Goal: Task Accomplishment & Management: Manage account settings

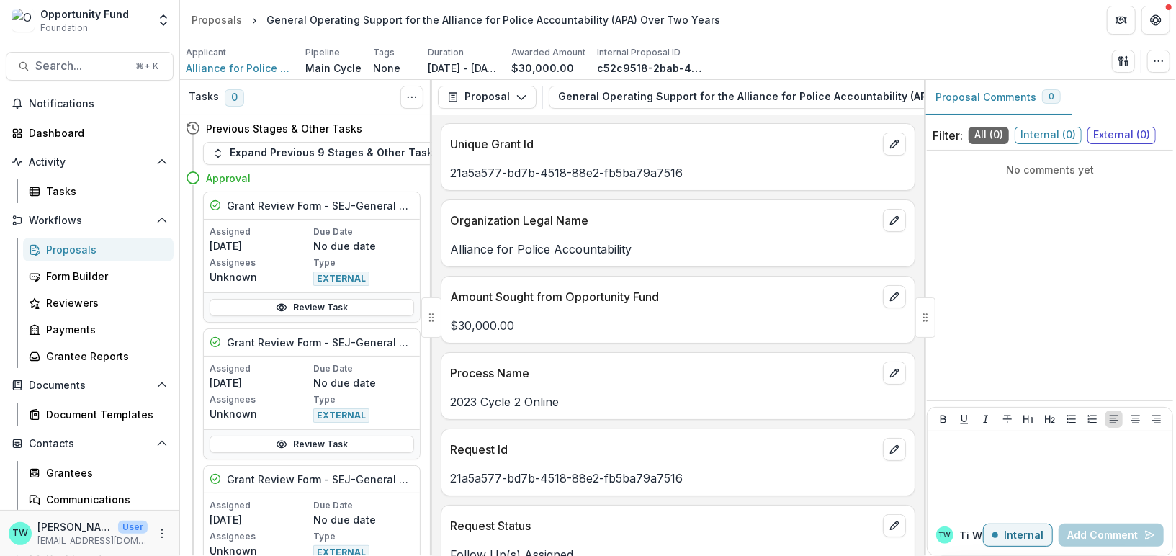
scroll to position [25, 0]
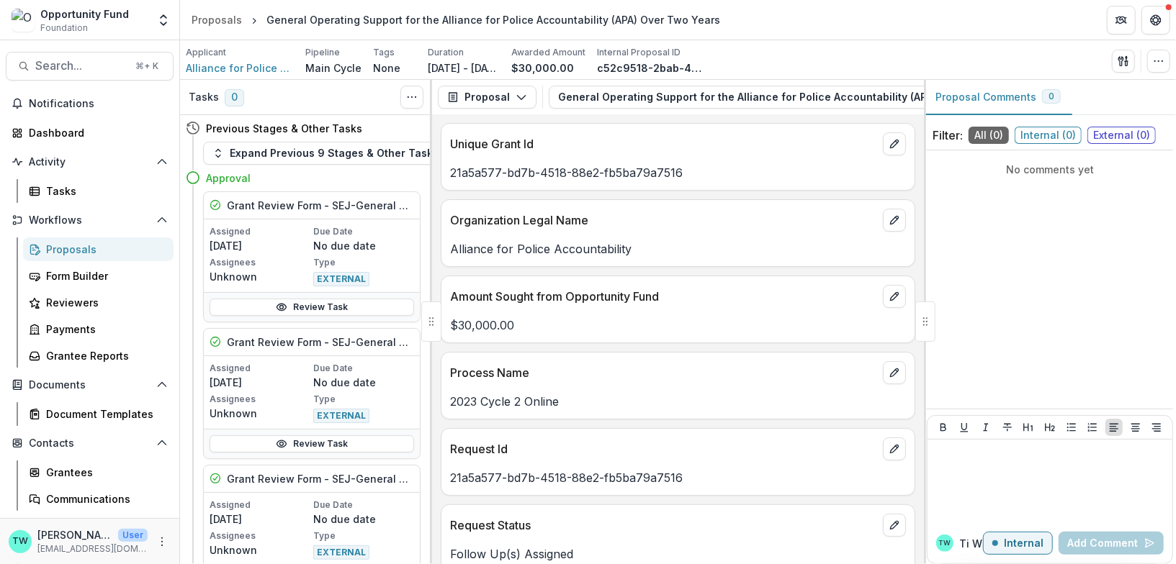
click at [68, 258] on link "Proposals" at bounding box center [98, 250] width 150 height 24
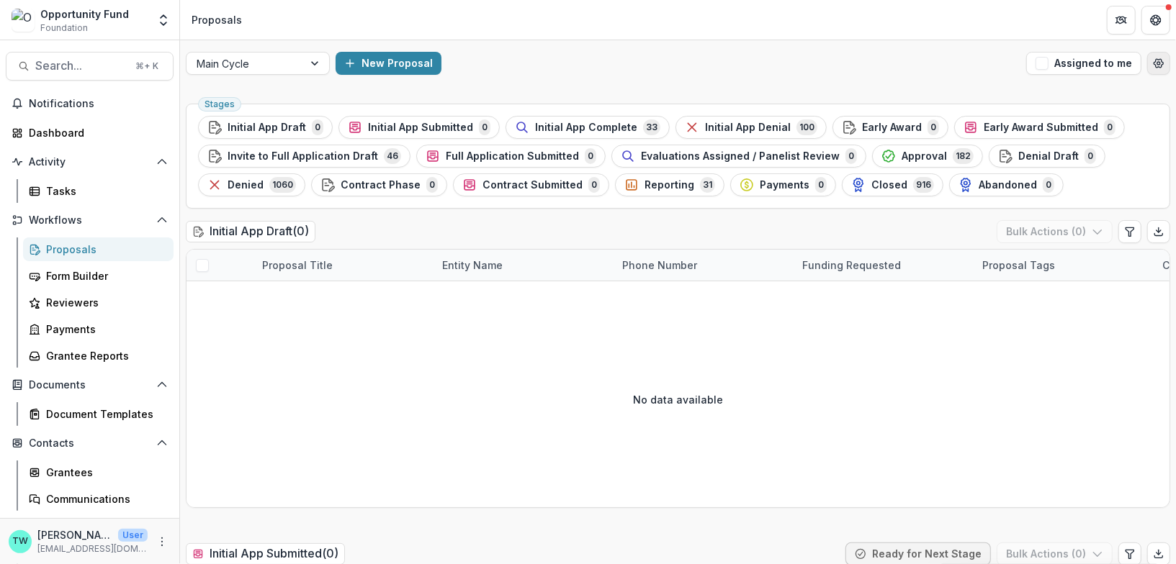
click at [1157, 62] on circle "Open table manager" at bounding box center [1158, 63] width 3 height 3
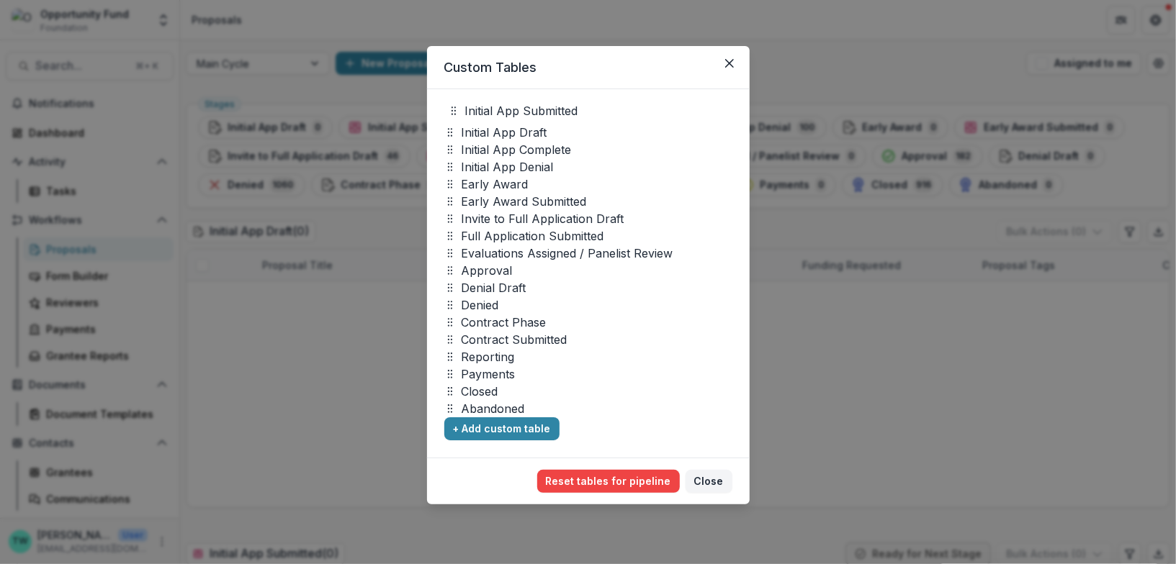
drag, startPoint x: 449, startPoint y: 130, endPoint x: 451, endPoint y: 108, distance: 22.5
click at [451, 108] on icon at bounding box center [454, 111] width 12 height 12
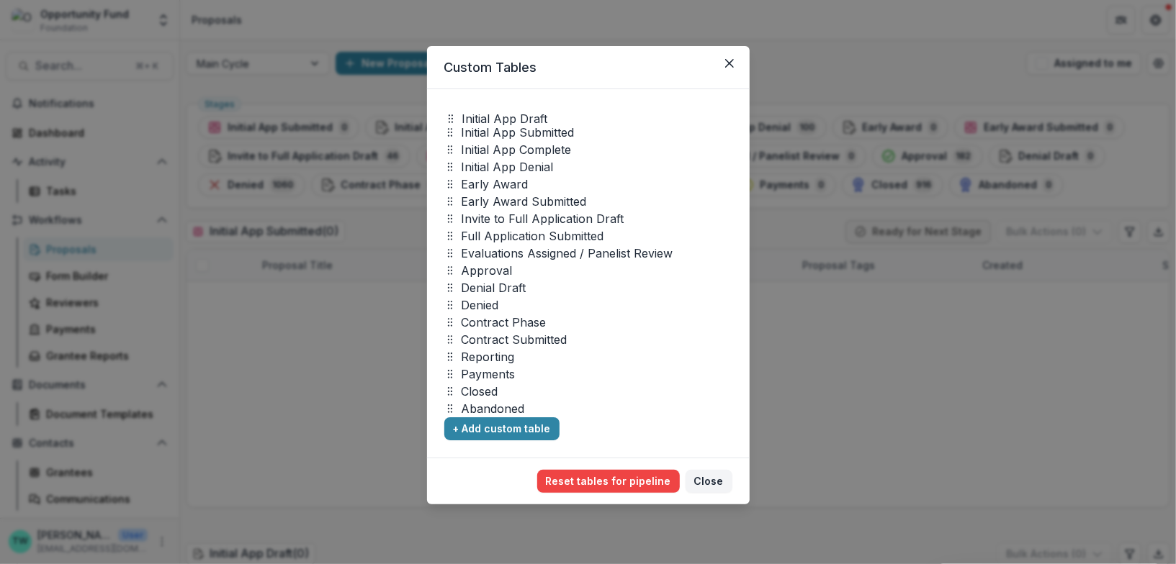
drag, startPoint x: 449, startPoint y: 132, endPoint x: 451, endPoint y: 117, distance: 15.9
click at [451, 117] on icon at bounding box center [451, 119] width 12 height 12
click at [716, 484] on button "Close" at bounding box center [708, 481] width 47 height 23
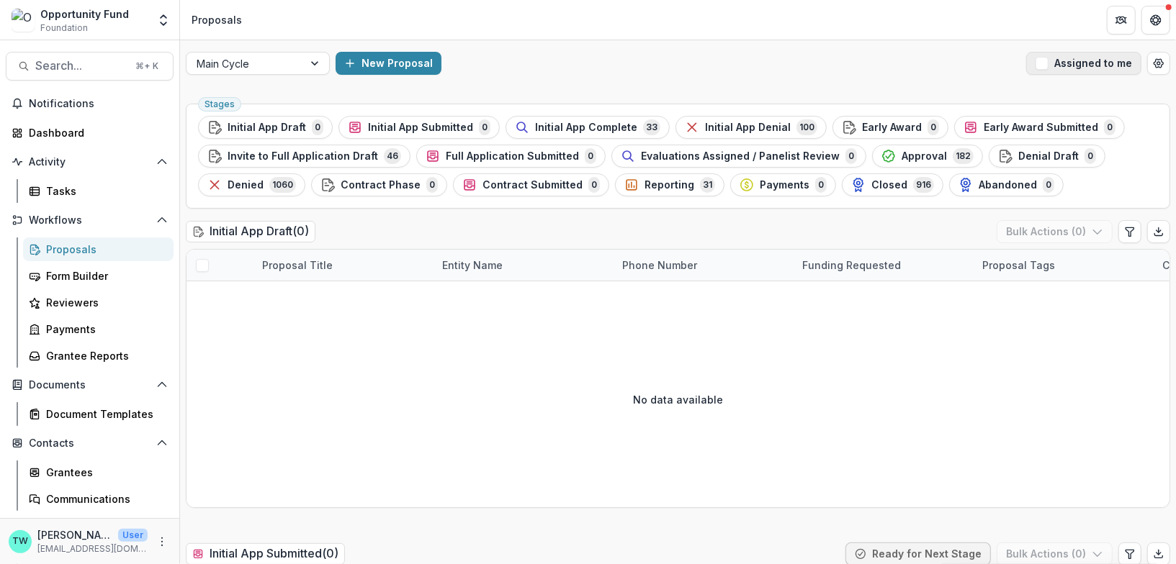
click at [1040, 66] on span "button" at bounding box center [1041, 63] width 13 height 13
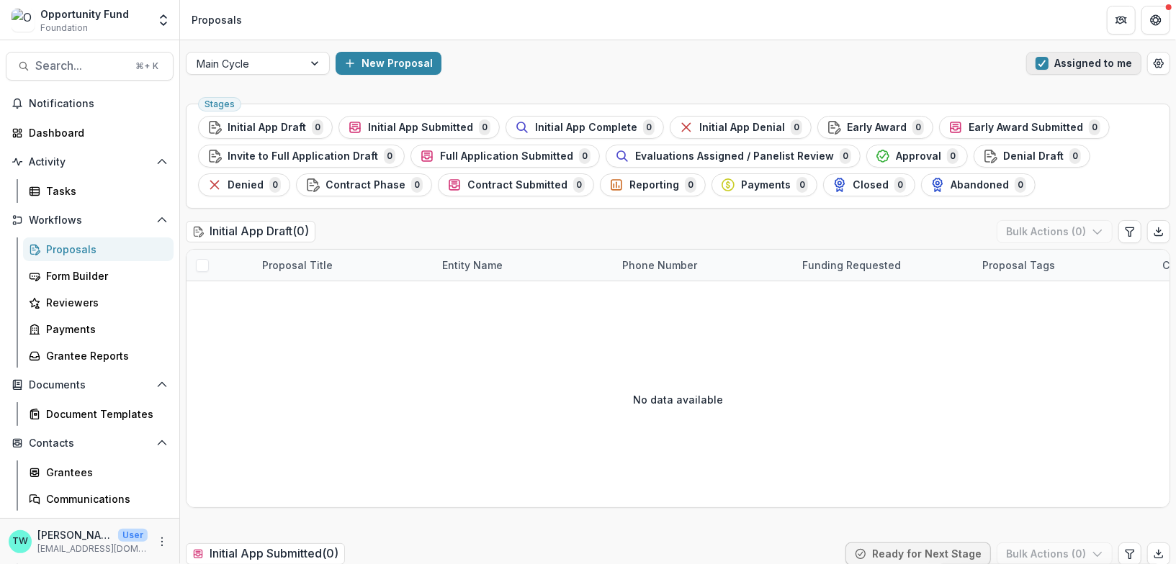
click at [1040, 66] on span "button" at bounding box center [1041, 63] width 13 height 13
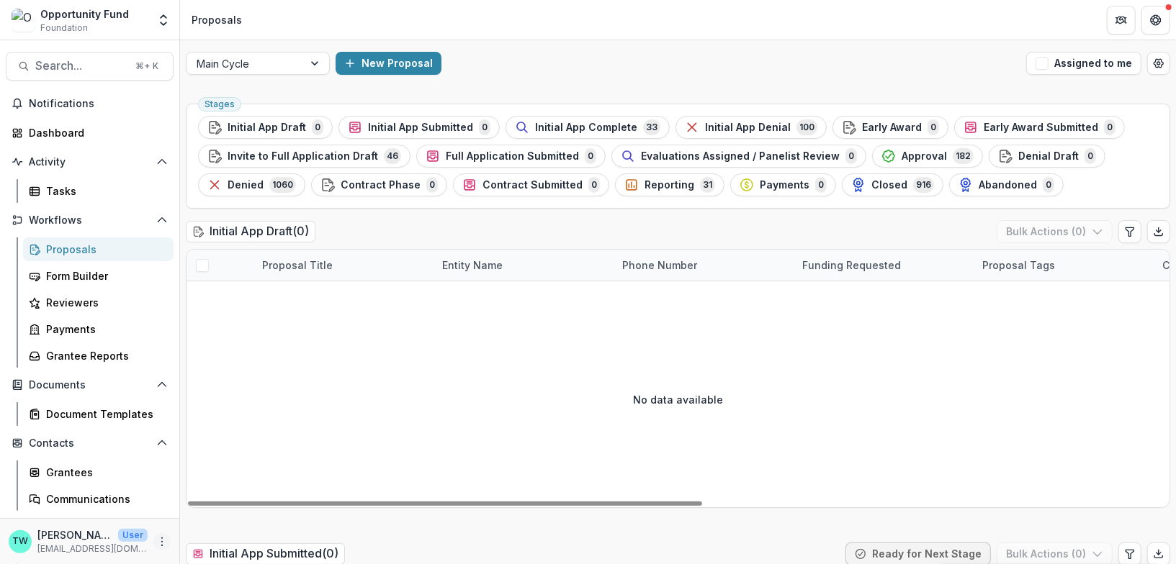
click at [156, 546] on icon "More" at bounding box center [162, 542] width 12 height 12
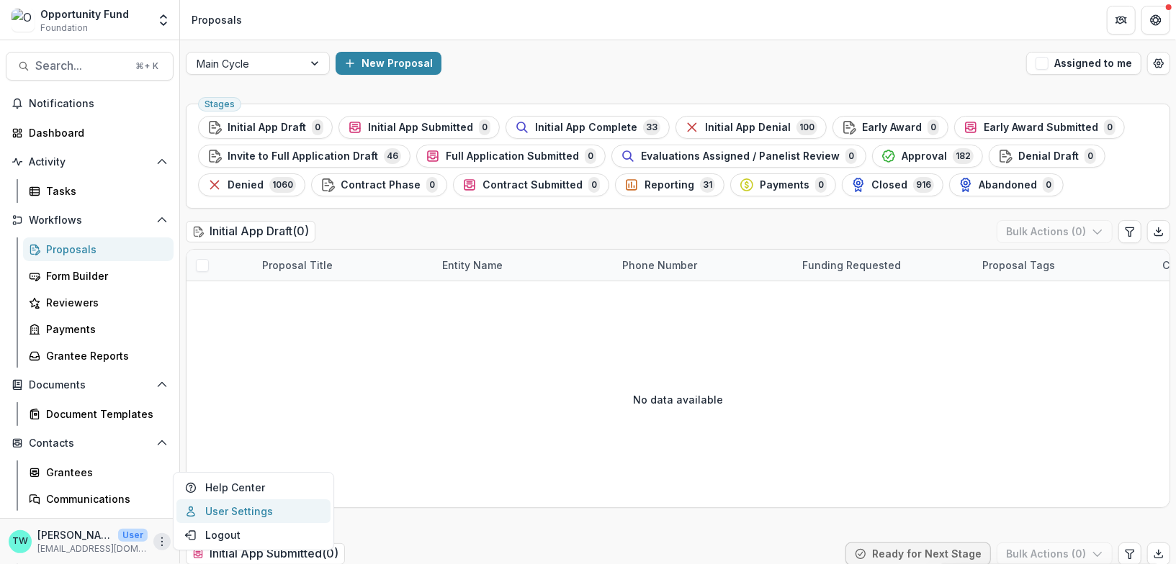
click at [219, 511] on link "User Settings" at bounding box center [253, 512] width 154 height 24
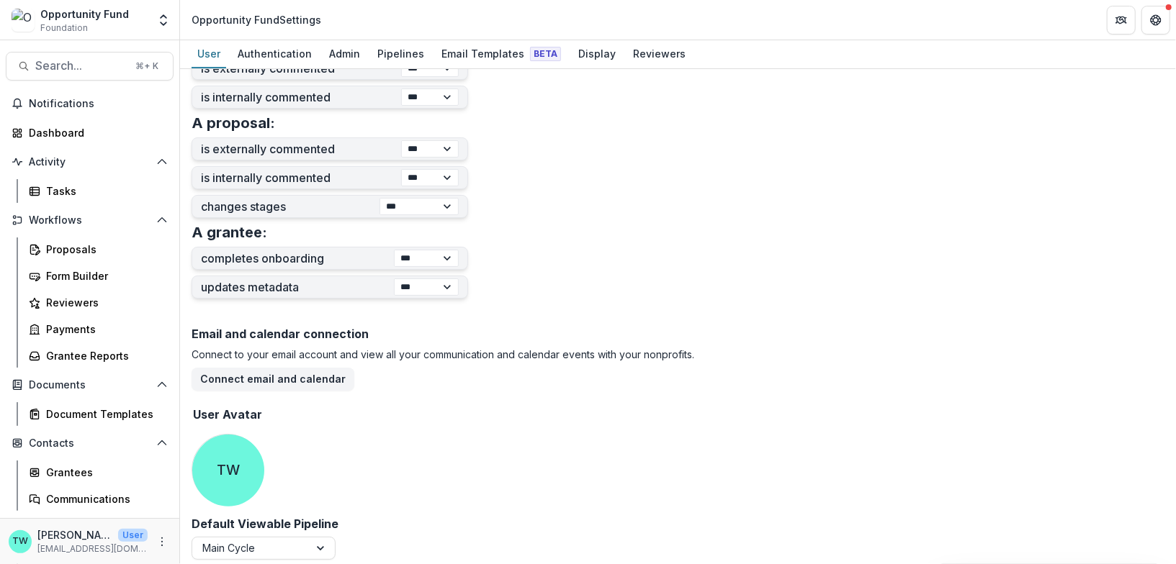
scroll to position [529, 0]
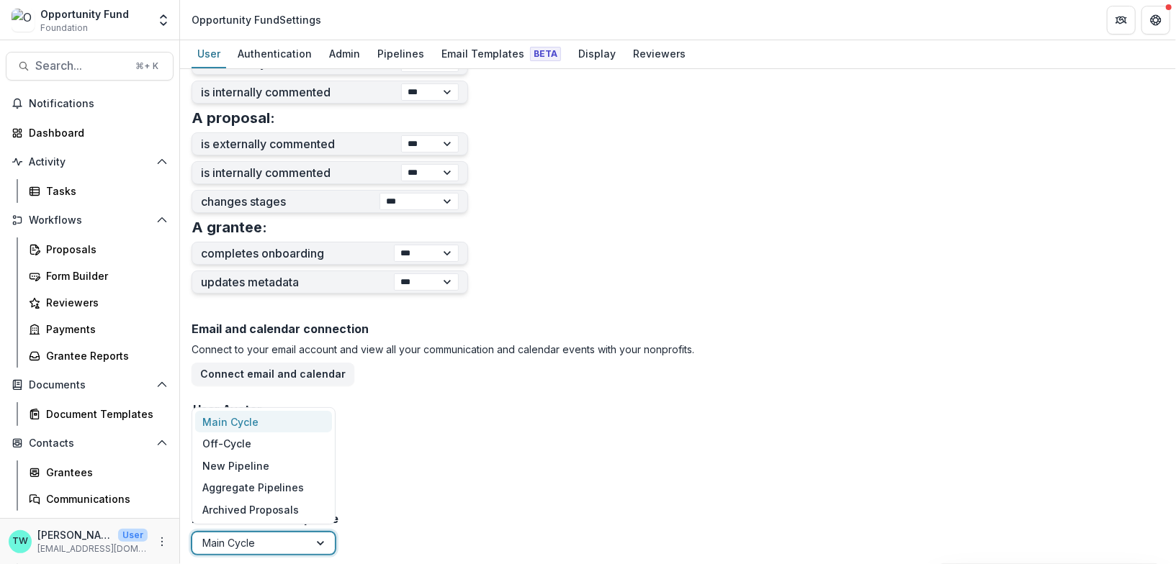
click at [318, 541] on div at bounding box center [322, 544] width 26 height 22
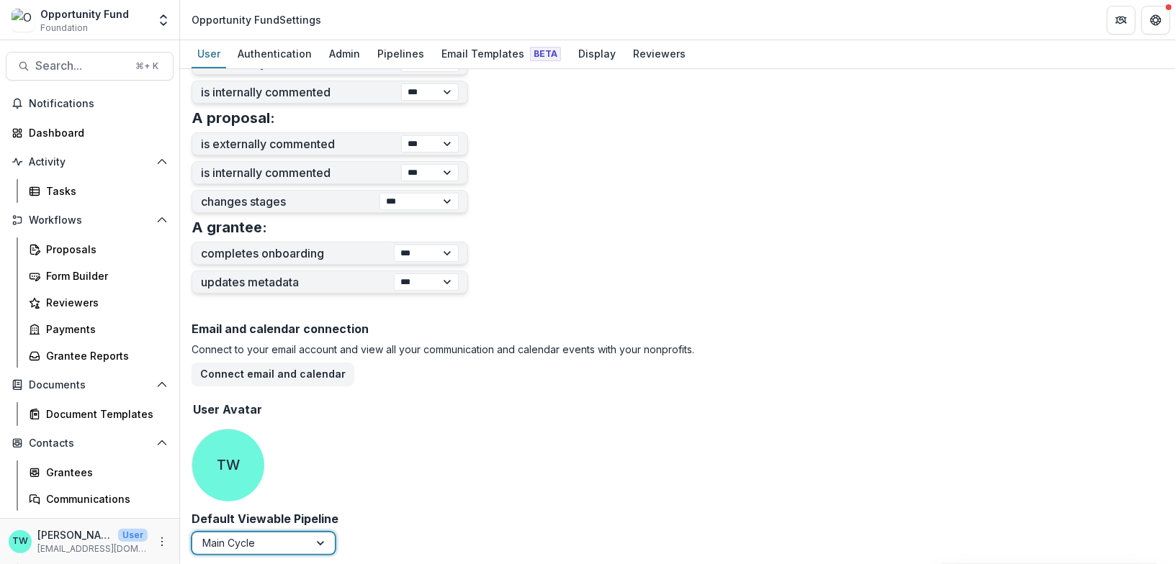
click at [302, 541] on div "Main Cycle" at bounding box center [250, 543] width 117 height 21
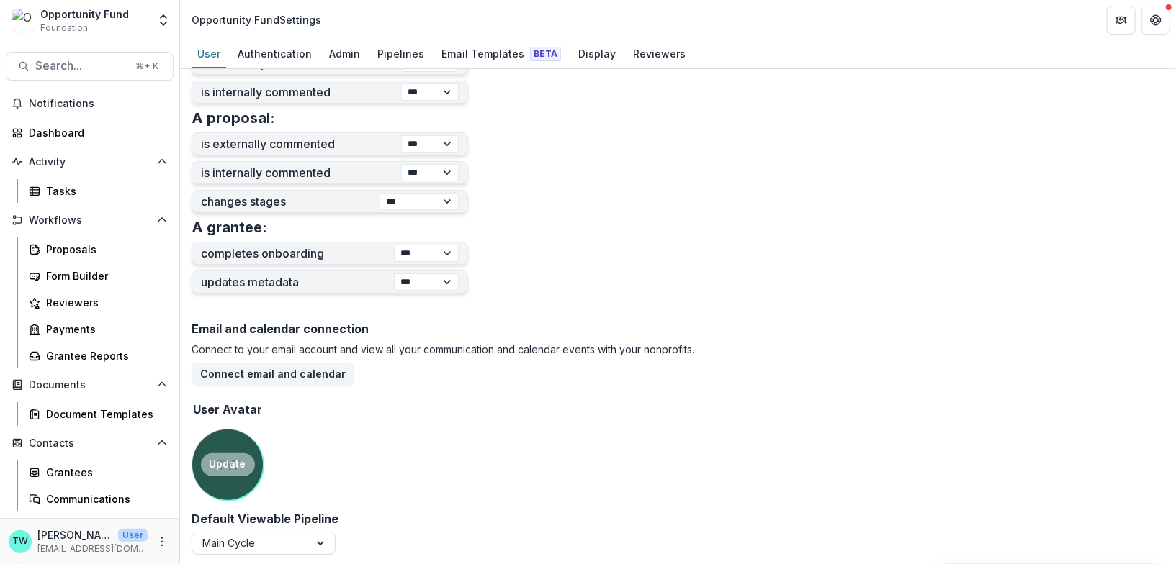
click at [222, 464] on button "Update" at bounding box center [228, 465] width 54 height 23
type input "**********"
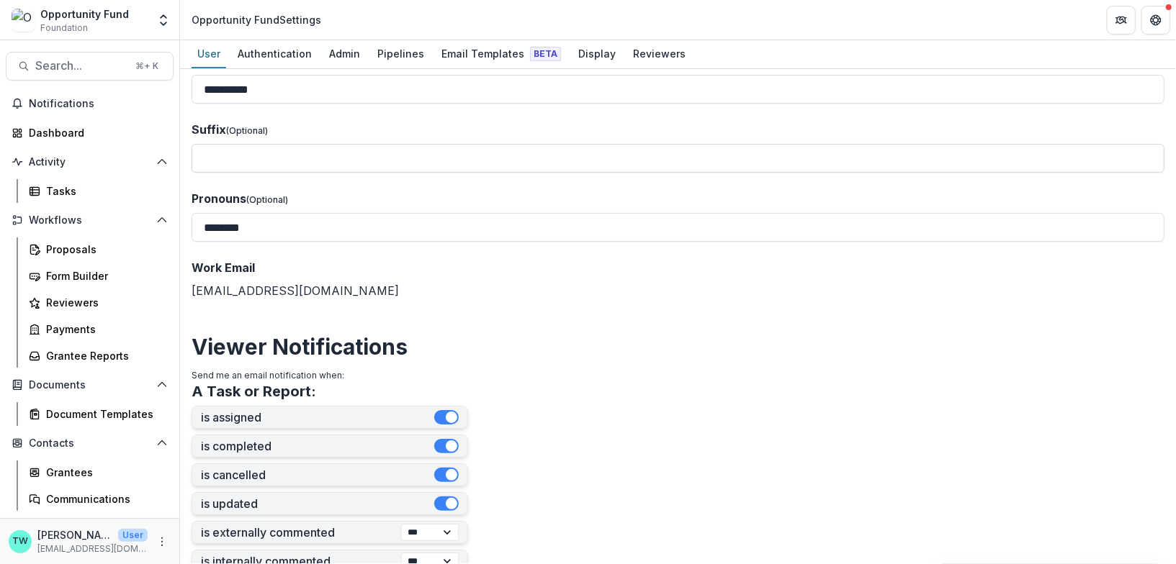
scroll to position [0, 0]
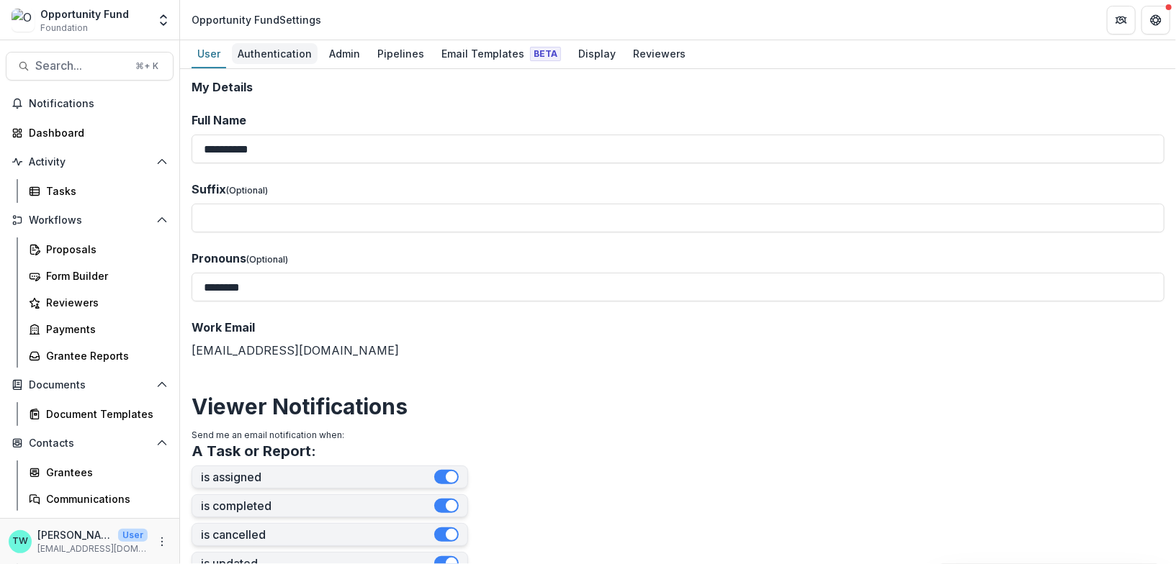
click at [276, 58] on div "Authentication" at bounding box center [275, 53] width 86 height 21
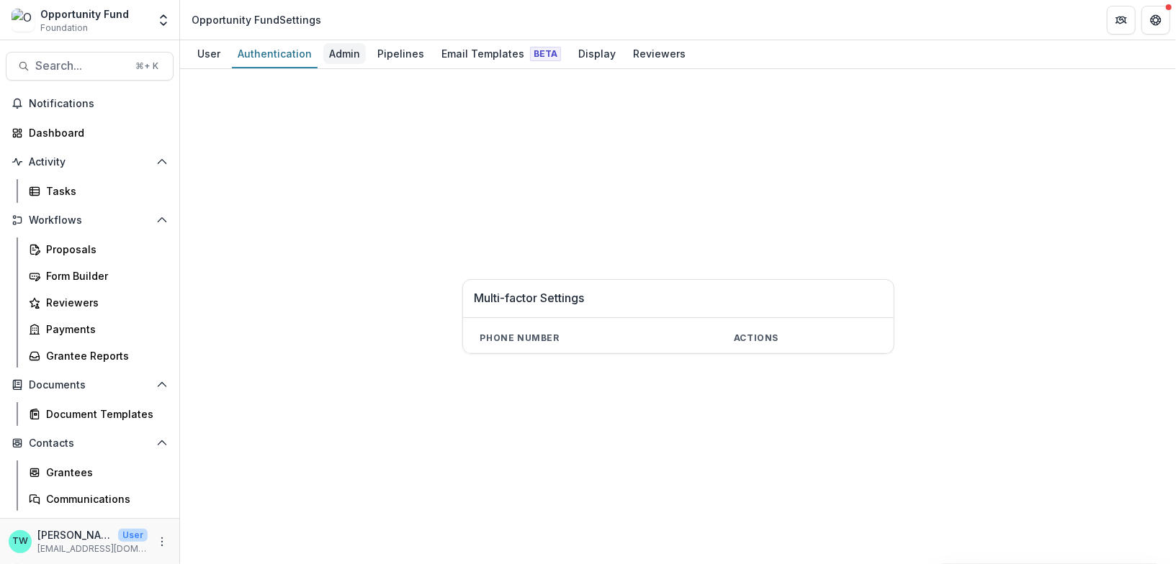
click at [343, 60] on div "Admin" at bounding box center [344, 53] width 42 height 21
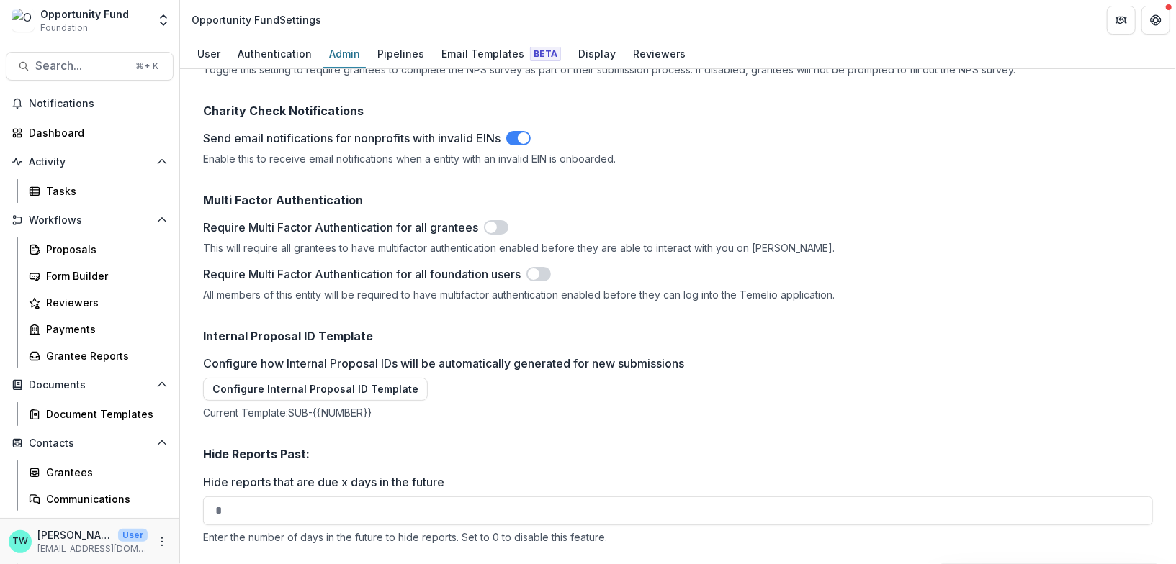
scroll to position [2291, 0]
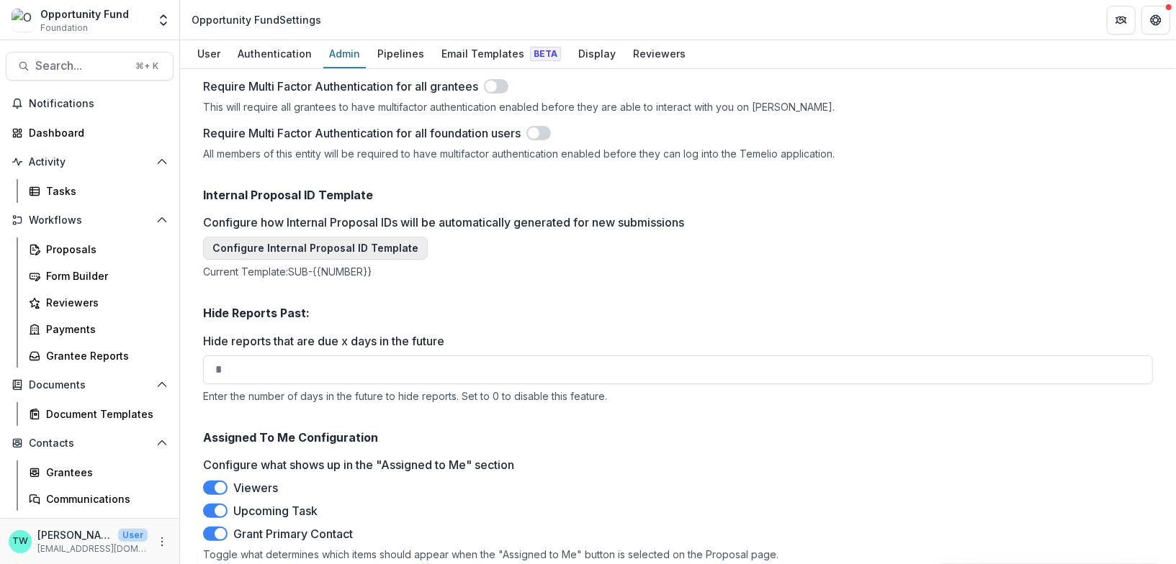
click at [374, 244] on button "Configure Internal Proposal ID Template" at bounding box center [315, 248] width 225 height 23
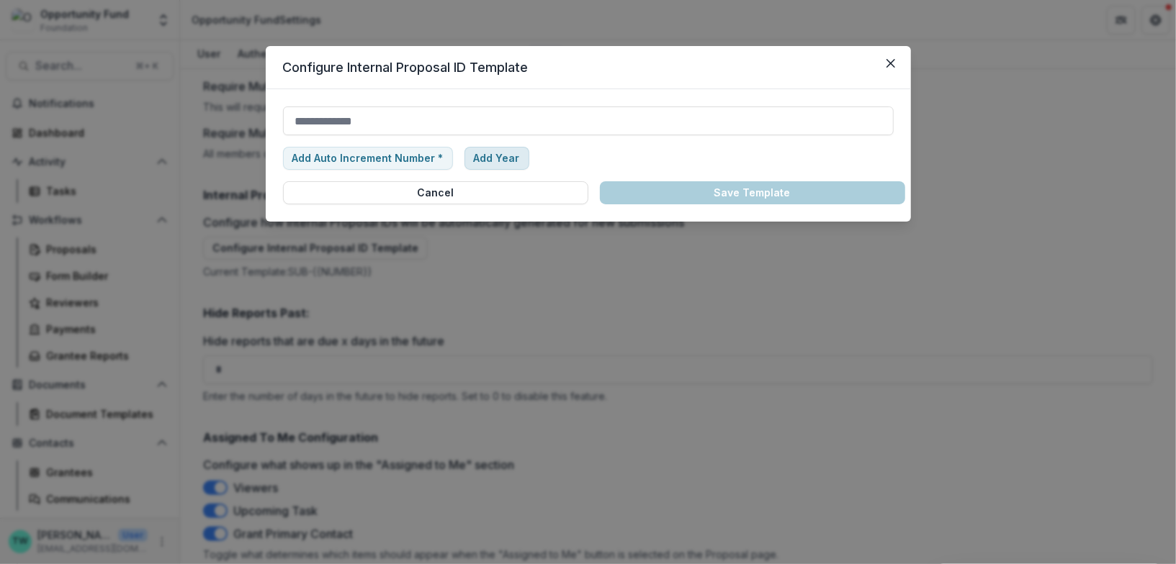
click at [477, 163] on button "Add Year" at bounding box center [496, 158] width 65 height 23
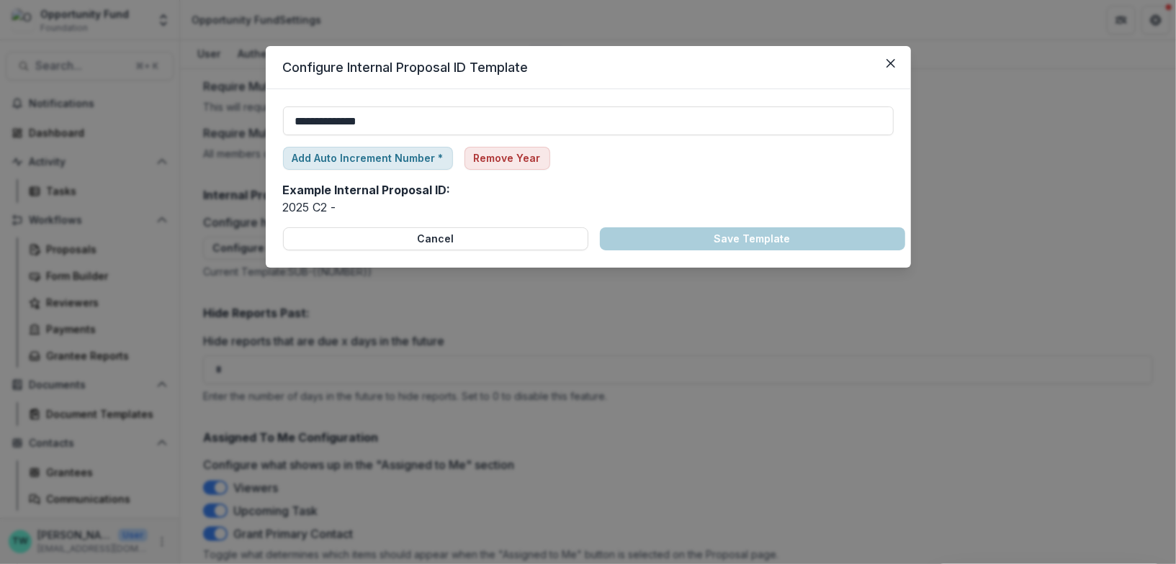
click at [408, 159] on button "Add Auto Increment Number *" at bounding box center [368, 158] width 170 height 23
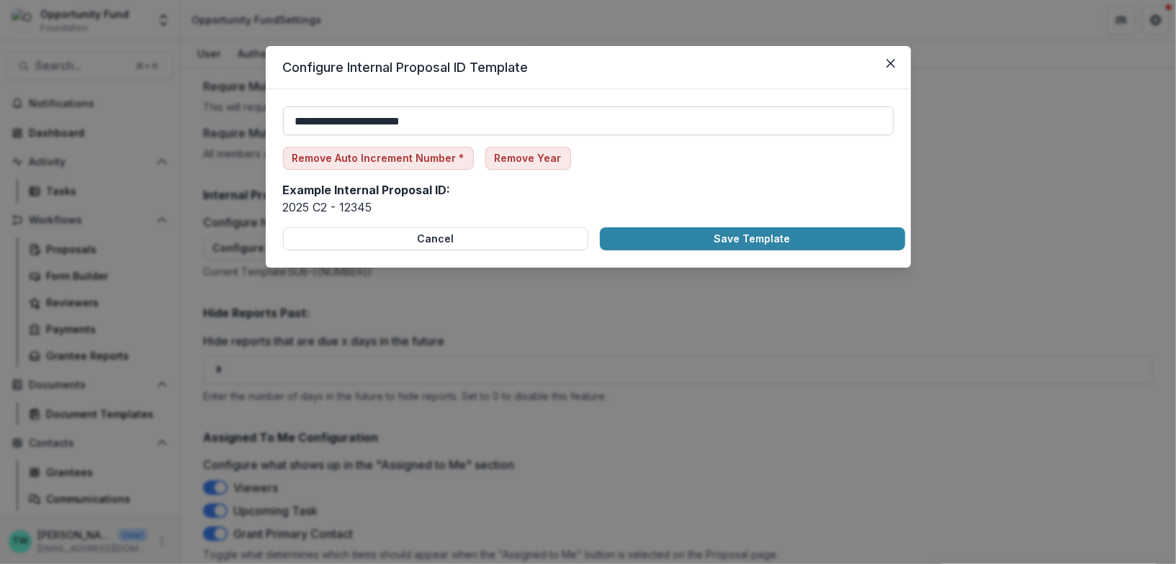
click at [354, 120] on input "**********" at bounding box center [588, 121] width 611 height 29
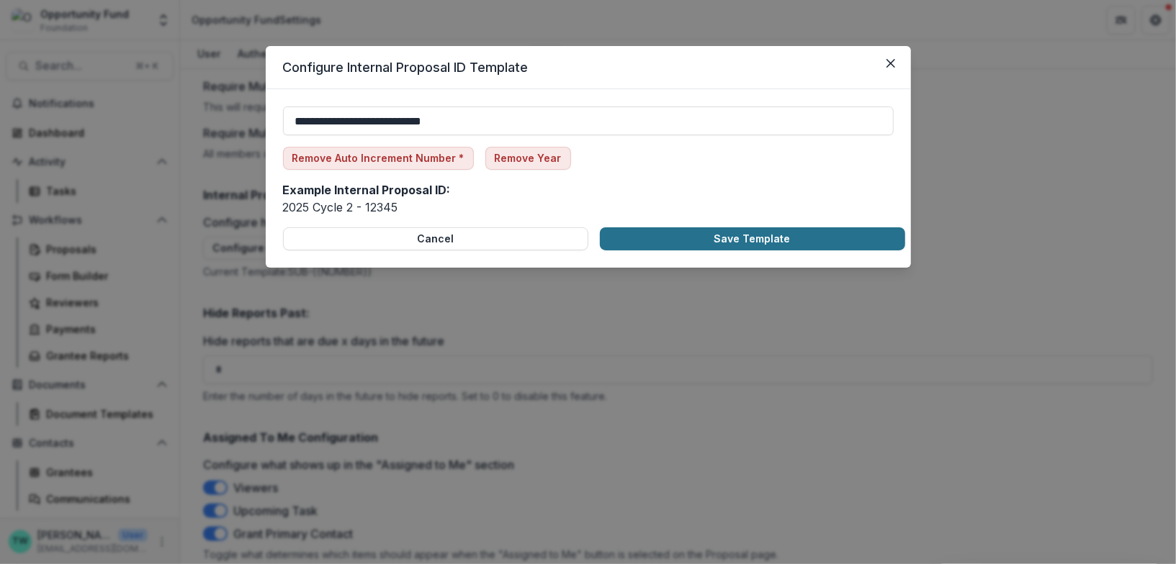
type input "**********"
click at [720, 241] on button "Save Template" at bounding box center [752, 239] width 305 height 23
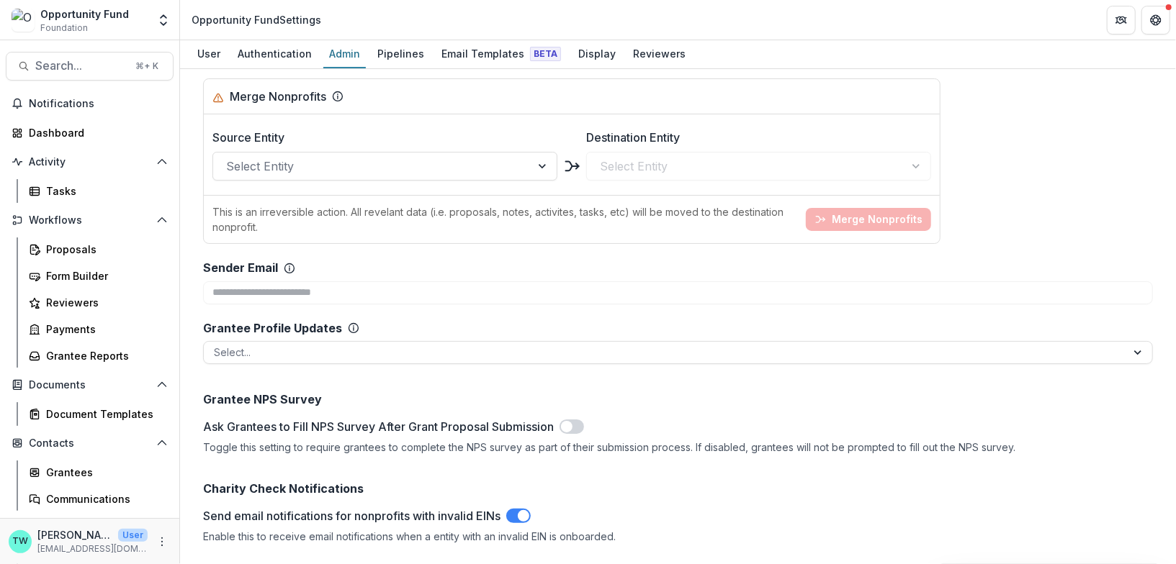
scroll to position [1771, 0]
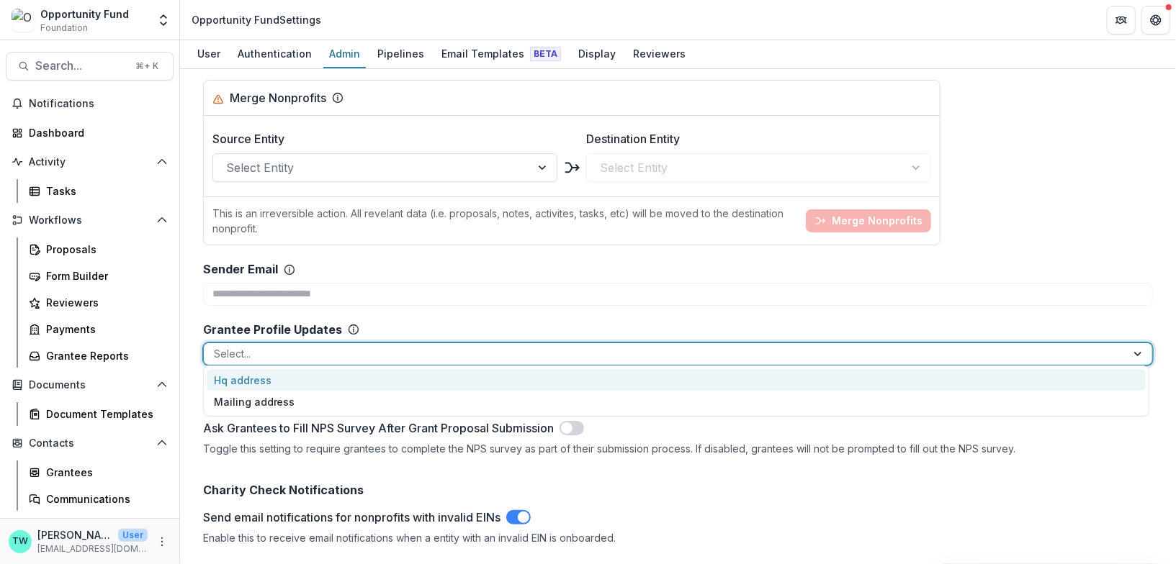
click at [354, 349] on div at bounding box center [665, 354] width 902 height 18
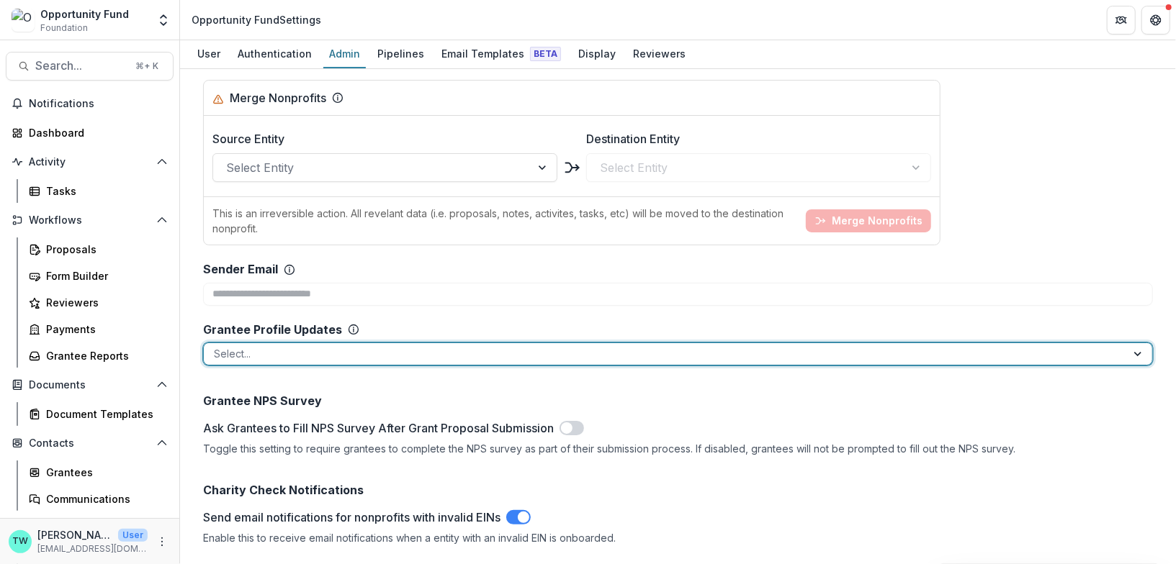
click at [354, 349] on div at bounding box center [665, 354] width 902 height 18
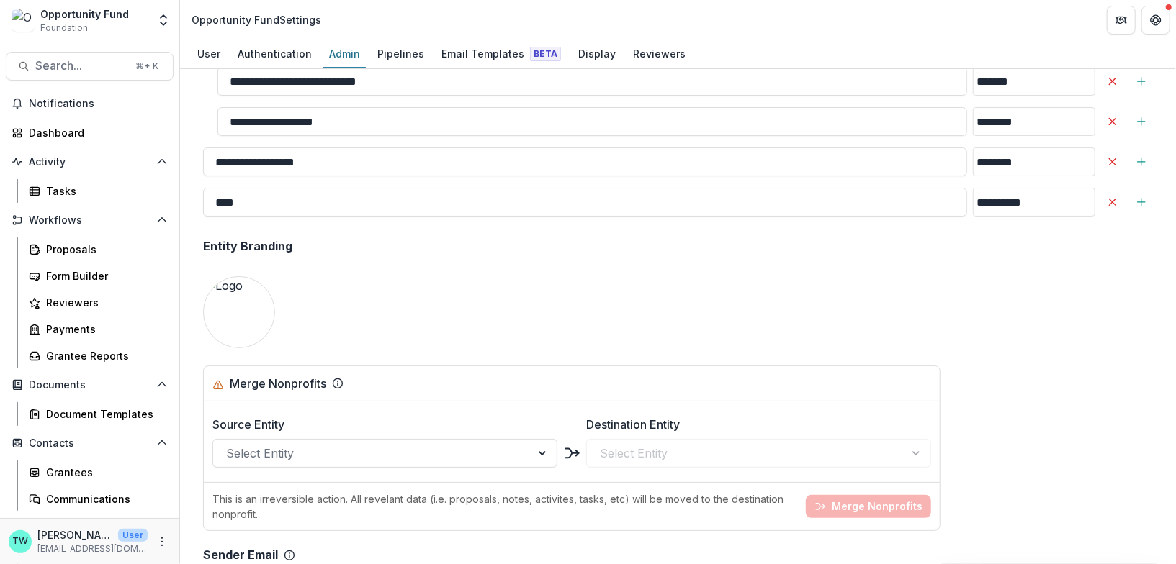
scroll to position [1452, 0]
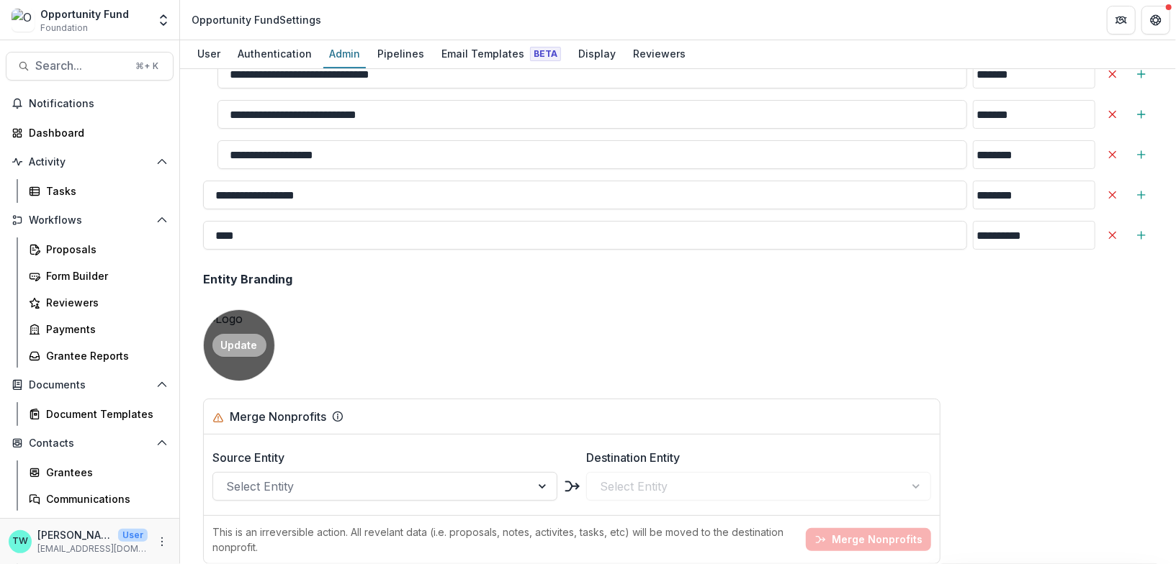
click at [245, 342] on button "Update" at bounding box center [239, 345] width 54 height 23
type input "**********"
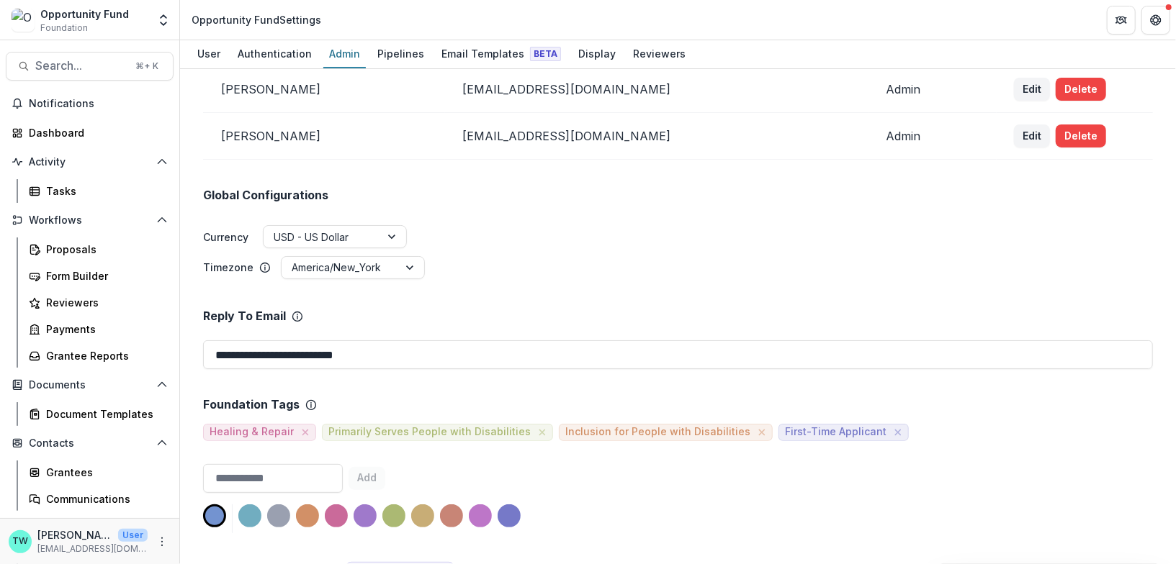
scroll to position [0, 0]
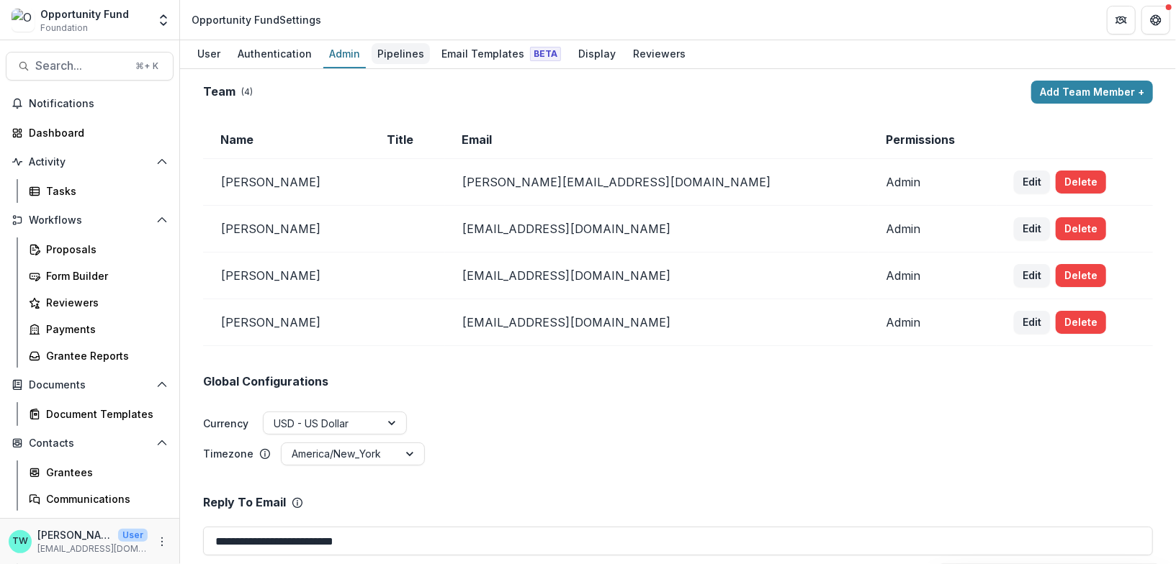
click at [397, 53] on div "Pipelines" at bounding box center [401, 53] width 58 height 21
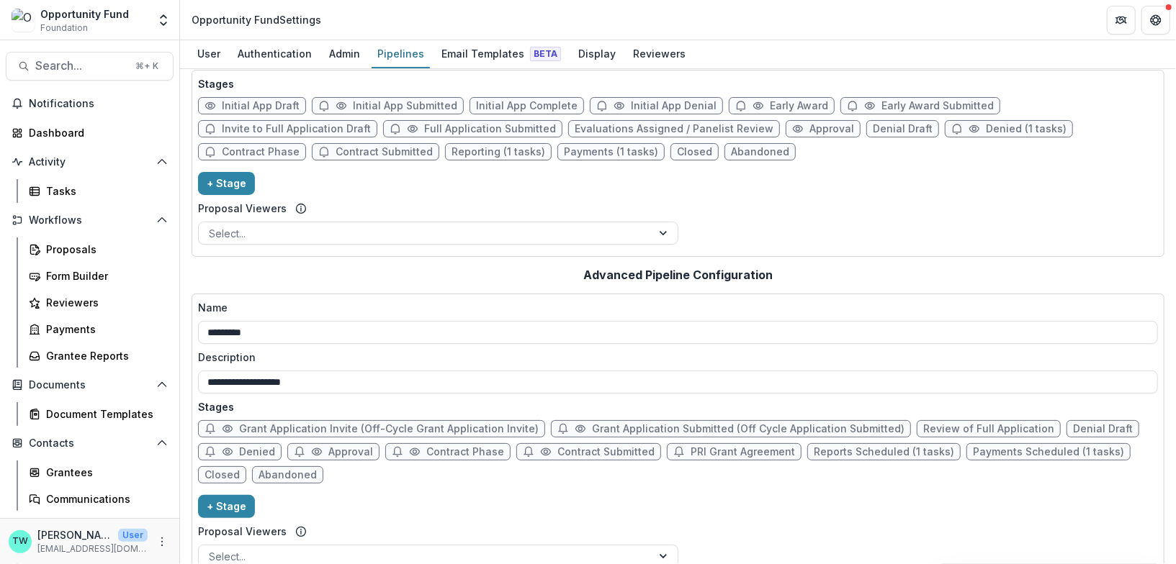
scroll to position [81, 0]
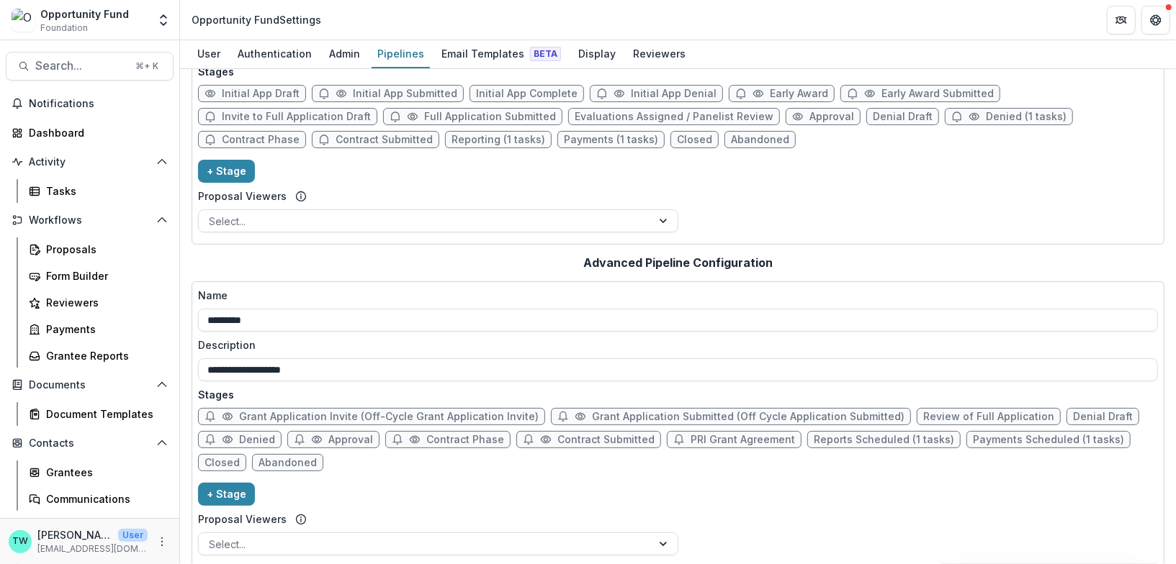
click at [337, 417] on span "Grant Application Invite (Off-Cycle Grant Application Invite)" at bounding box center [389, 417] width 300 height 12
select select "*****"
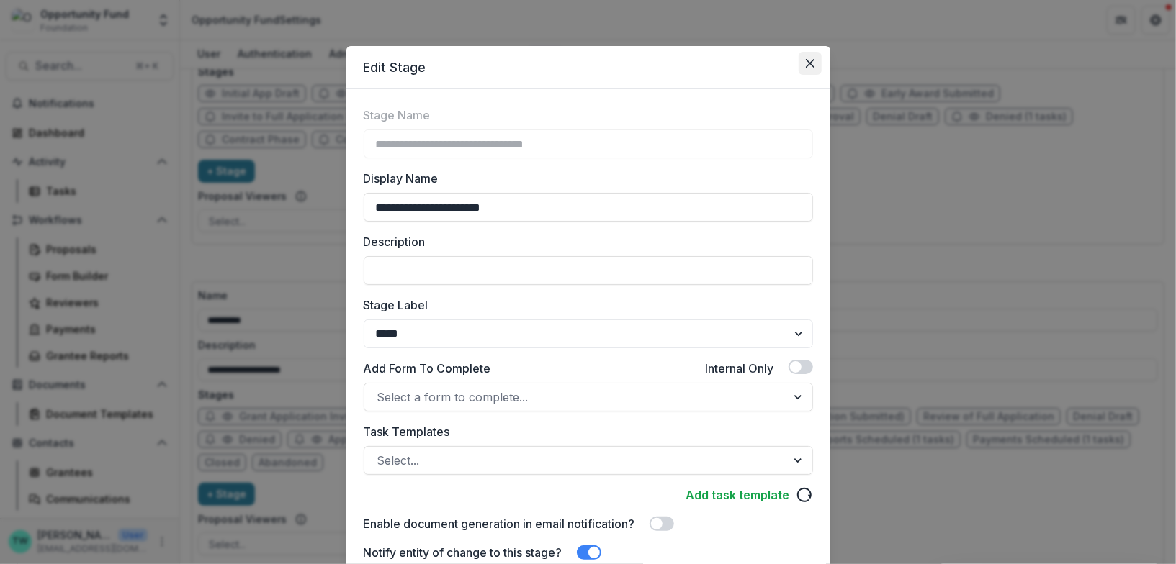
click at [806, 63] on icon "Close" at bounding box center [810, 63] width 9 height 9
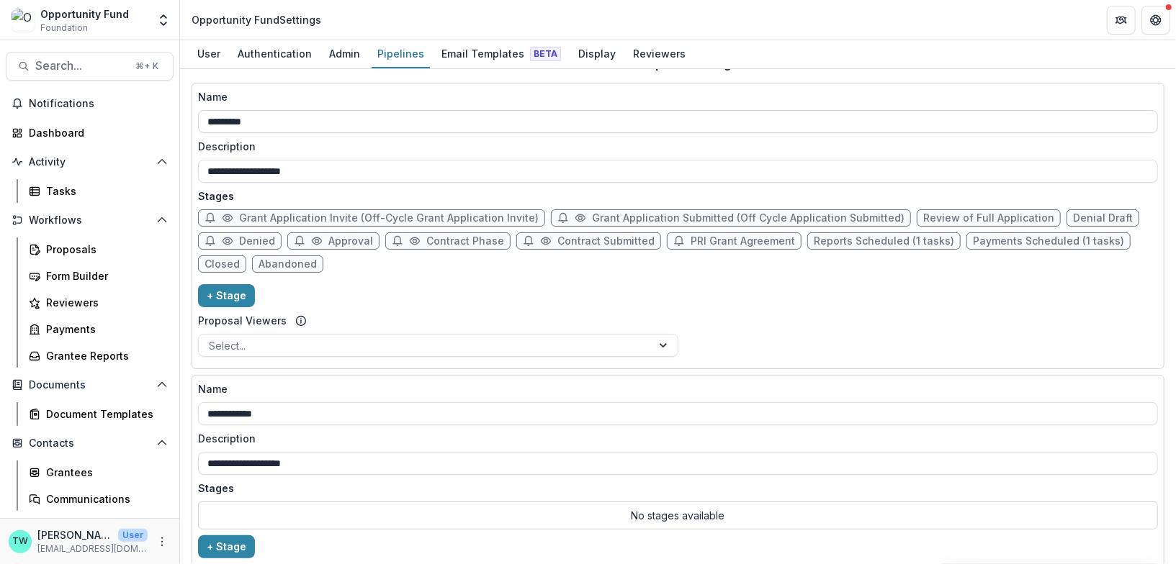
scroll to position [292, 0]
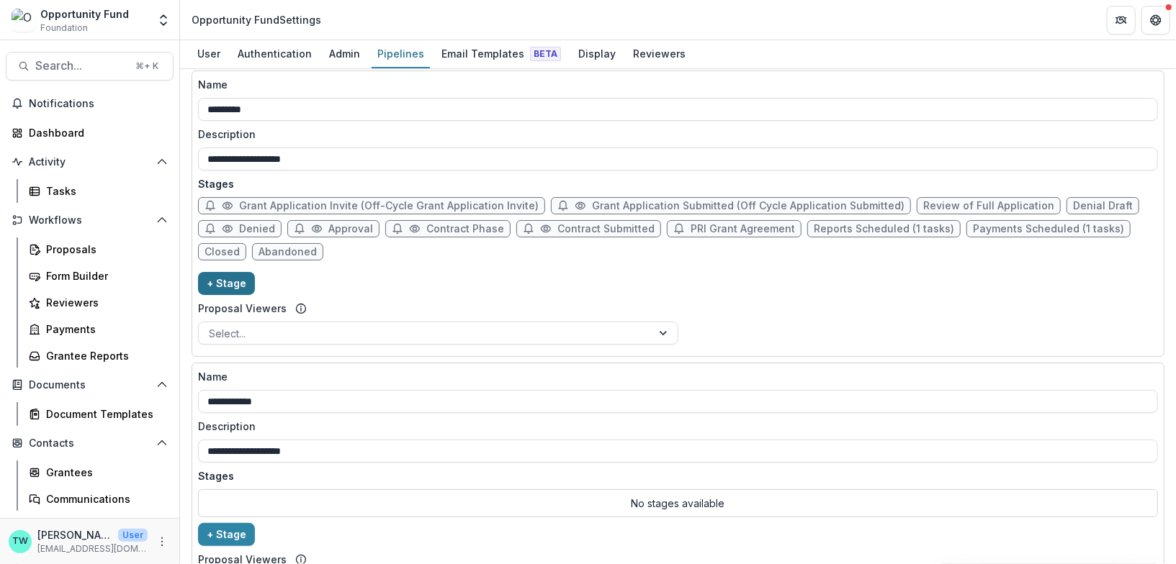
click at [228, 281] on button "+ Stage" at bounding box center [226, 283] width 57 height 23
select select "*****"
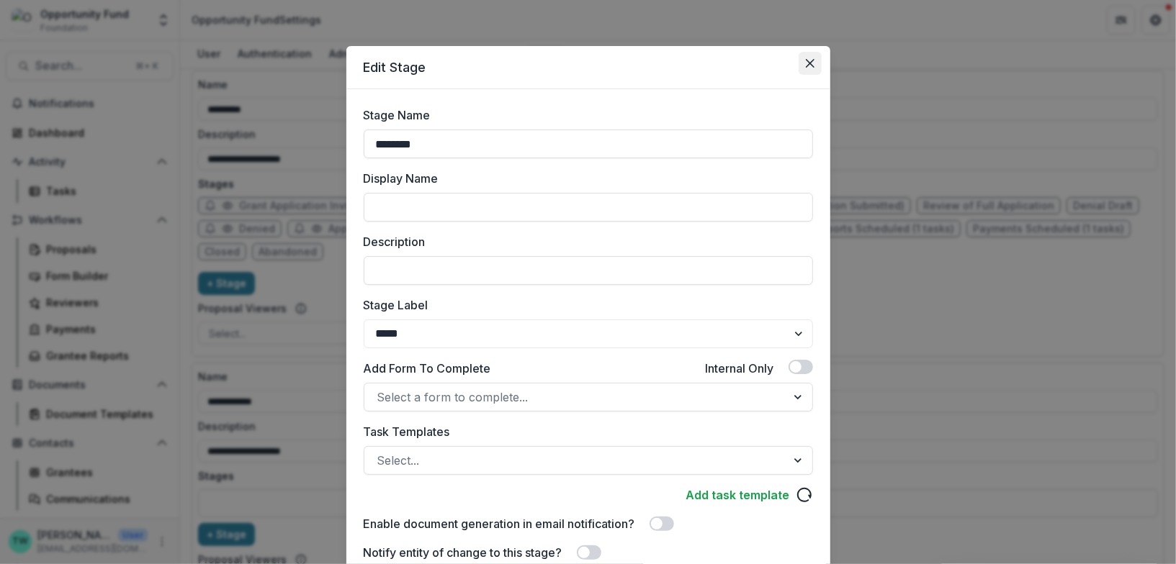
click at [806, 65] on icon "Close" at bounding box center [810, 63] width 9 height 9
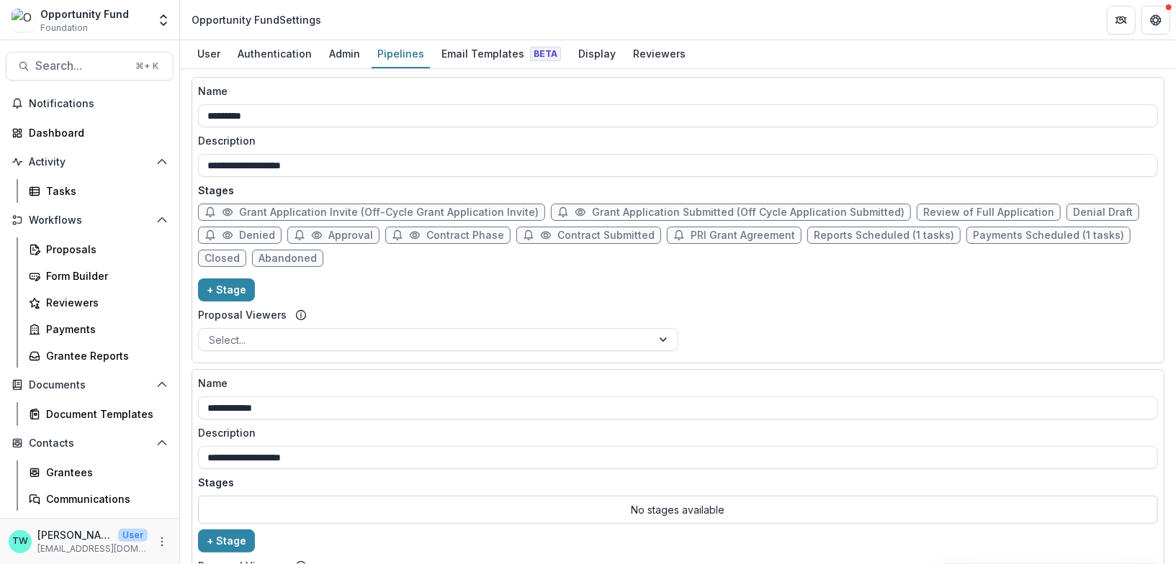
scroll to position [0, 0]
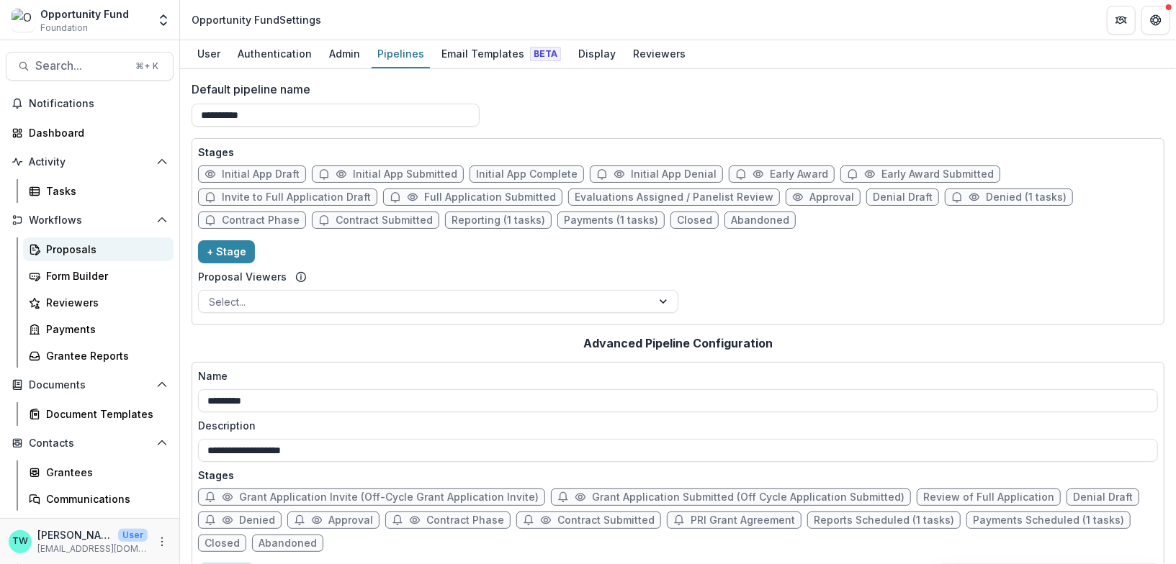
click at [73, 250] on div "Proposals" at bounding box center [104, 249] width 116 height 15
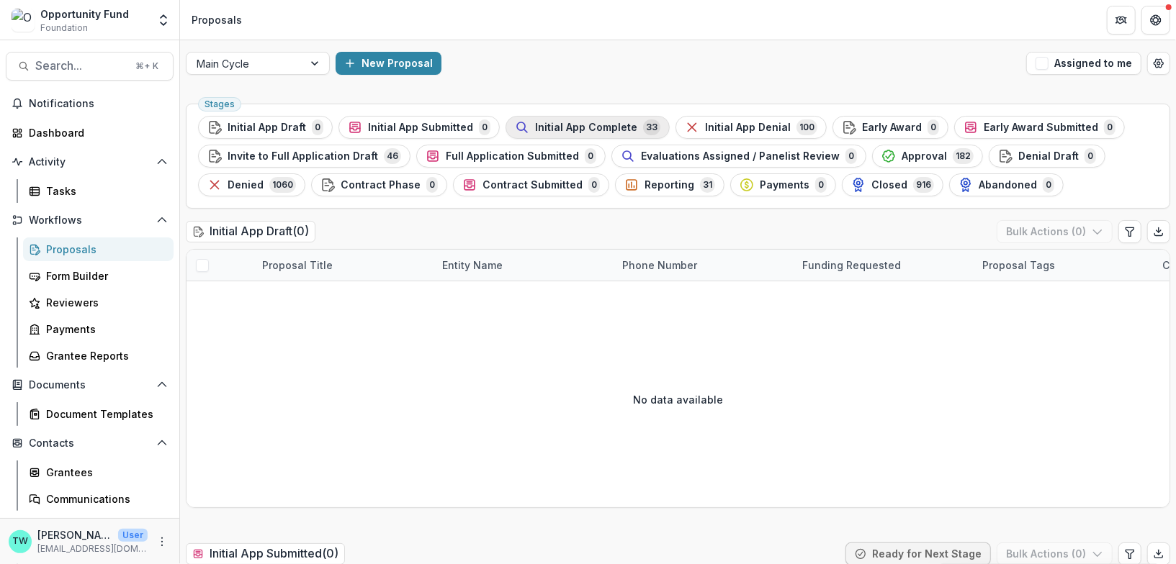
click at [582, 123] on span "Initial App Complete" at bounding box center [586, 128] width 102 height 12
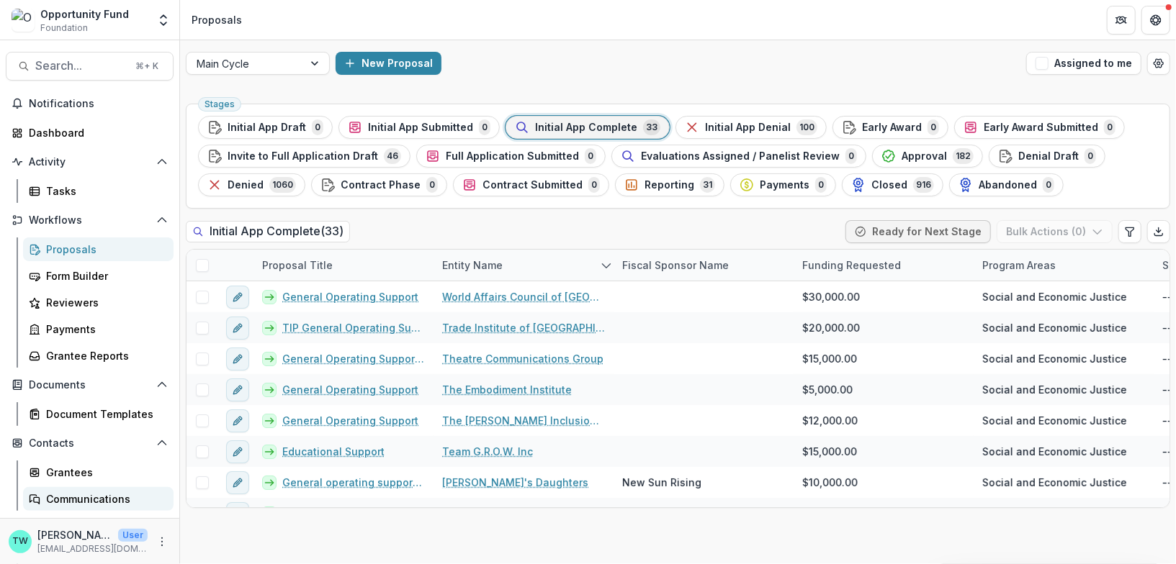
click at [94, 498] on div "Communications" at bounding box center [104, 499] width 116 height 15
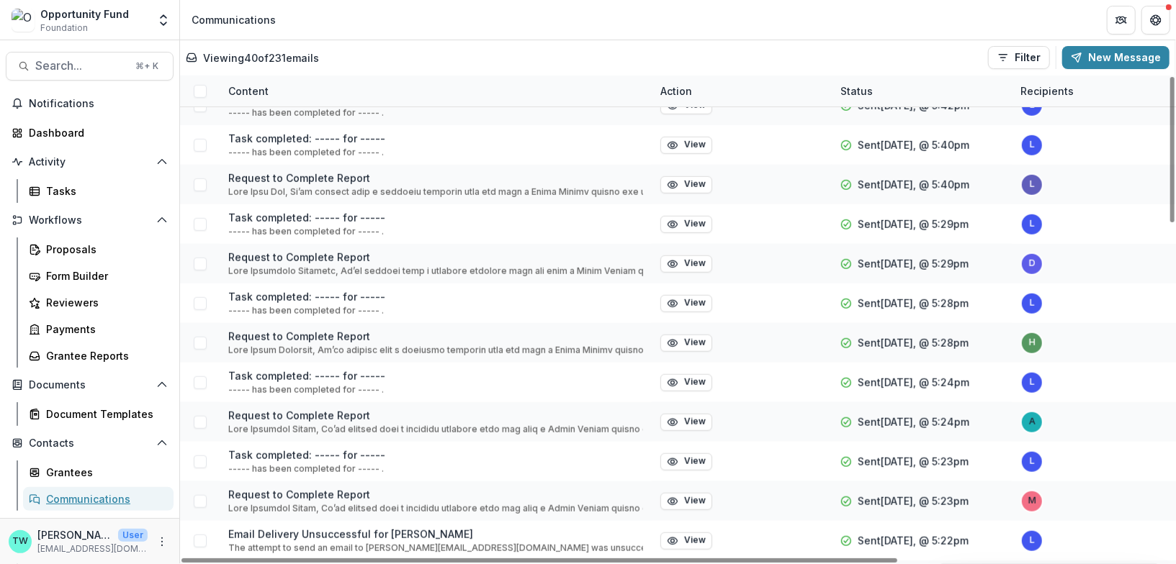
scroll to position [613, 0]
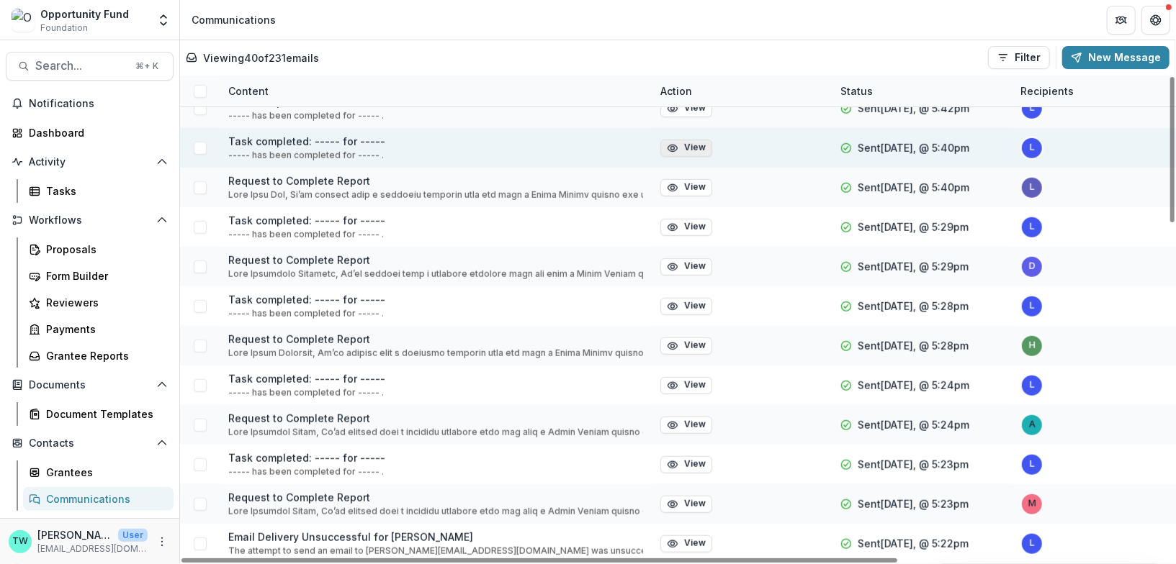
click at [689, 145] on button "View" at bounding box center [686, 148] width 52 height 17
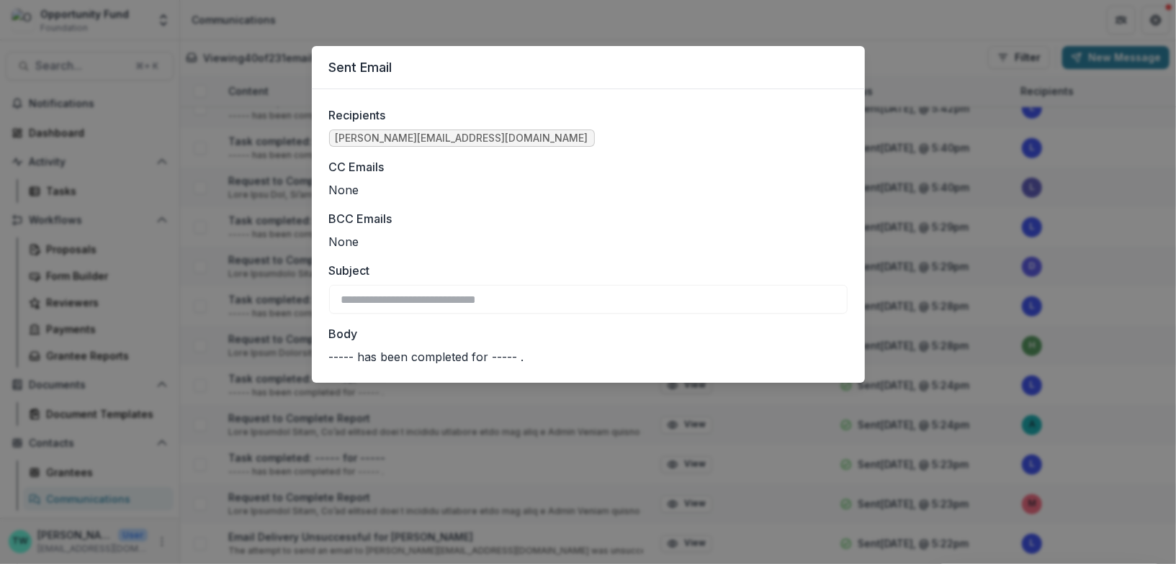
click at [640, 26] on div "**********" at bounding box center [588, 282] width 1176 height 564
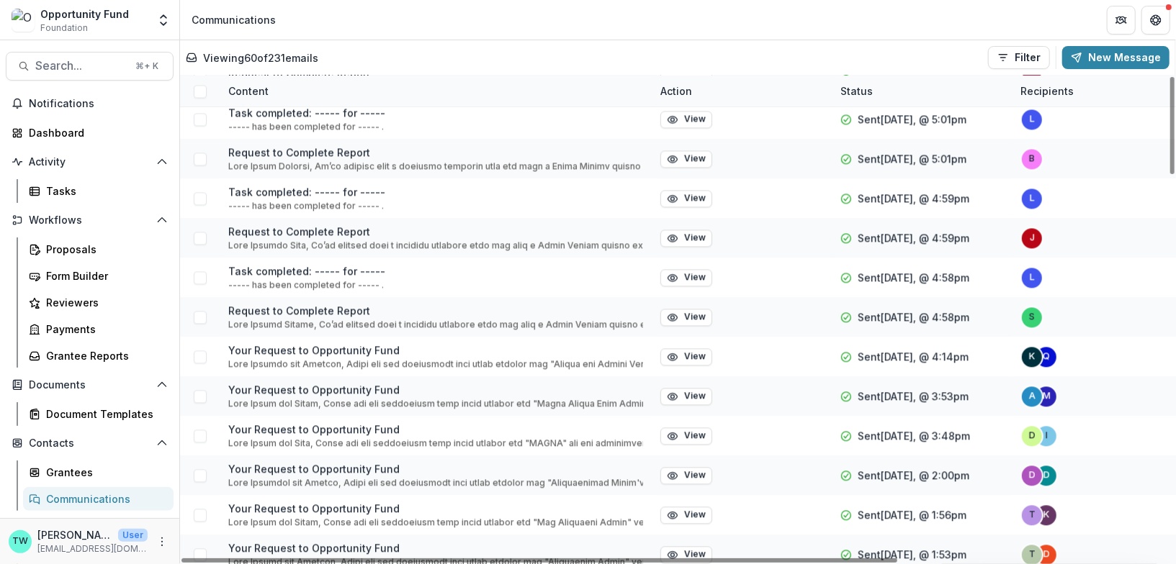
scroll to position [1917, 0]
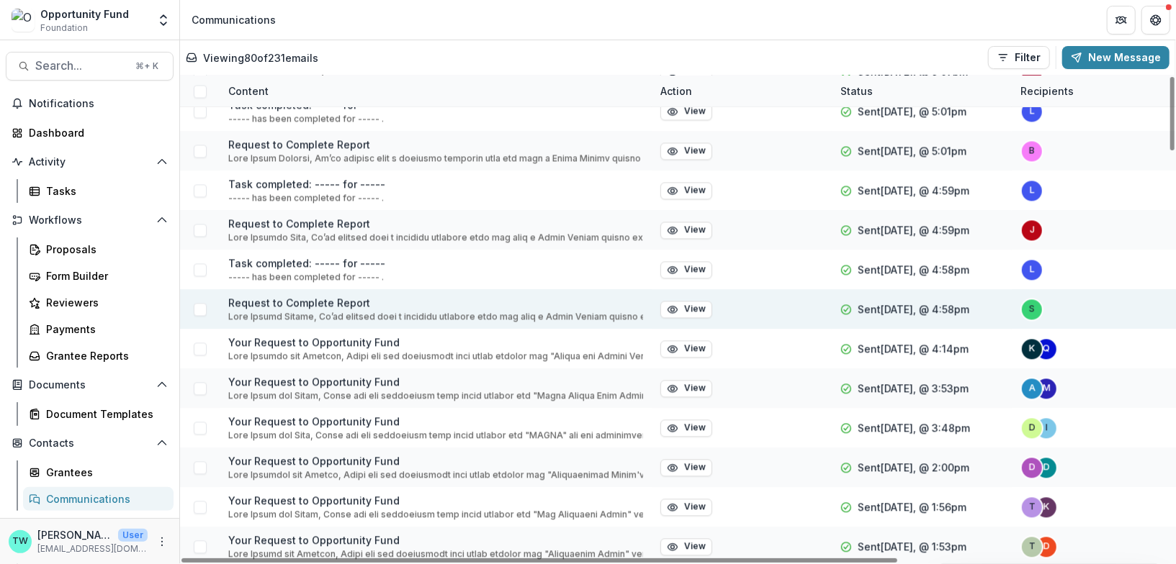
click at [199, 307] on span at bounding box center [200, 309] width 13 height 13
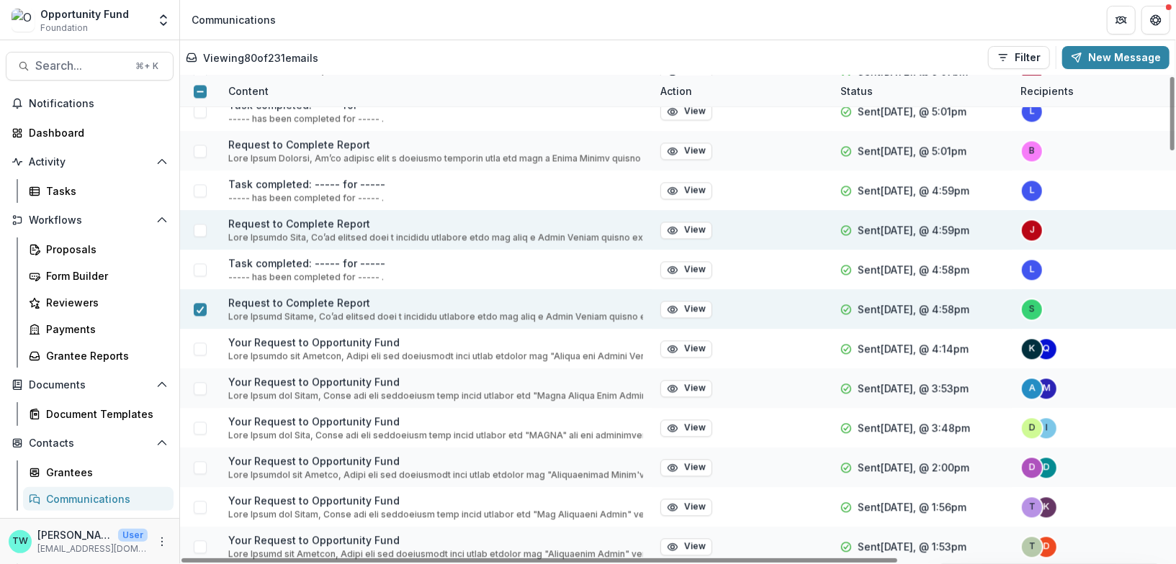
click at [197, 228] on span at bounding box center [200, 230] width 13 height 13
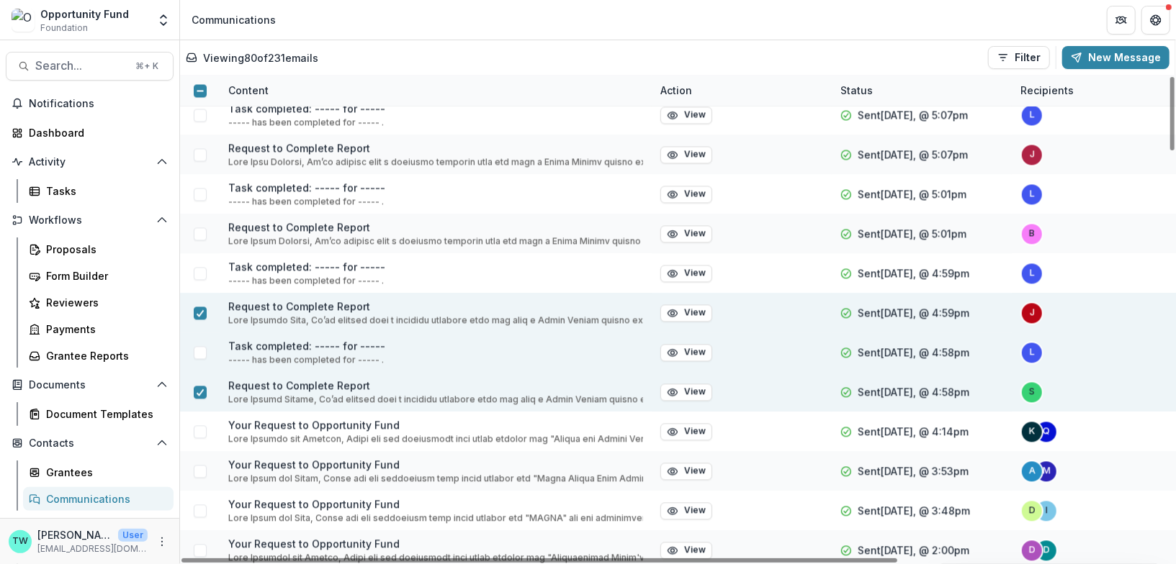
scroll to position [1809, 0]
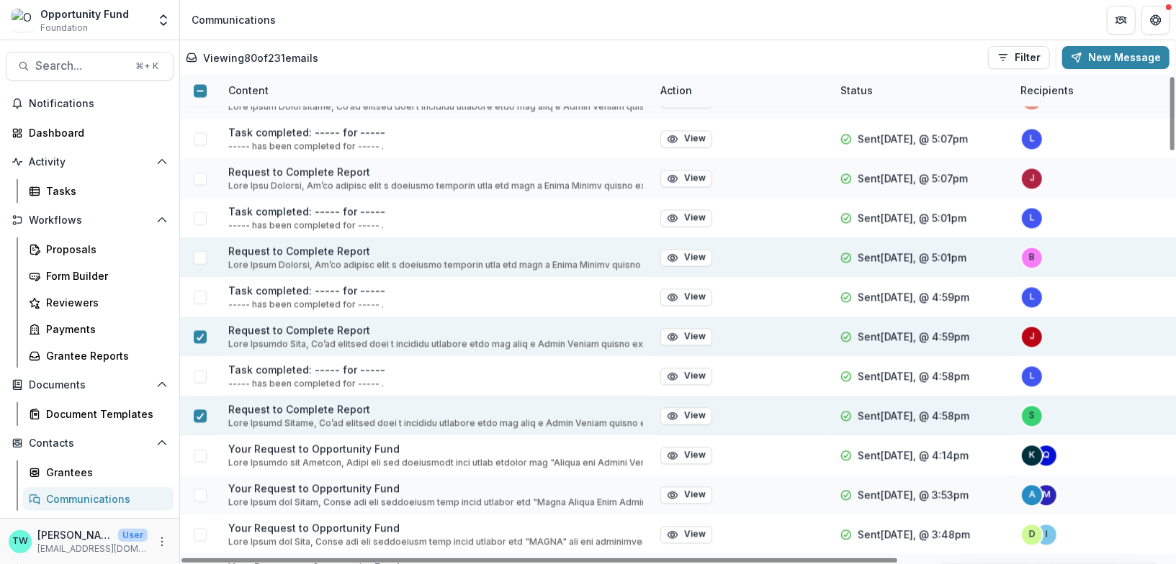
click at [200, 256] on span at bounding box center [200, 258] width 13 height 13
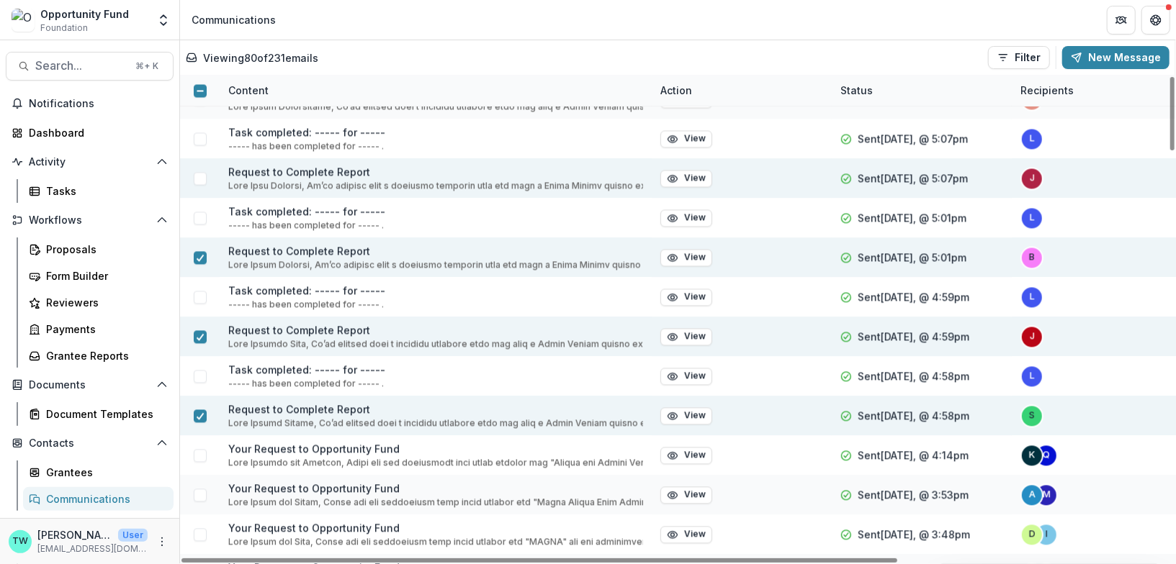
click at [201, 178] on span at bounding box center [200, 179] width 13 height 13
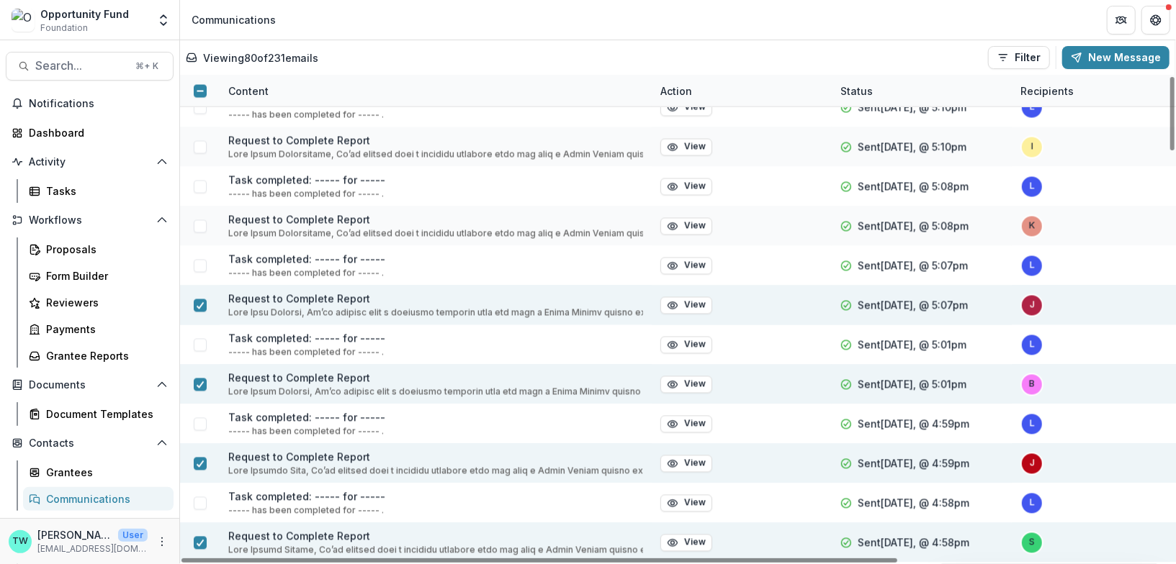
scroll to position [1678, 0]
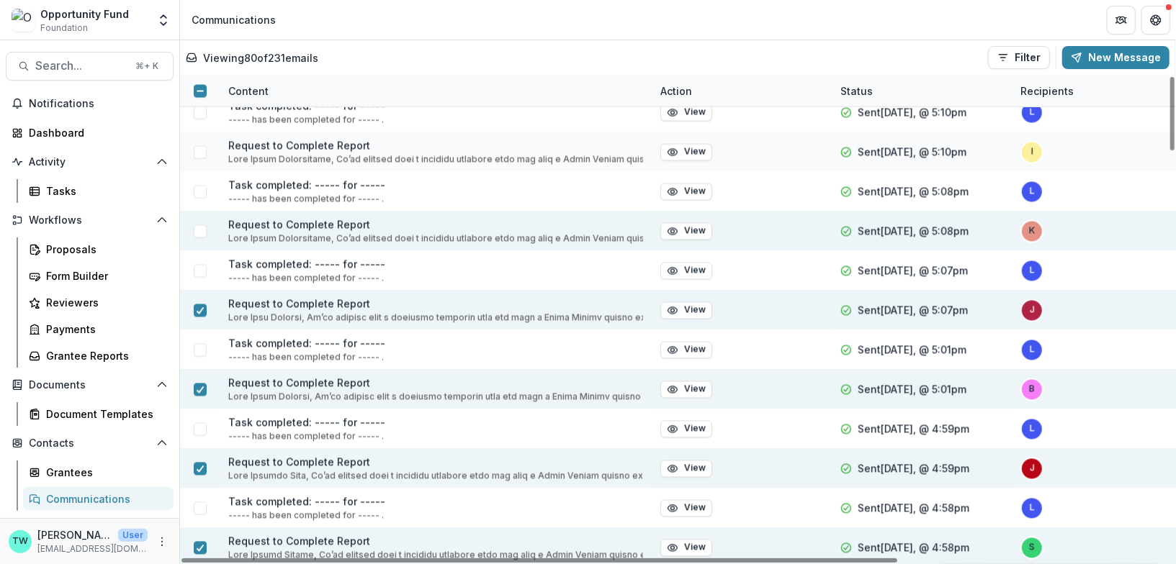
click at [202, 230] on span at bounding box center [200, 231] width 13 height 13
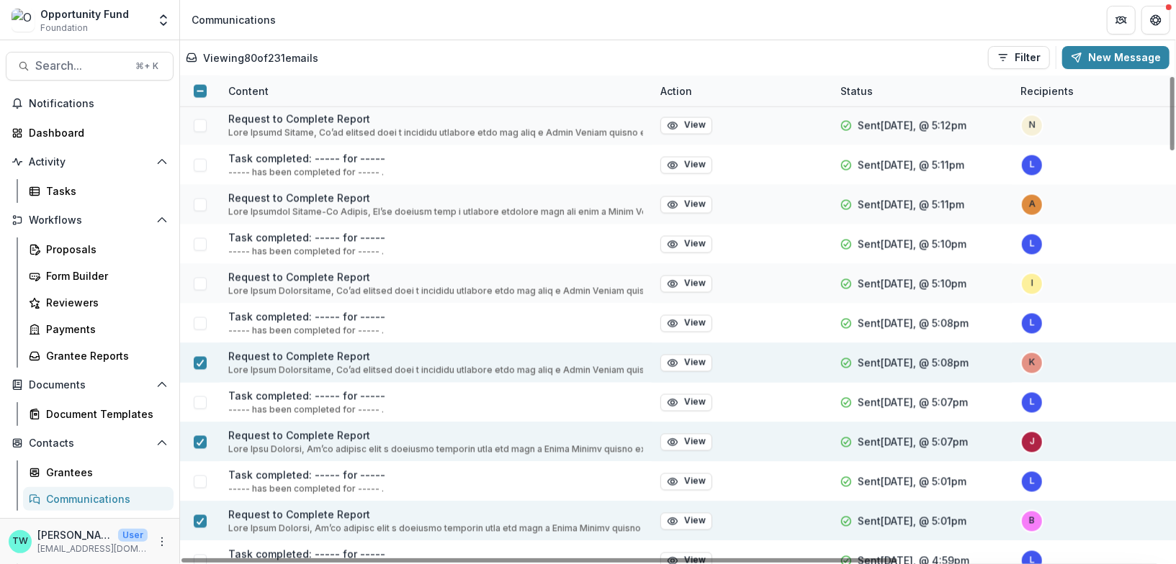
scroll to position [1517, 0]
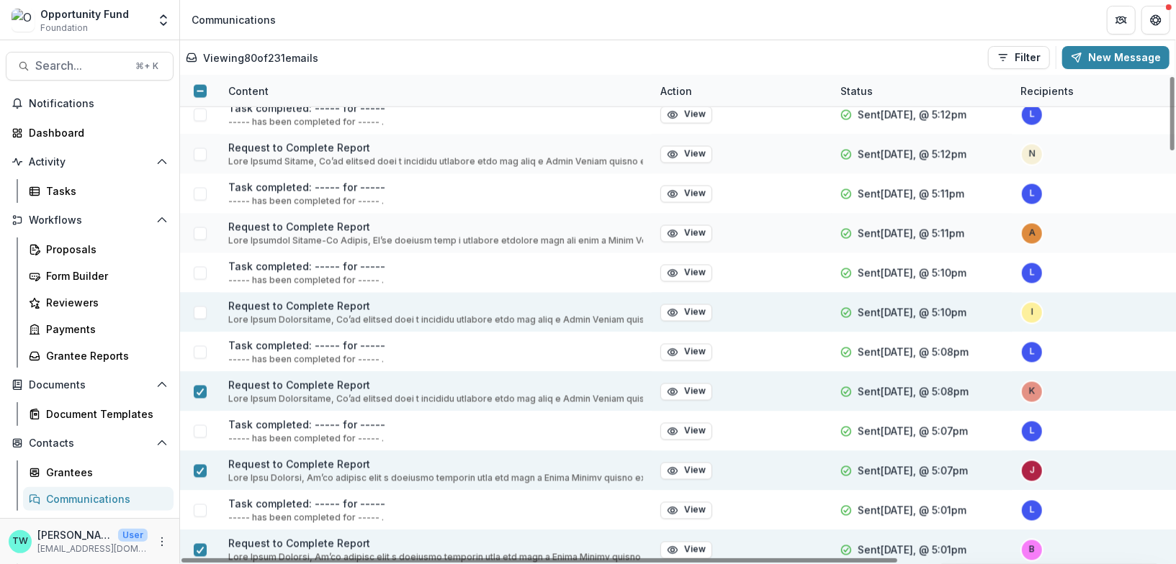
click at [204, 314] on span at bounding box center [200, 313] width 13 height 13
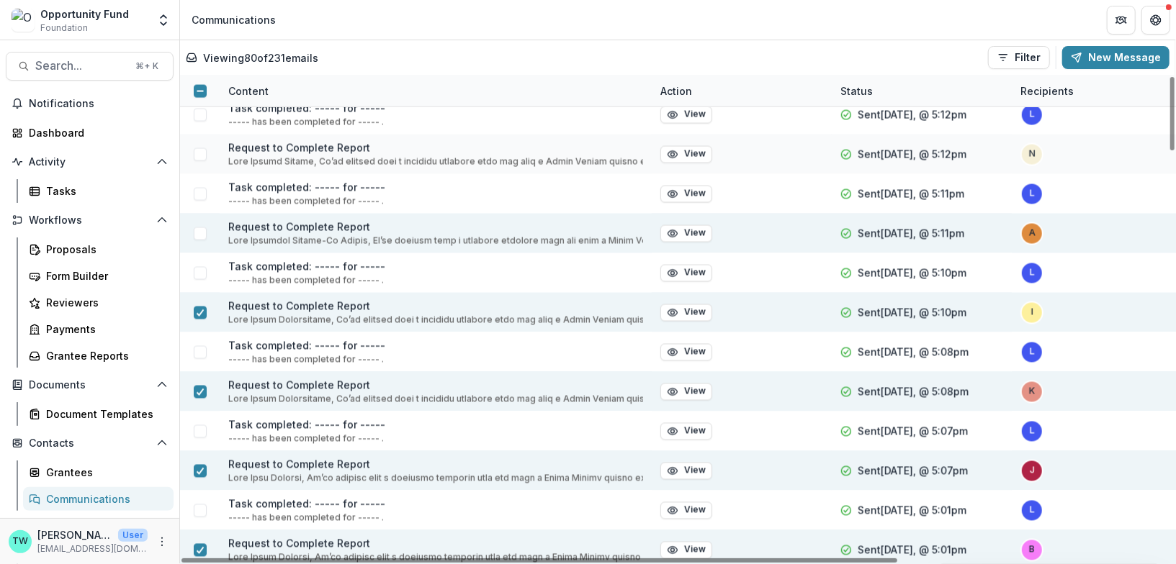
click at [196, 237] on span at bounding box center [200, 234] width 13 height 13
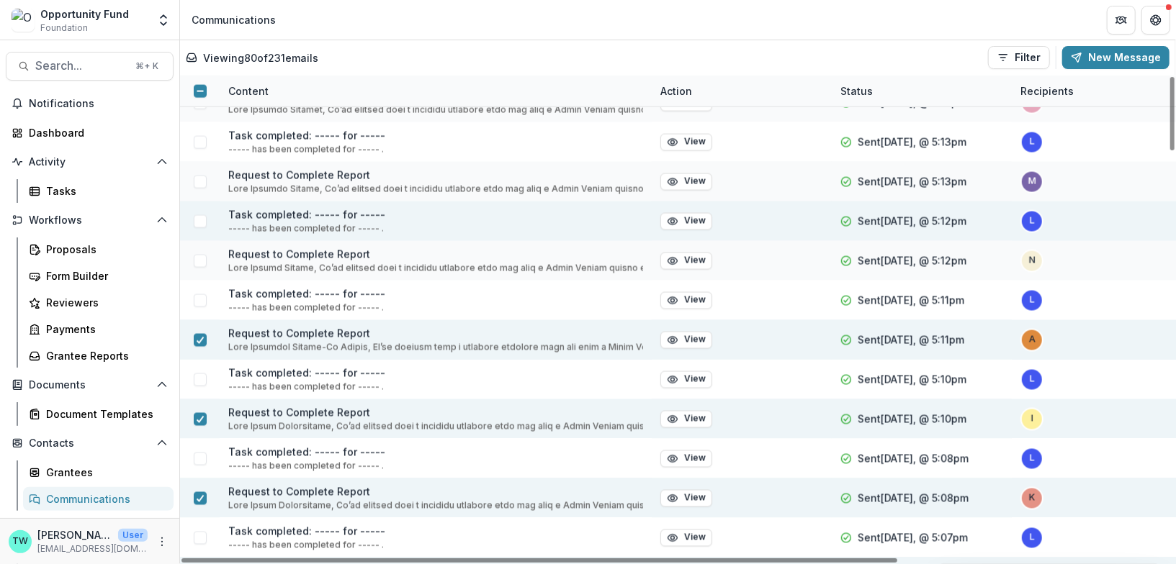
scroll to position [1403, 0]
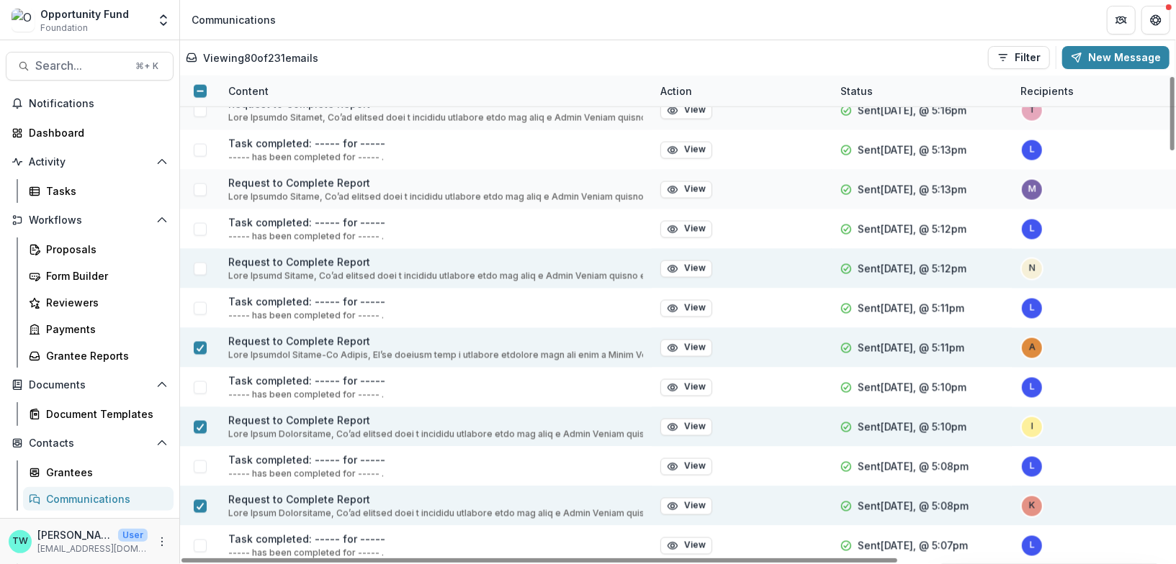
click at [194, 269] on span at bounding box center [200, 269] width 13 height 13
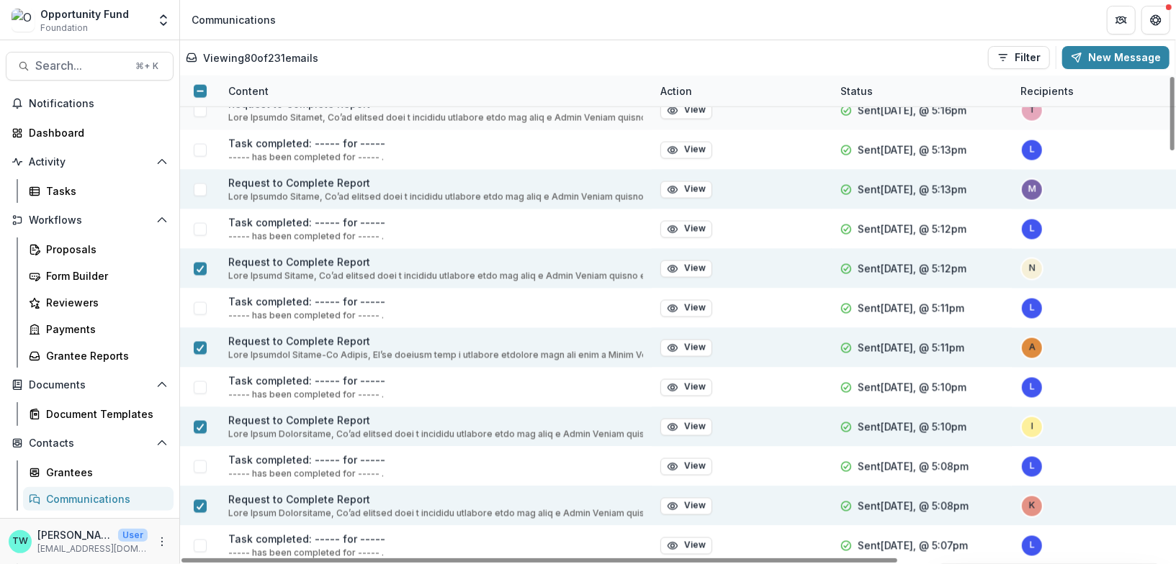
click at [200, 189] on span at bounding box center [200, 190] width 13 height 13
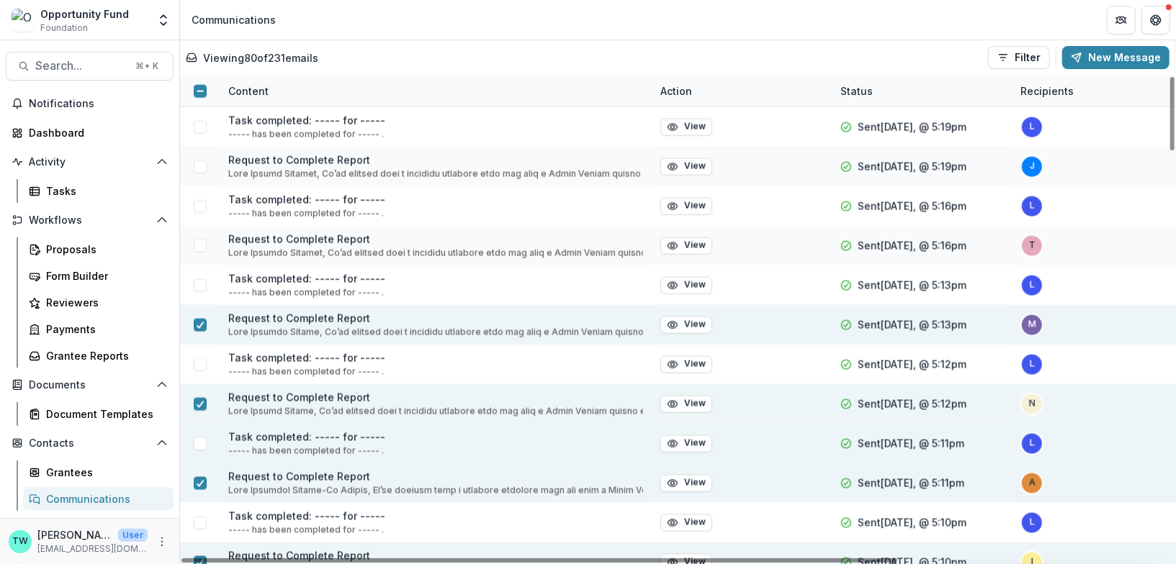
scroll to position [1207, 0]
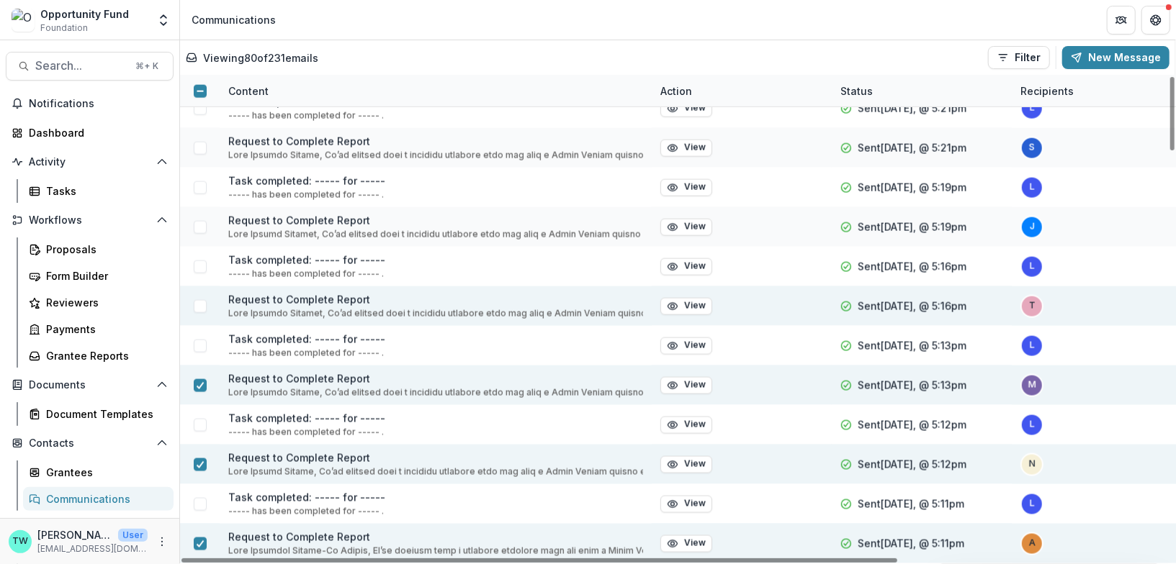
click at [196, 304] on span at bounding box center [200, 306] width 13 height 13
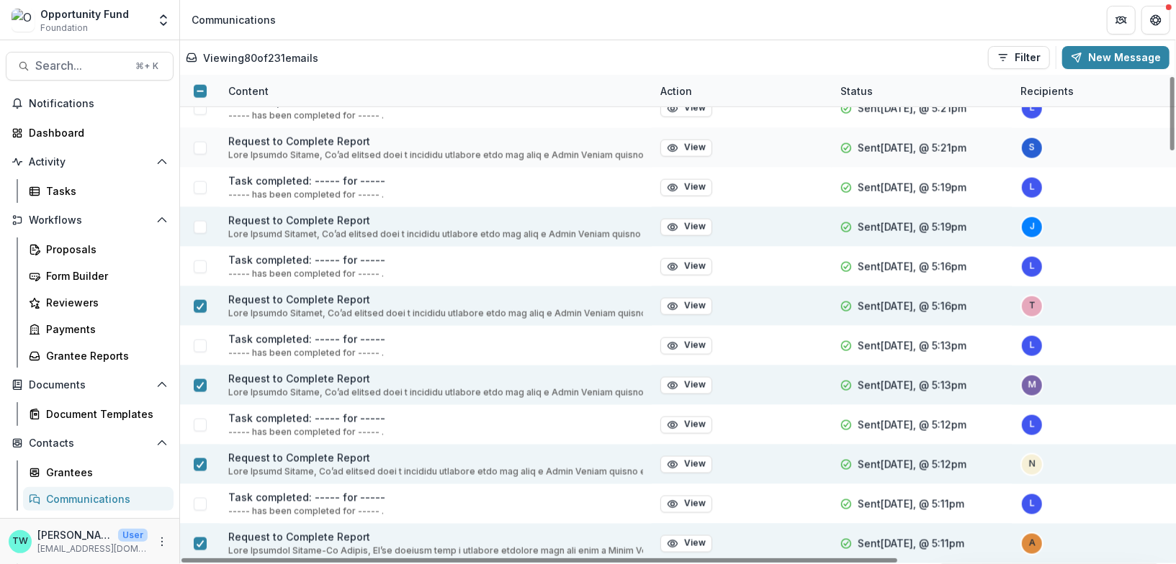
click at [197, 226] on span at bounding box center [200, 227] width 13 height 13
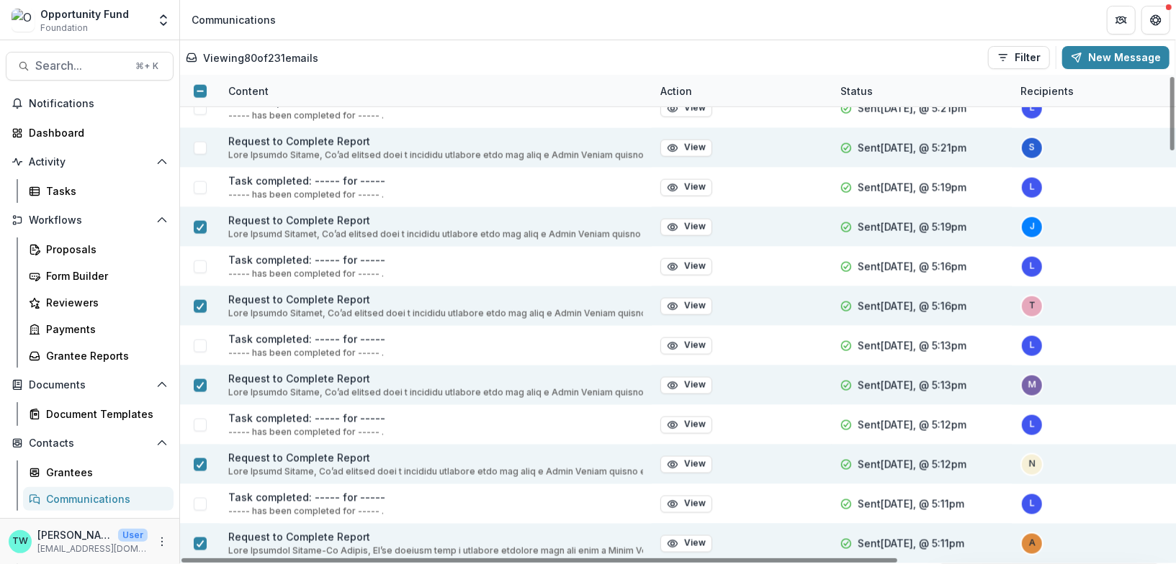
click at [199, 148] on span at bounding box center [200, 148] width 13 height 13
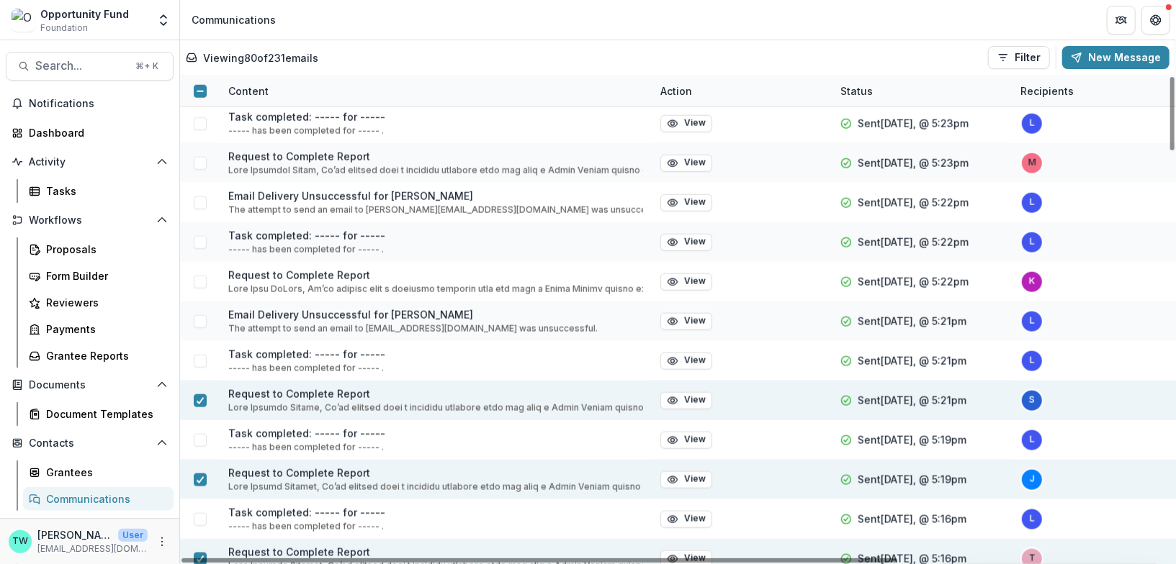
scroll to position [940, 0]
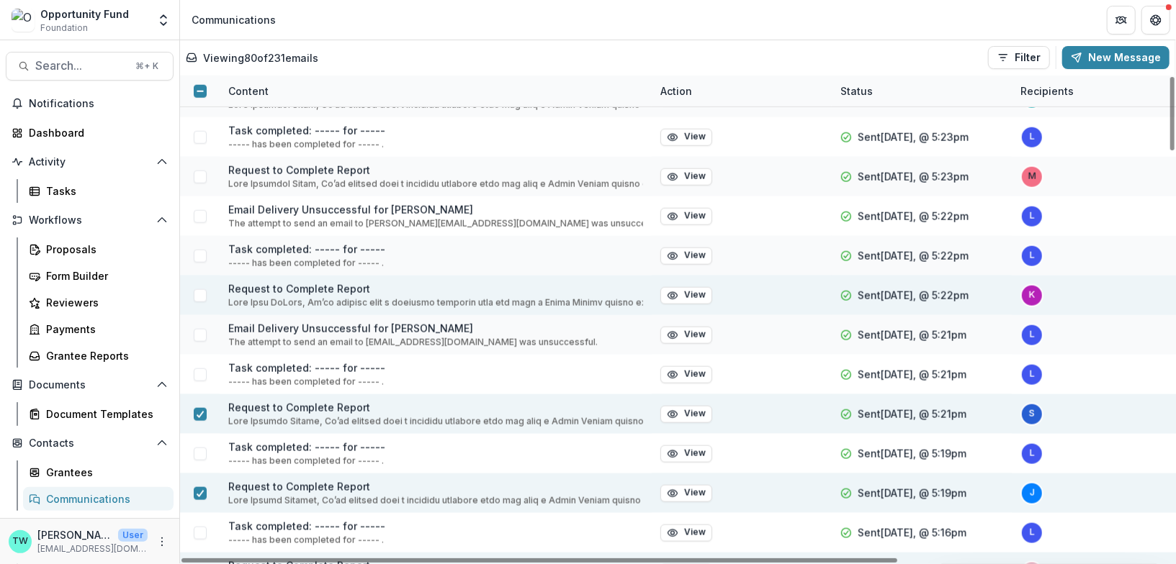
click at [196, 297] on span at bounding box center [200, 295] width 13 height 13
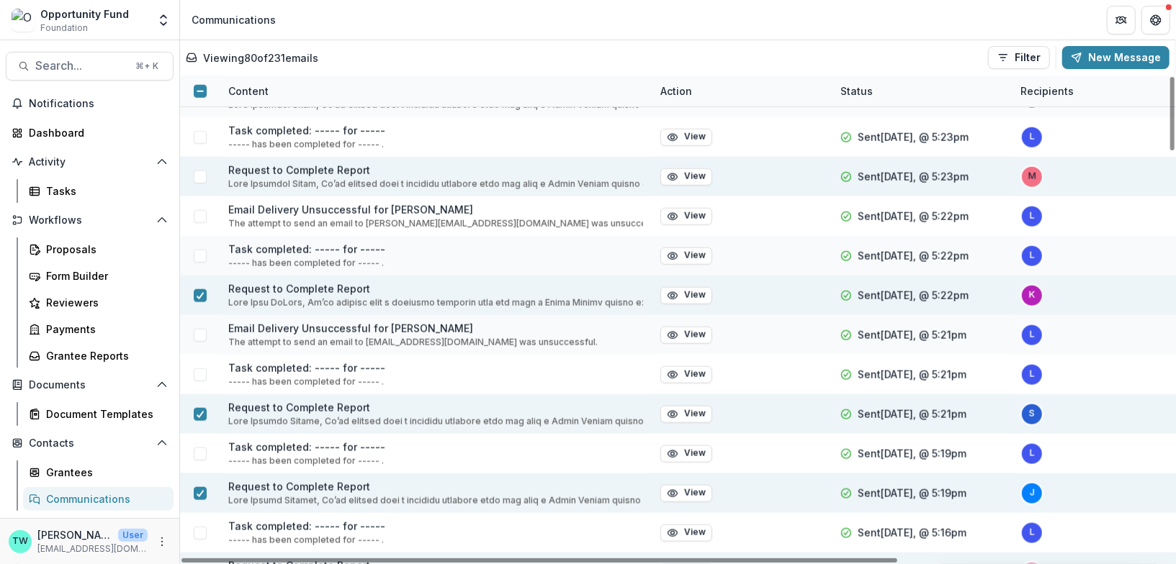
click at [195, 172] on span at bounding box center [200, 177] width 13 height 13
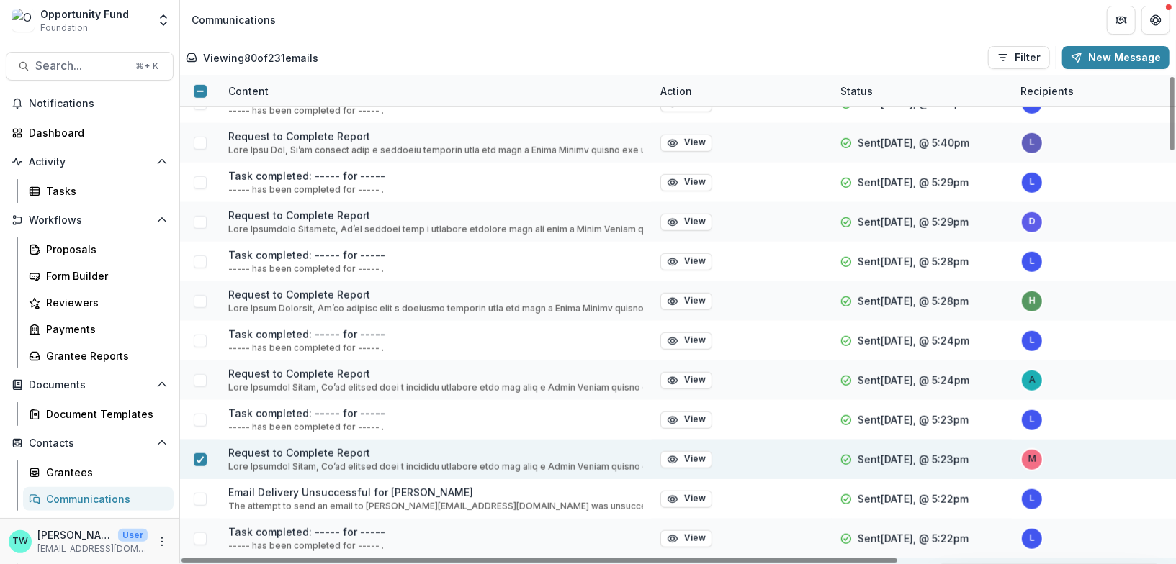
scroll to position [653, 0]
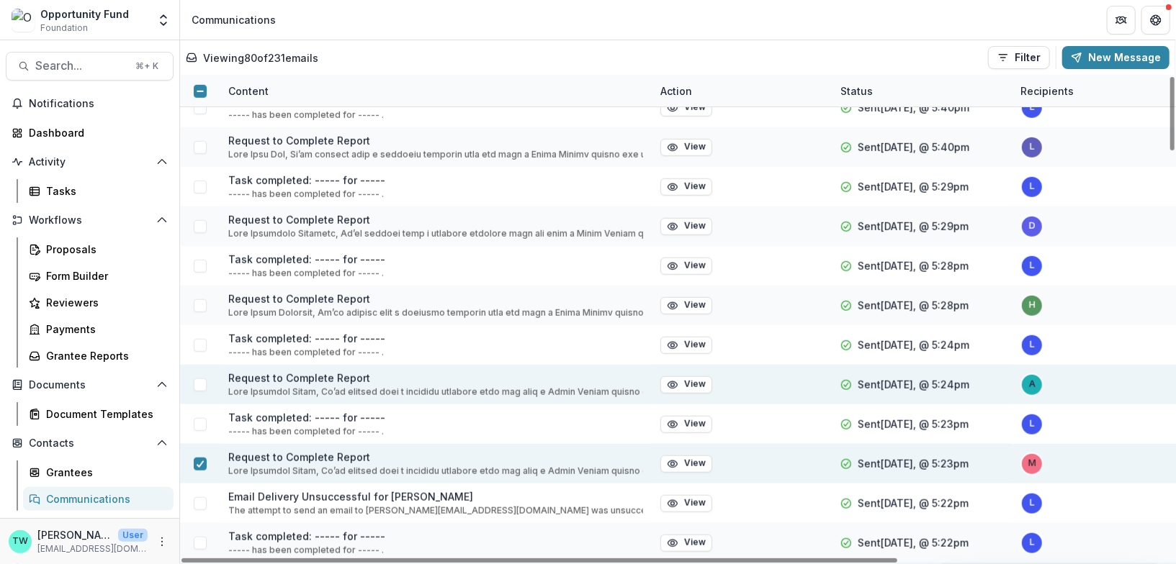
click at [199, 382] on span at bounding box center [200, 385] width 13 height 13
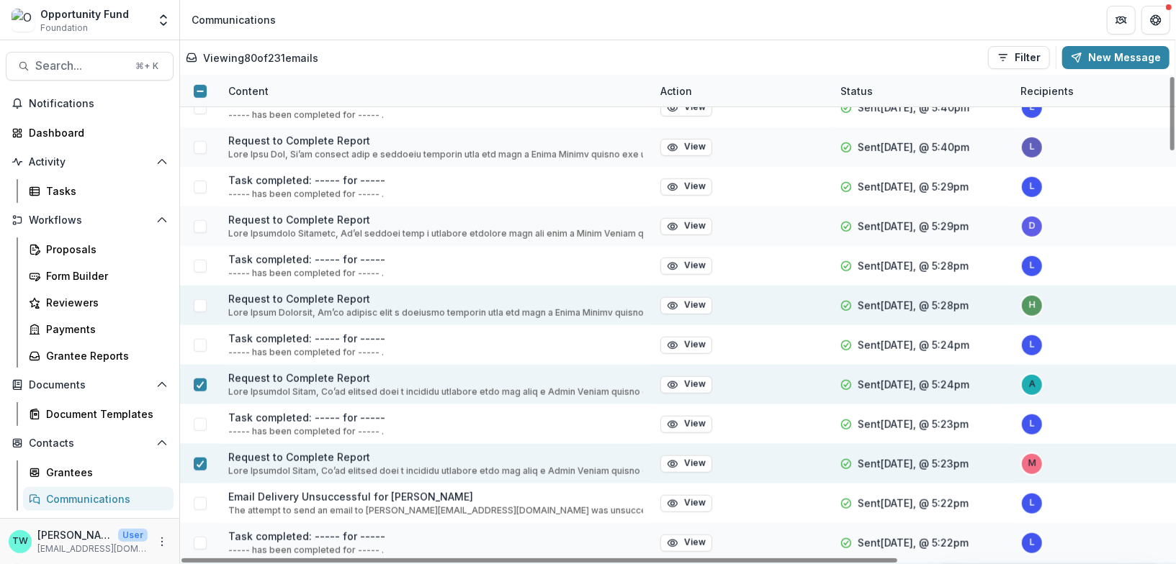
click at [194, 301] on span at bounding box center [200, 306] width 13 height 13
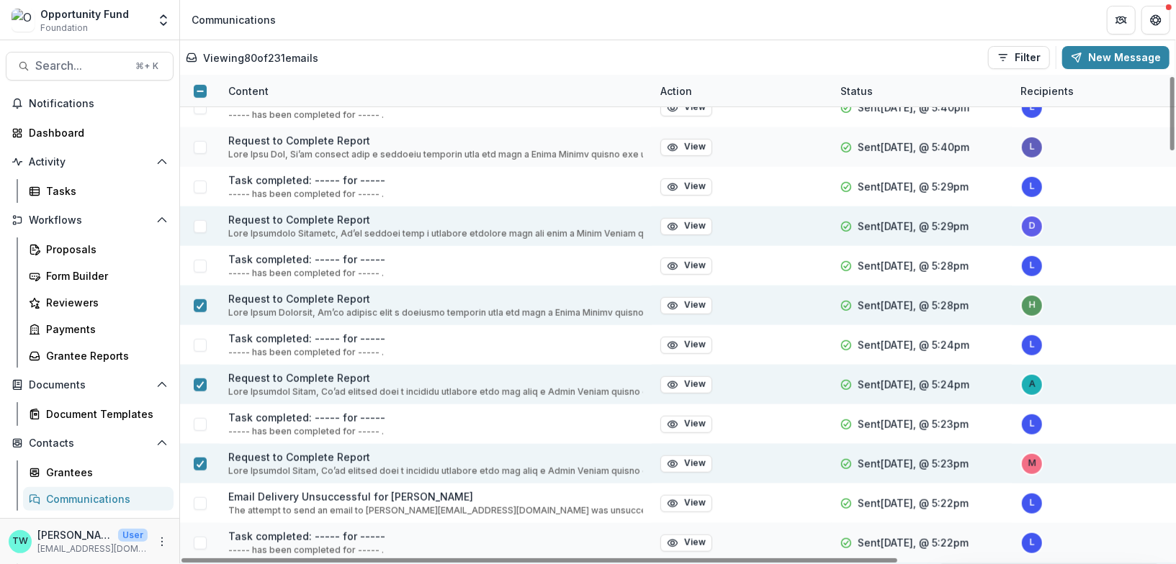
click at [196, 226] on span at bounding box center [200, 226] width 13 height 13
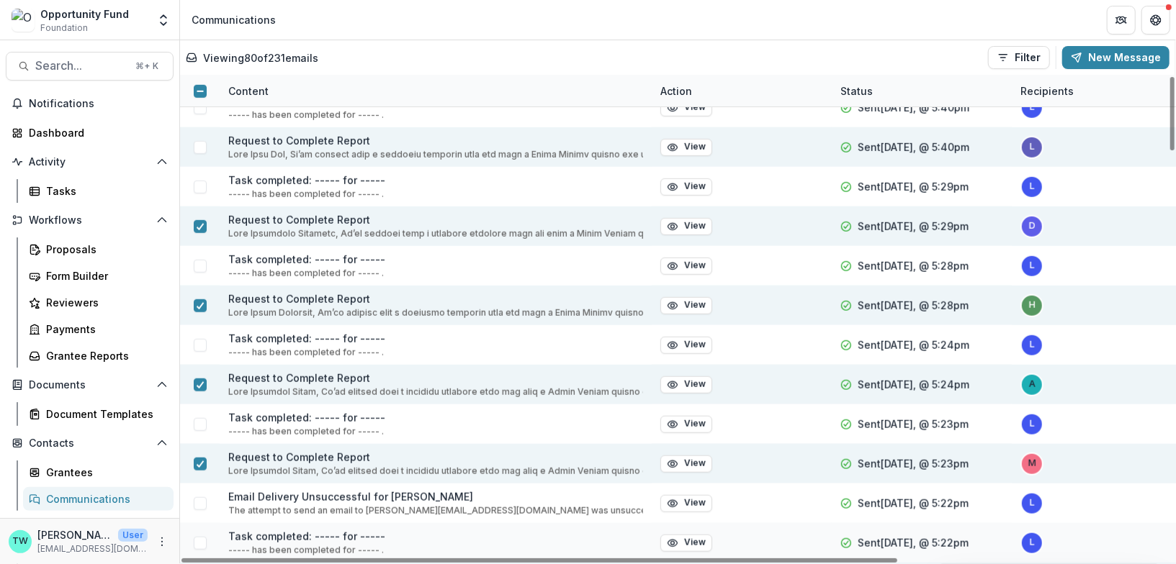
click at [200, 143] on span at bounding box center [200, 147] width 13 height 13
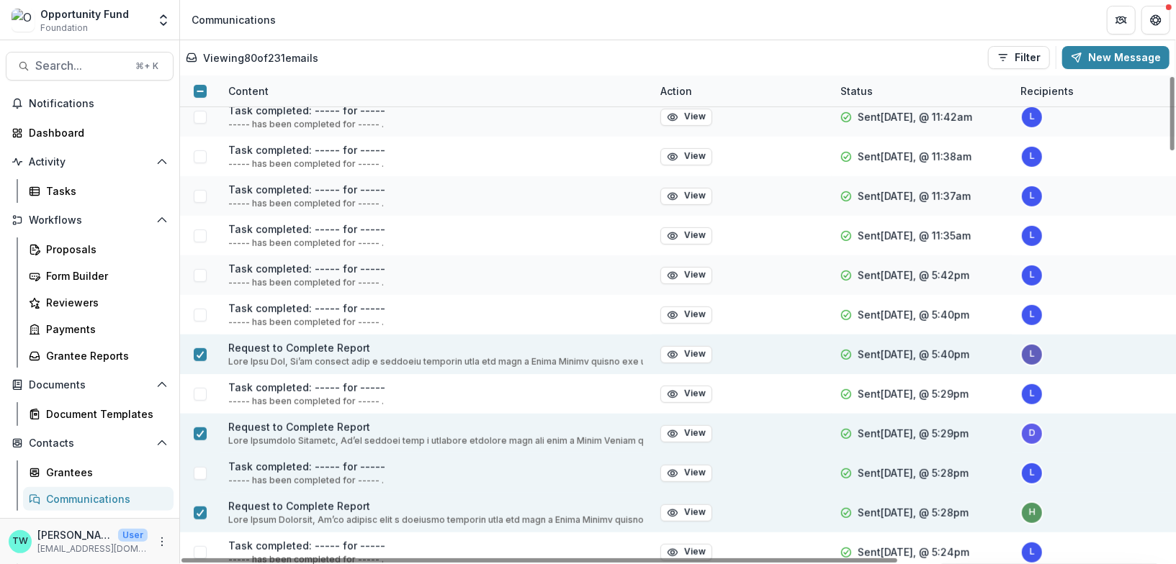
scroll to position [441, 0]
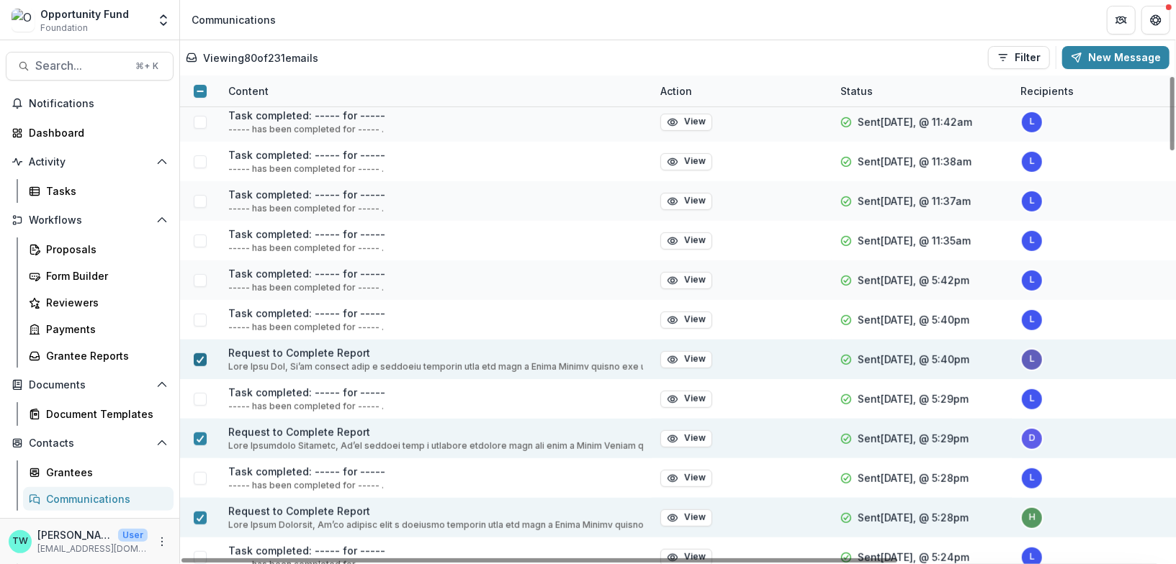
click at [197, 359] on polyline at bounding box center [200, 360] width 6 height 6
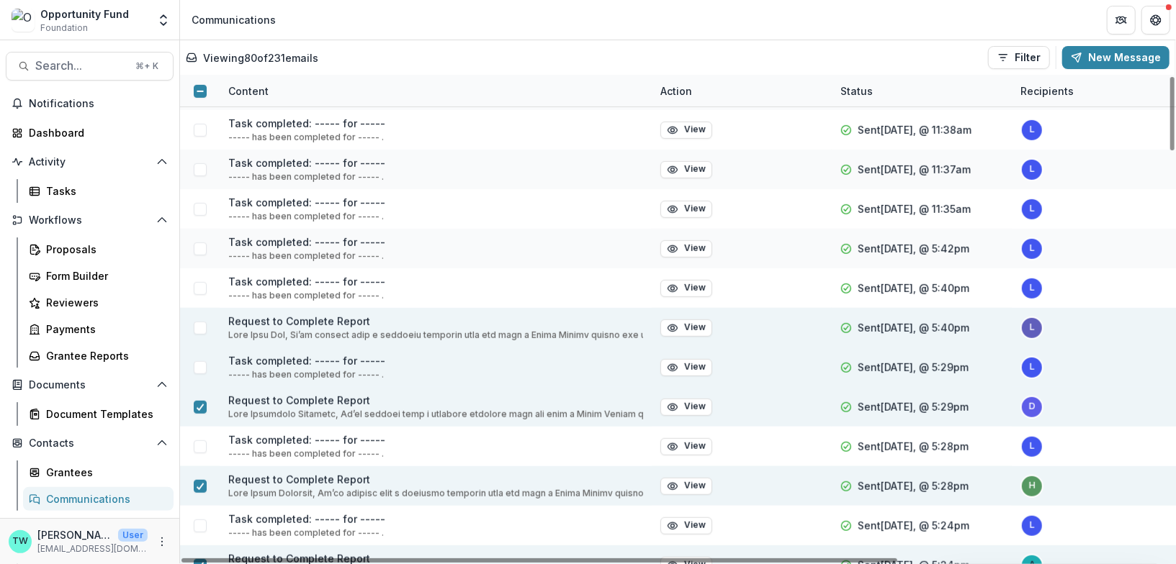
scroll to position [474, 0]
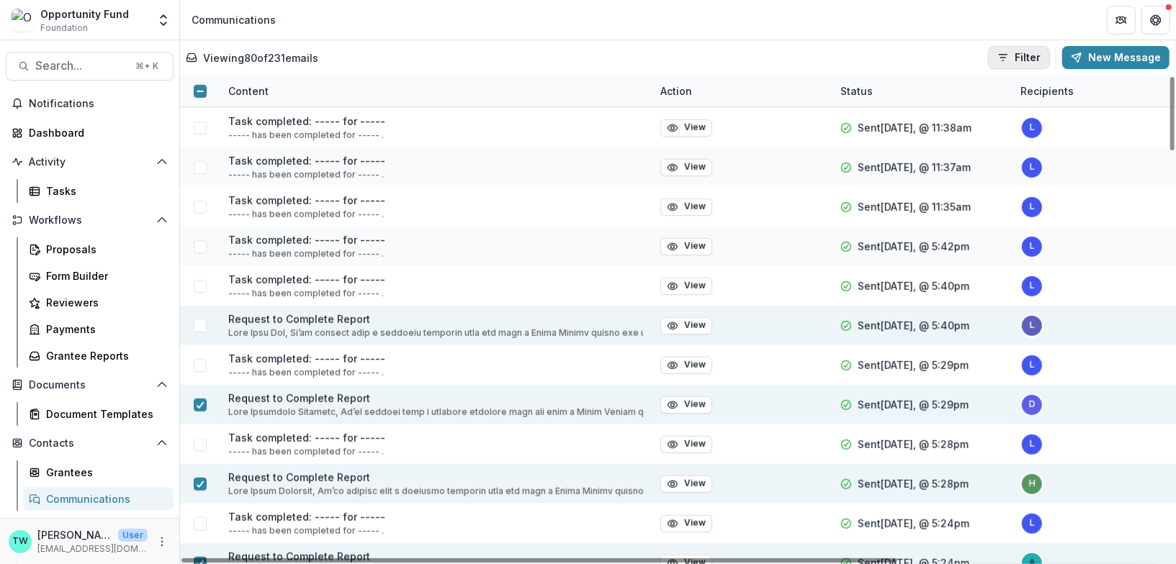
click at [1032, 62] on button "Filter" at bounding box center [1019, 57] width 62 height 23
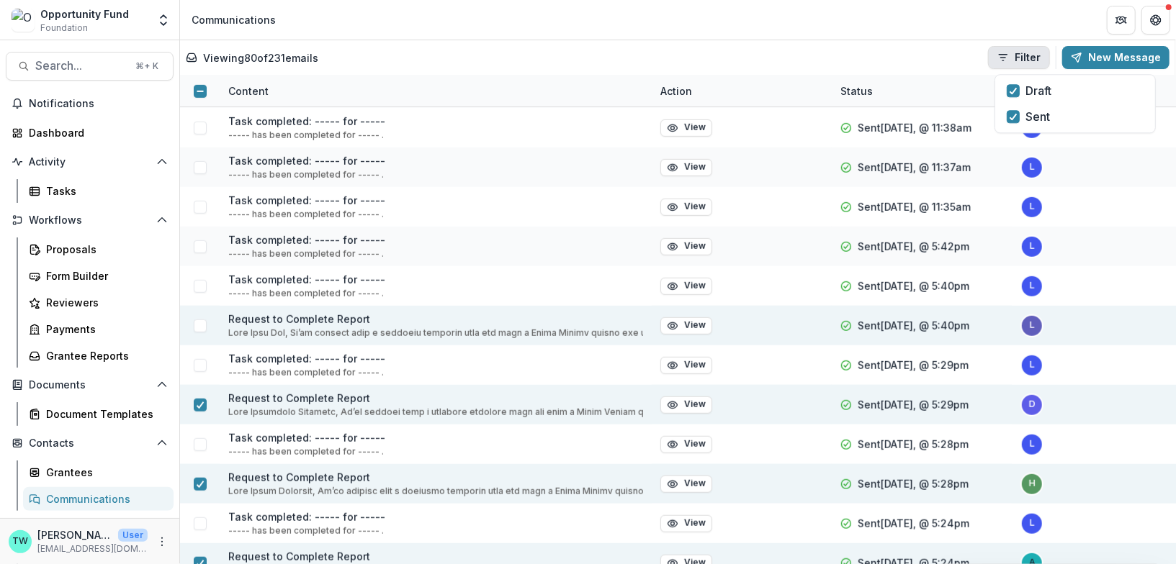
click at [1032, 62] on button "Filter" at bounding box center [1019, 57] width 62 height 23
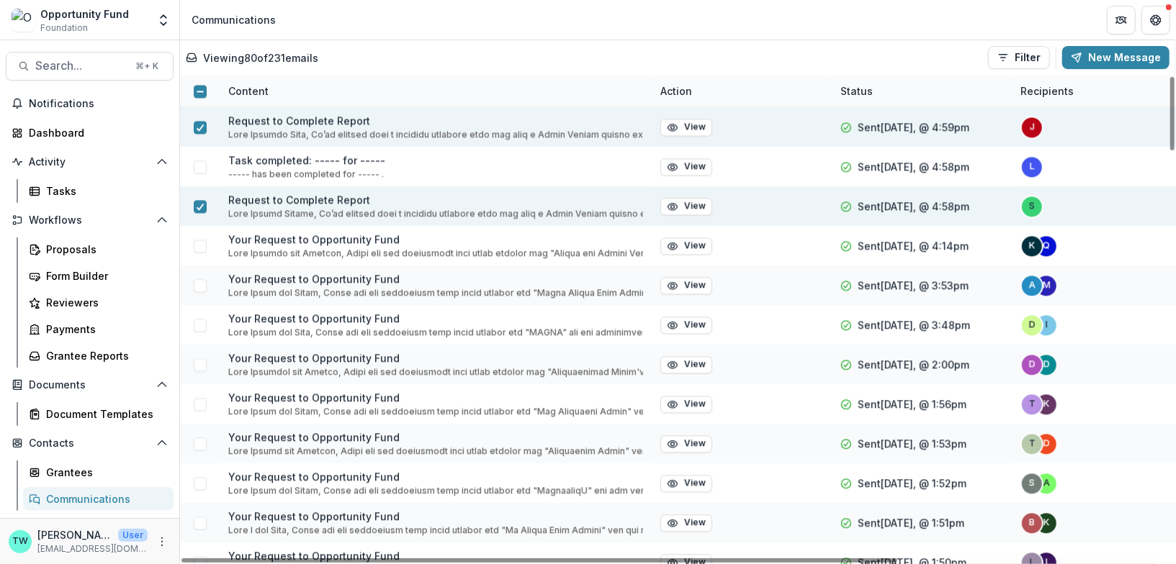
scroll to position [2021, 0]
click at [1029, 53] on button "Filter" at bounding box center [1019, 57] width 62 height 23
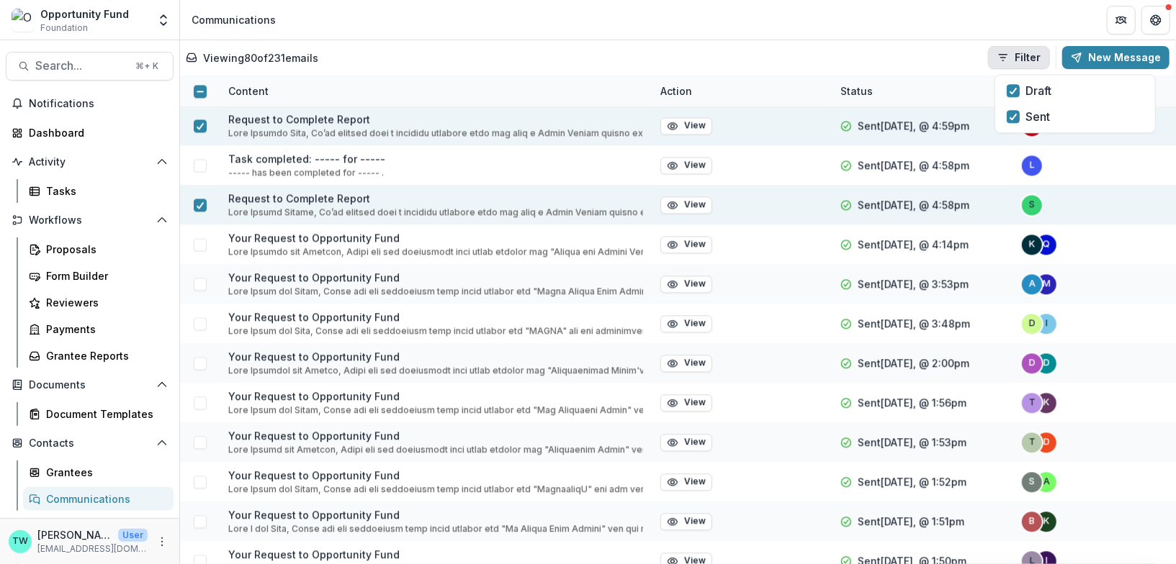
click at [1029, 53] on button "Filter" at bounding box center [1019, 57] width 62 height 23
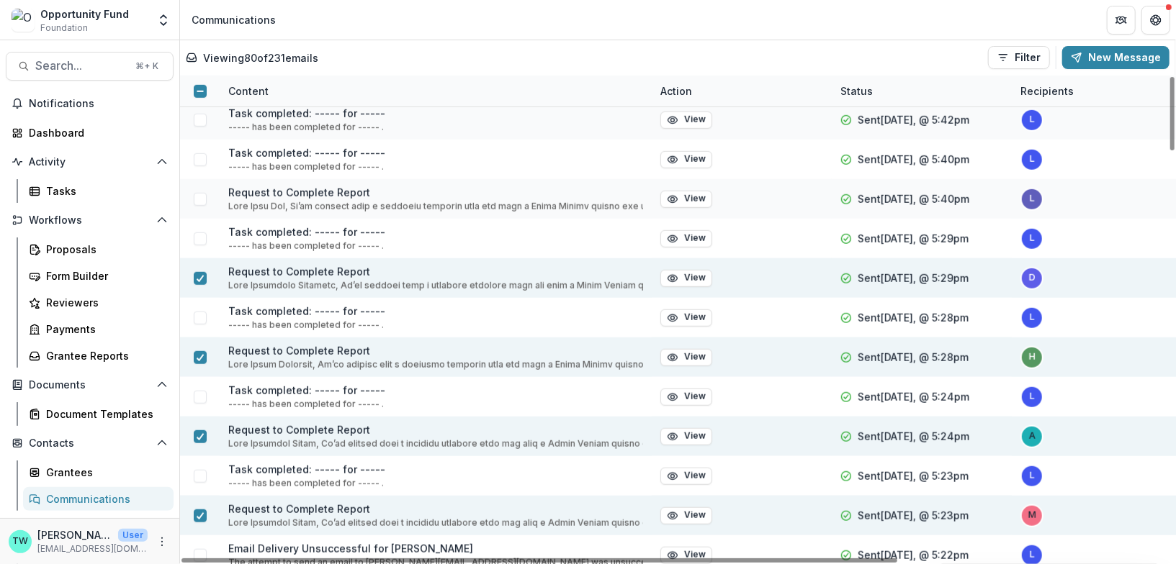
scroll to position [597, 0]
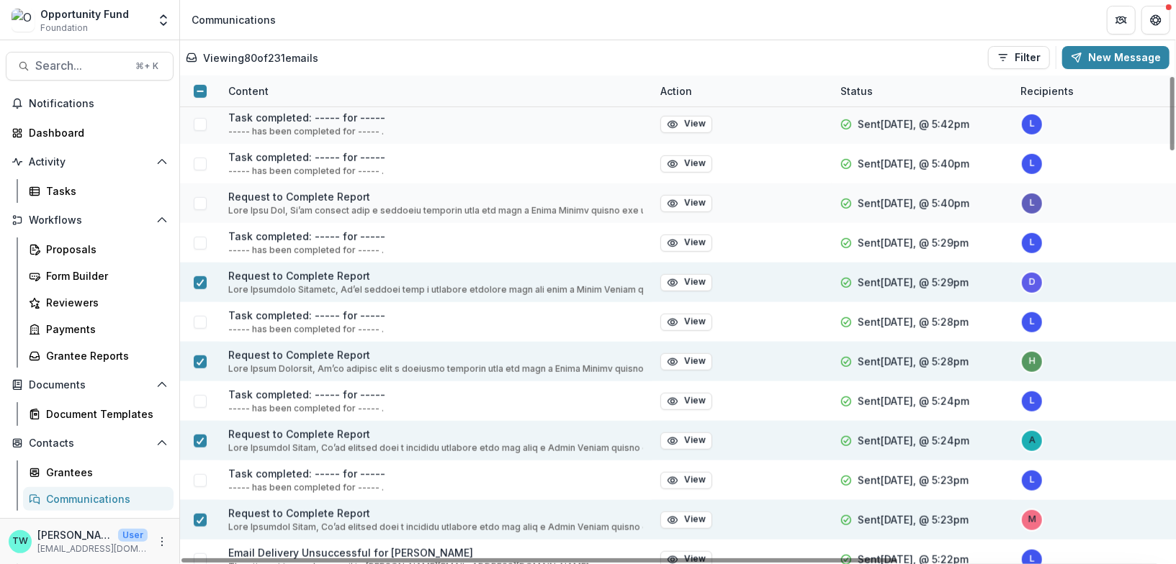
click at [199, 83] on div at bounding box center [200, 91] width 40 height 40
click at [199, 89] on icon at bounding box center [200, 91] width 9 height 9
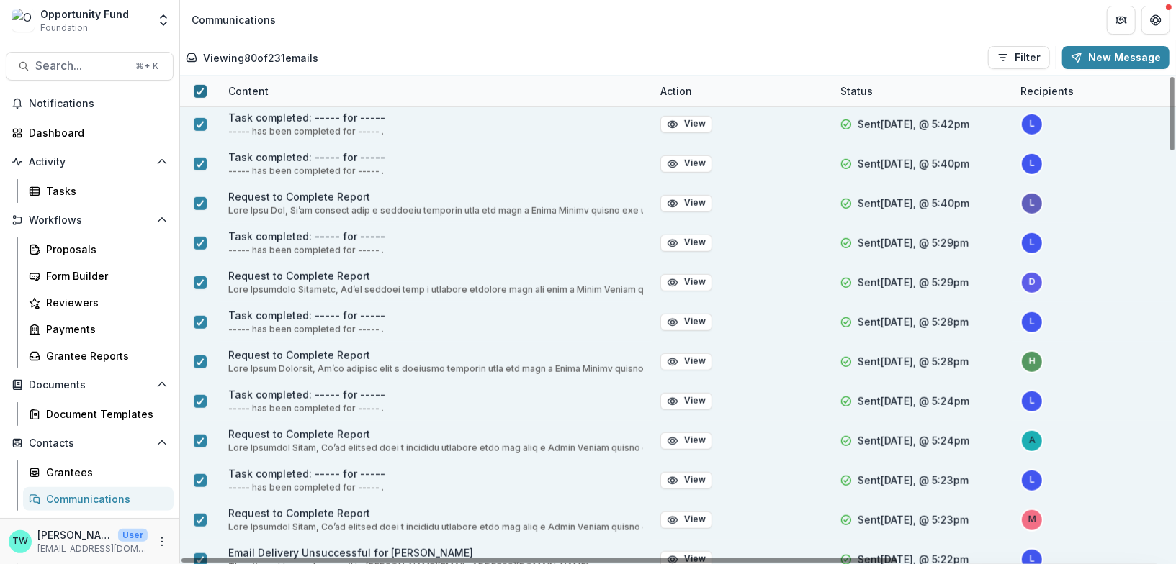
click at [201, 90] on polyline at bounding box center [200, 92] width 6 height 6
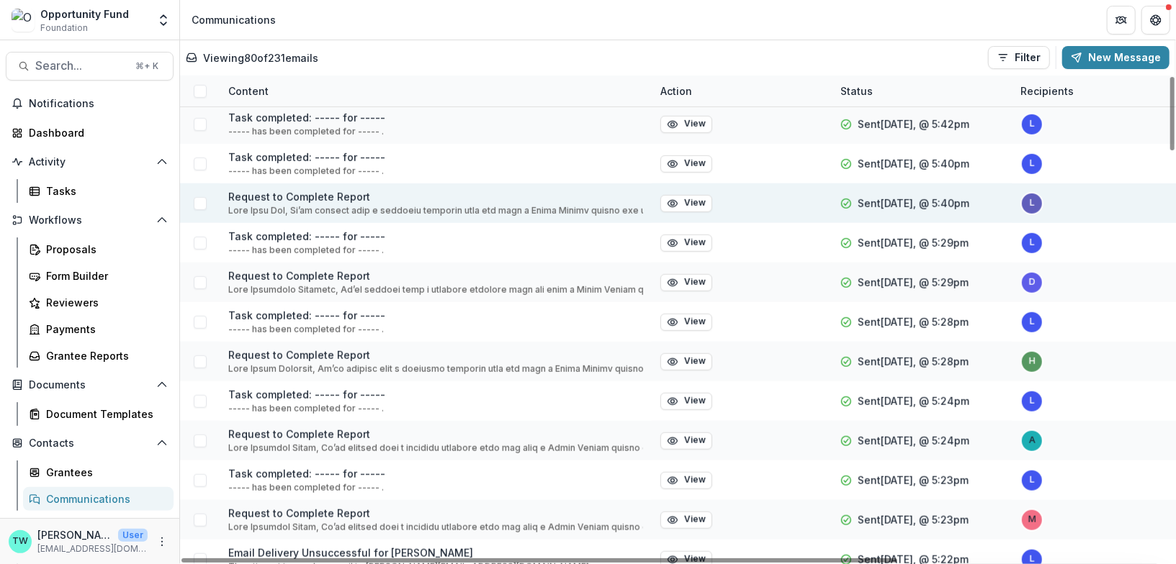
click at [199, 200] on span at bounding box center [200, 203] width 13 height 13
click at [1118, 55] on button "New Message" at bounding box center [1115, 57] width 107 height 23
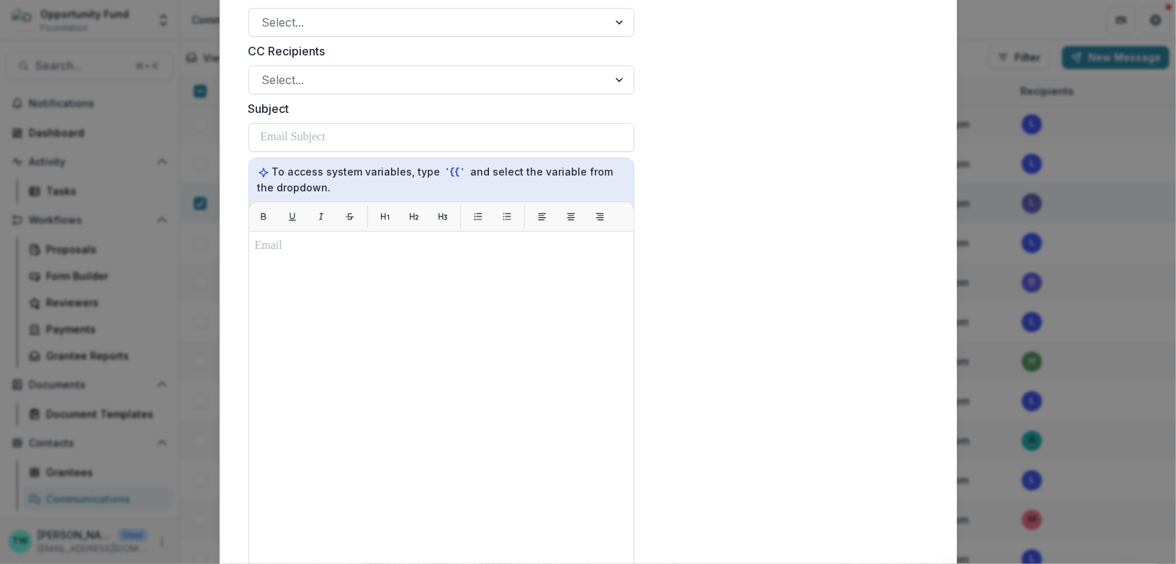
scroll to position [0, 0]
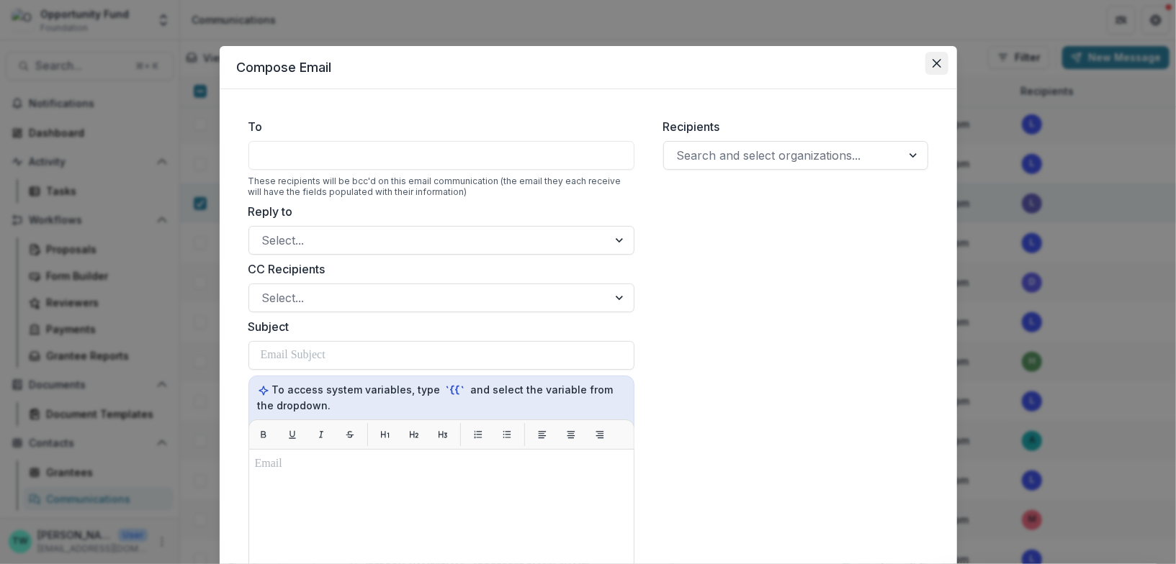
click at [935, 63] on icon "Close" at bounding box center [936, 63] width 9 height 9
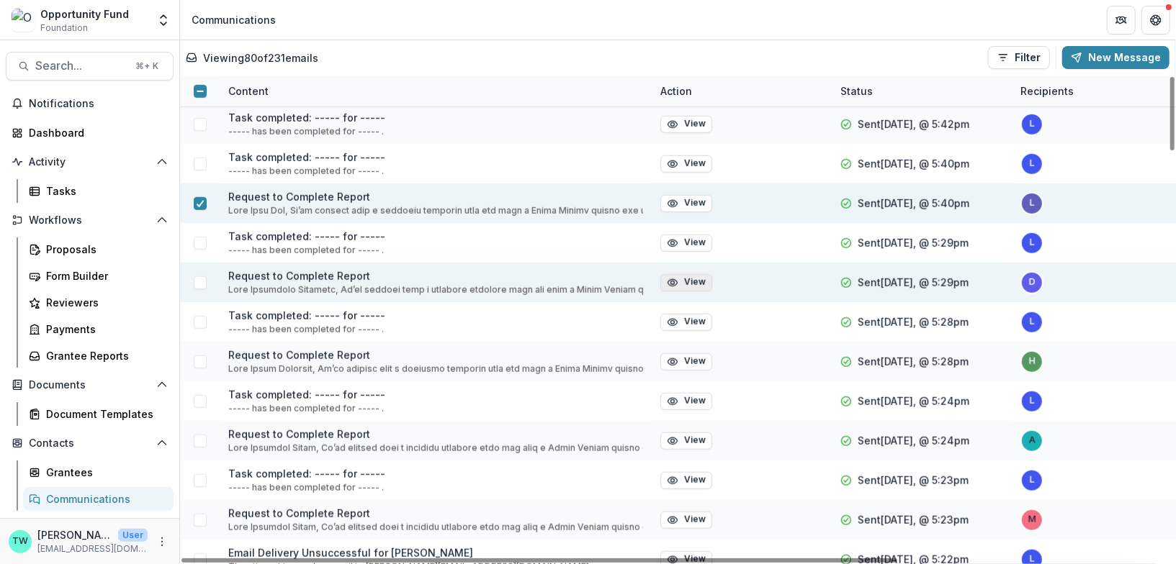
click at [697, 279] on button "View" at bounding box center [686, 282] width 52 height 17
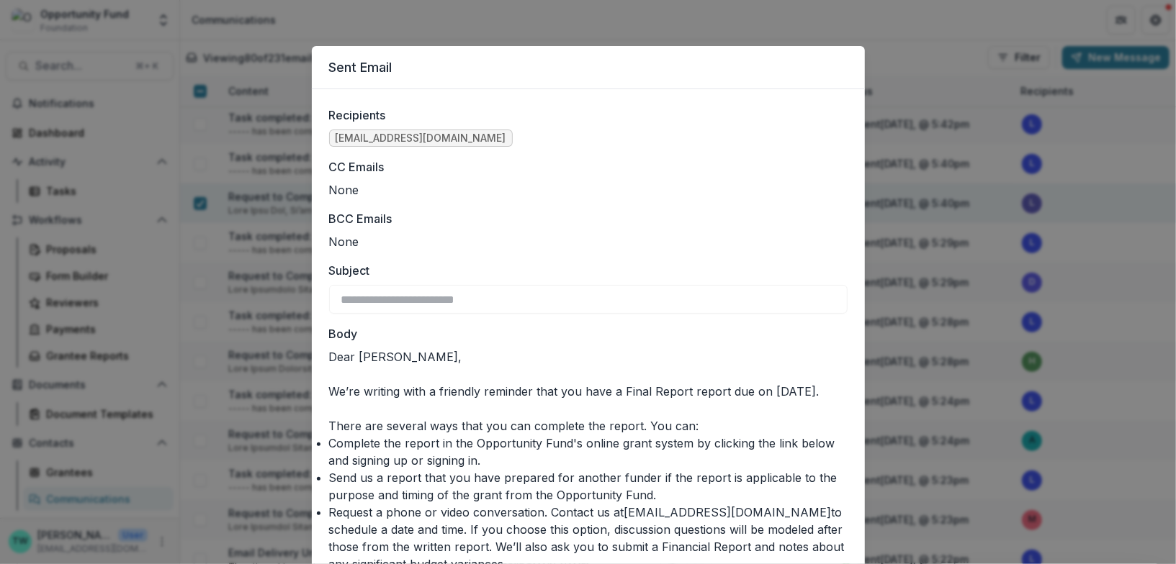
click at [922, 32] on div "**********" at bounding box center [588, 282] width 1176 height 564
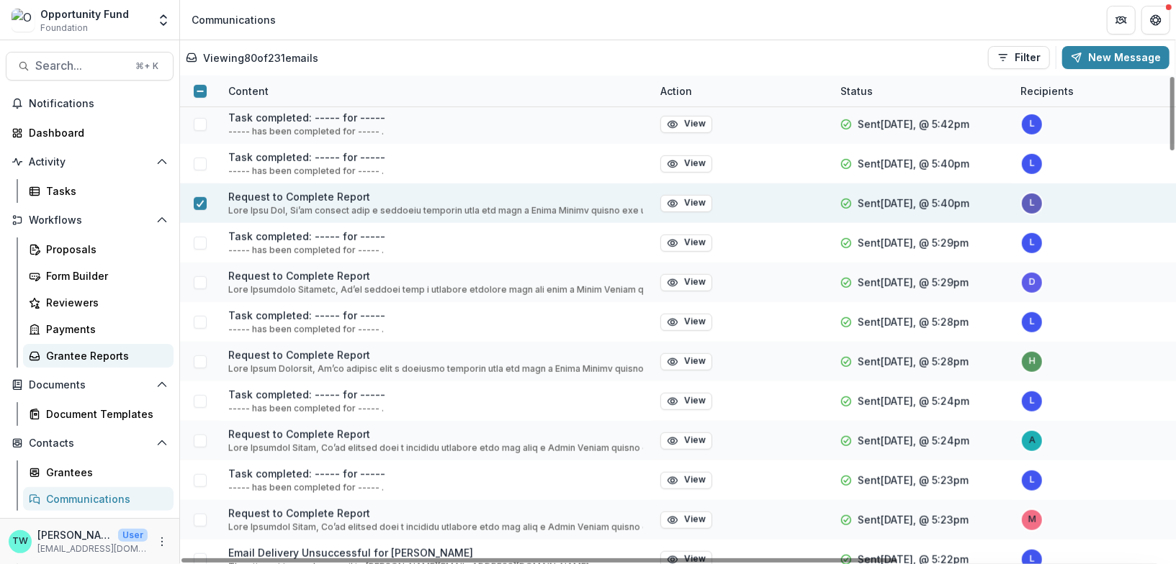
click at [92, 351] on div "Grantee Reports" at bounding box center [104, 355] width 116 height 15
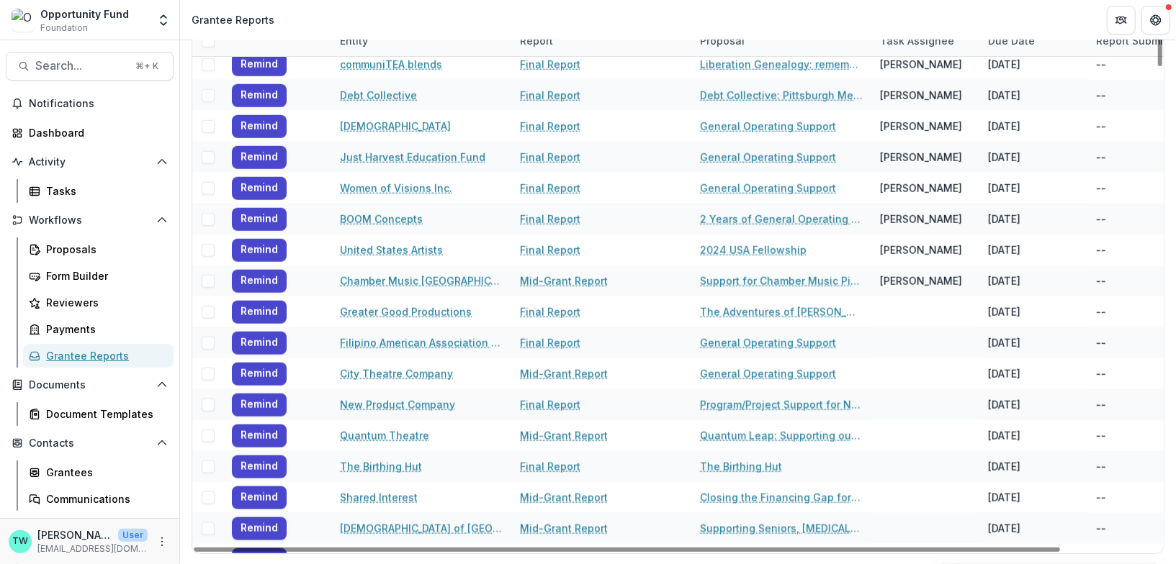
scroll to position [876, 0]
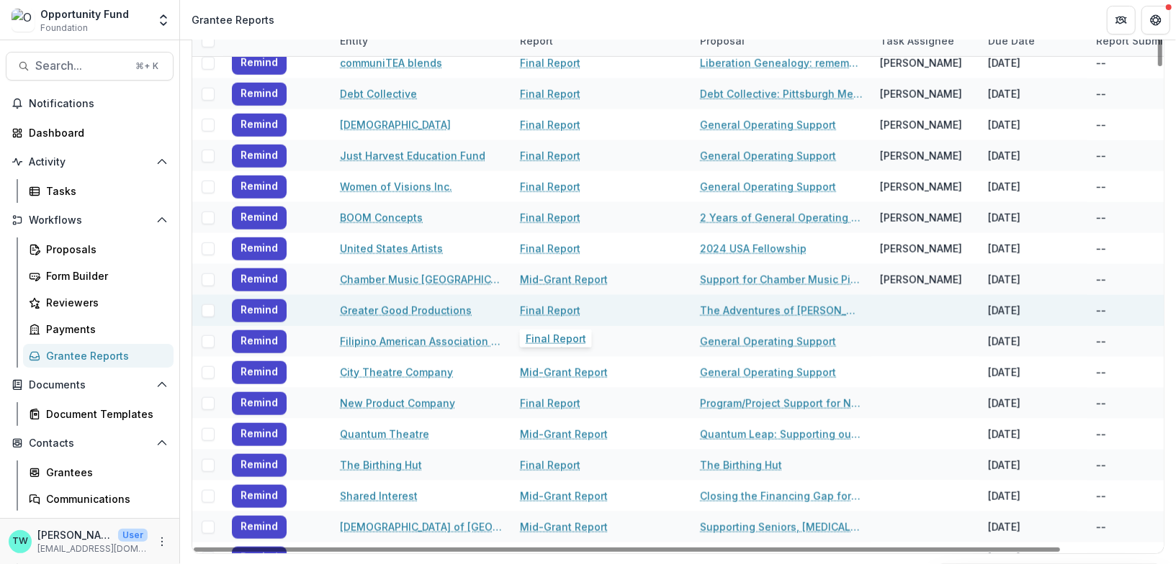
click at [550, 306] on link "Final Report" at bounding box center [550, 310] width 60 height 15
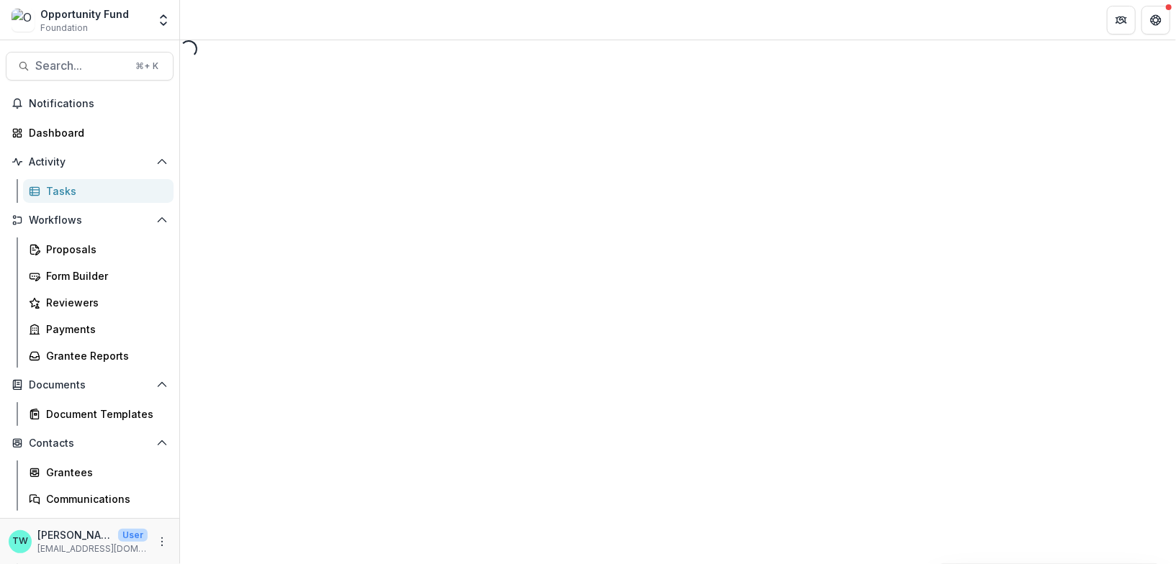
select select "********"
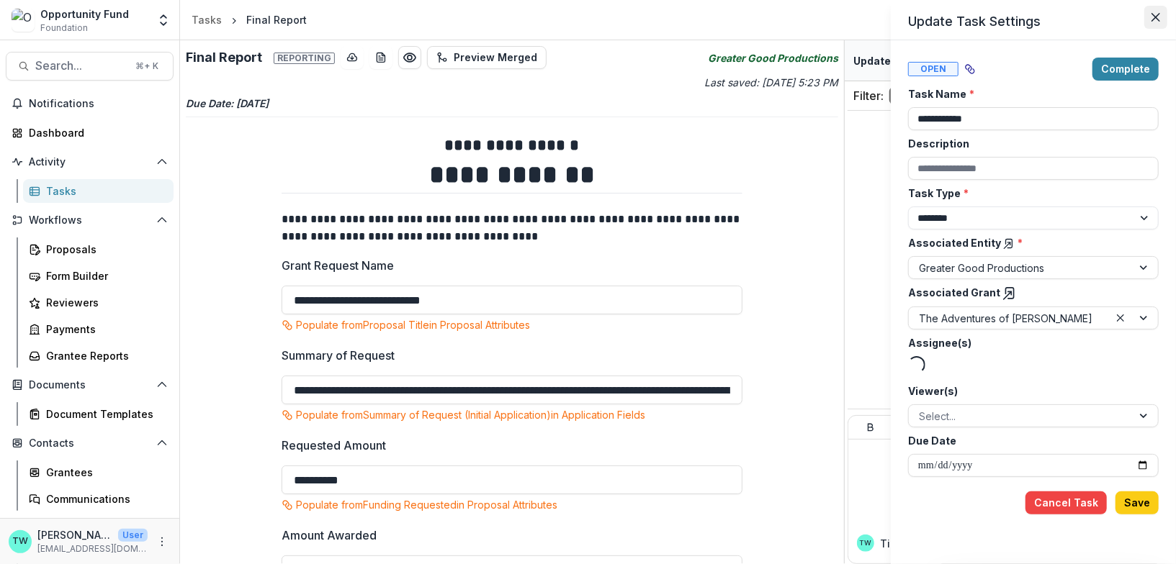
click at [1158, 16] on icon "Close" at bounding box center [1155, 17] width 9 height 9
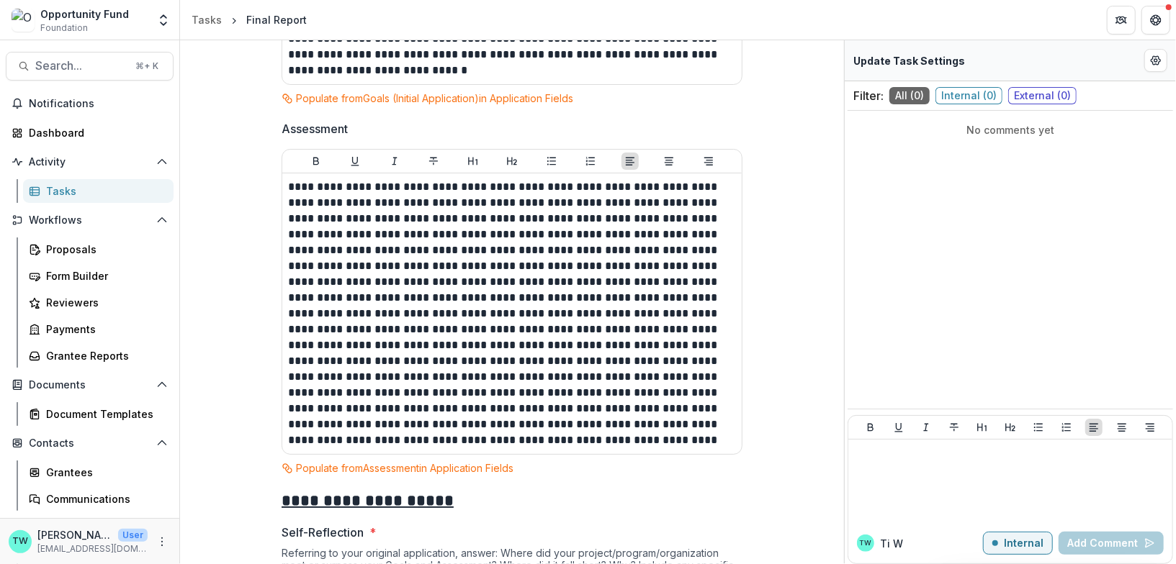
scroll to position [558, 0]
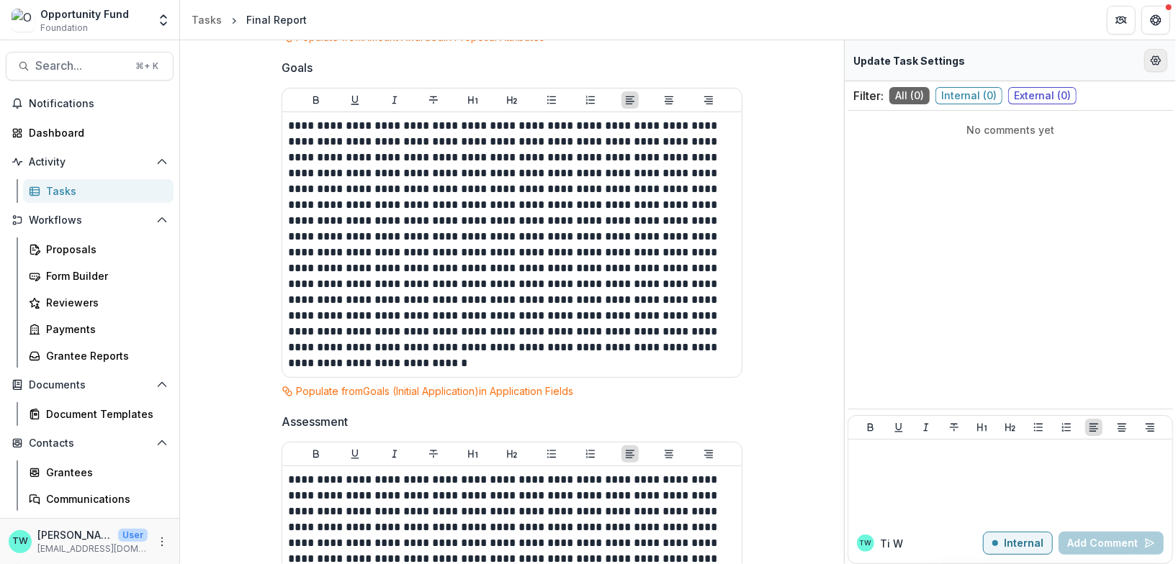
click at [1161, 56] on button "Edit Form Settings" at bounding box center [1155, 60] width 23 height 23
select select "********"
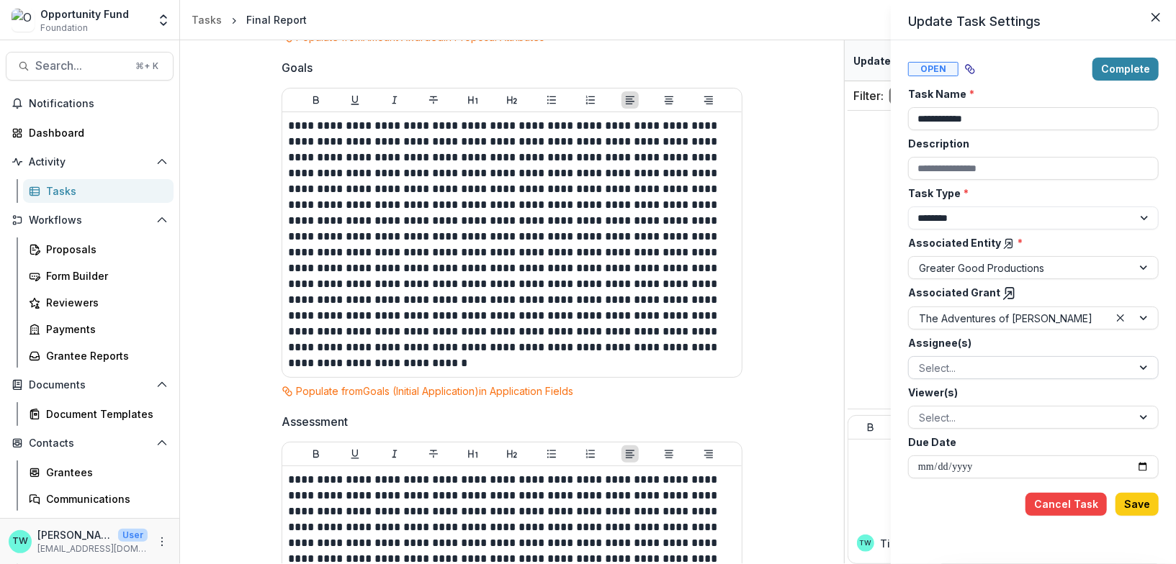
click at [984, 367] on div at bounding box center [1020, 368] width 203 height 18
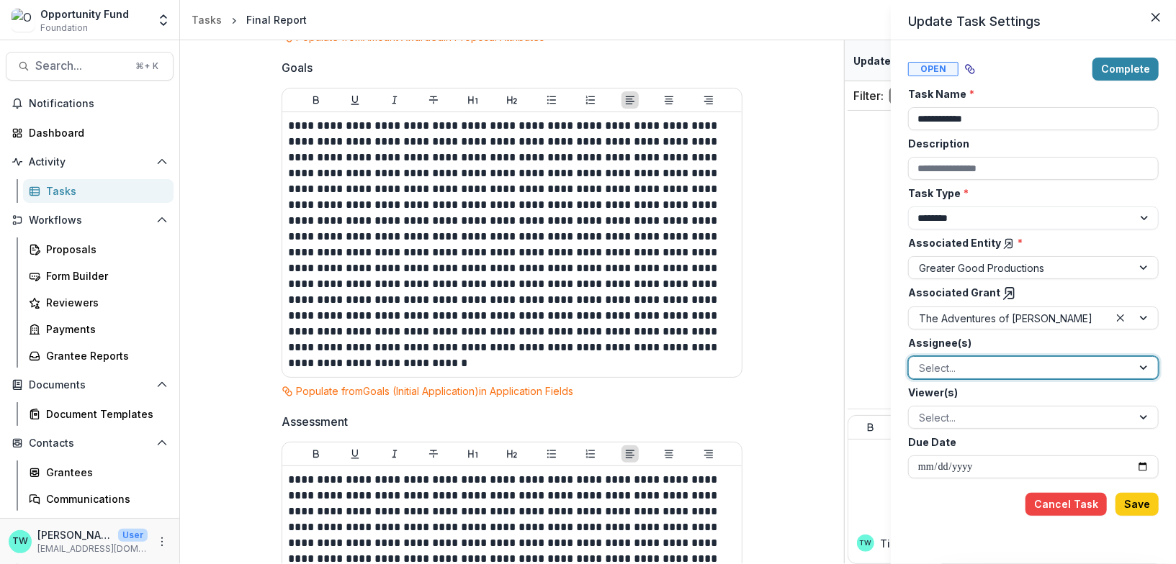
click at [984, 367] on div at bounding box center [1020, 368] width 203 height 18
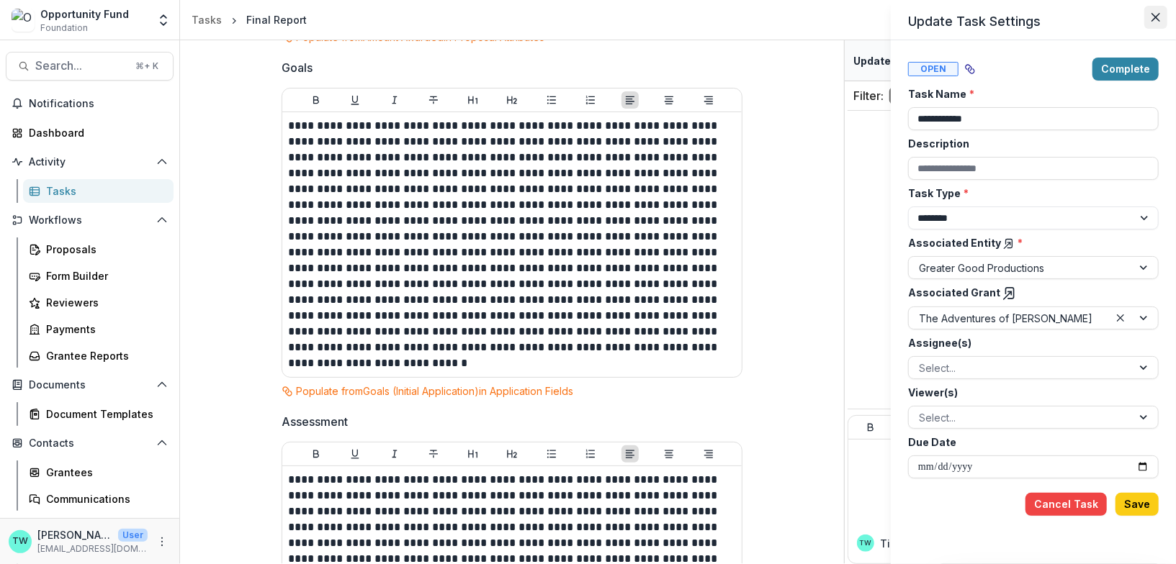
click at [1159, 12] on button "Close" at bounding box center [1155, 17] width 23 height 23
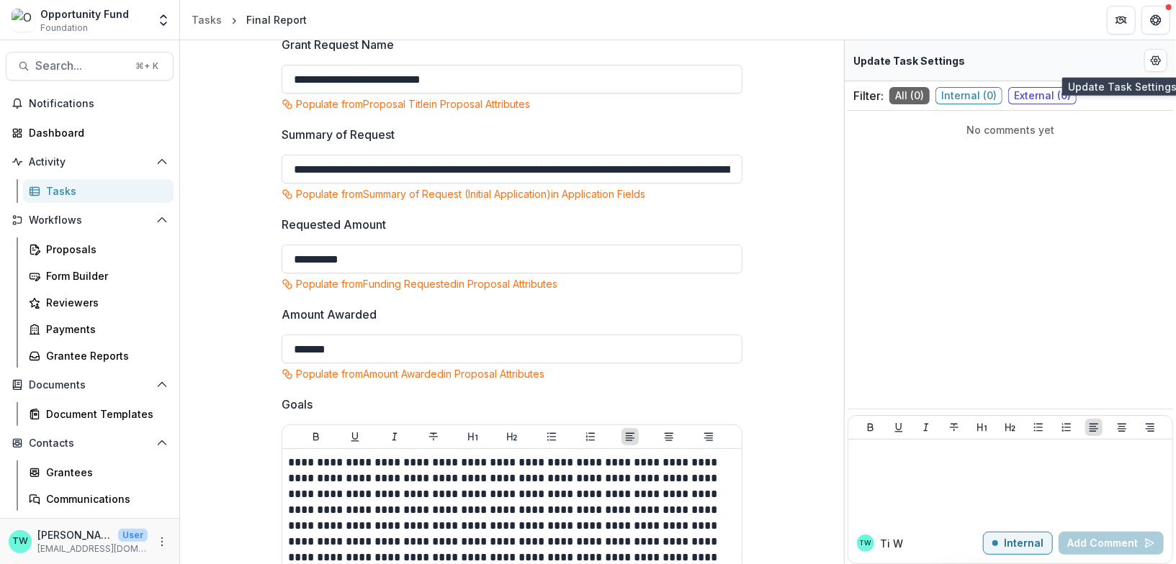
scroll to position [0, 0]
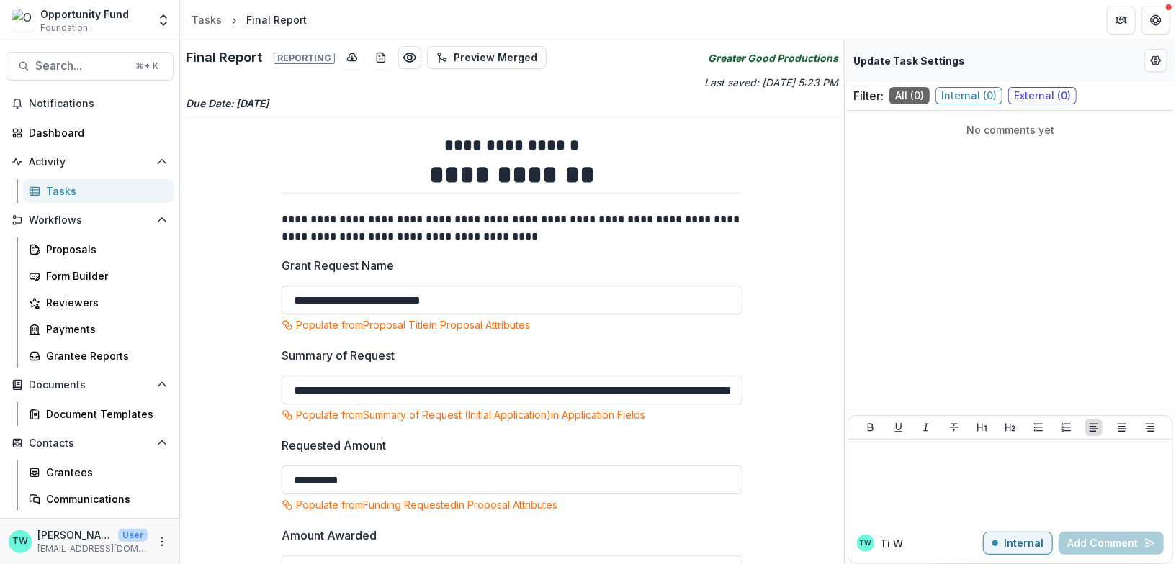
click at [768, 55] on icon "Greater Good Productions" at bounding box center [773, 57] width 130 height 15
click at [1158, 58] on icon "Edit Form Settings" at bounding box center [1156, 61] width 12 height 12
select select "********"
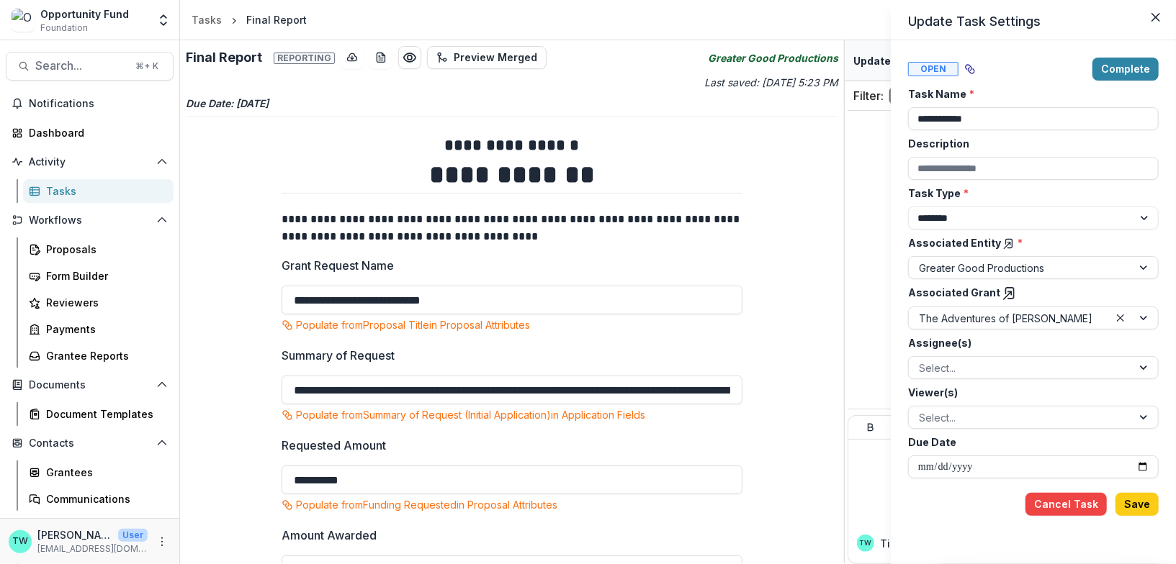
click at [1004, 246] on icon at bounding box center [1009, 244] width 12 height 12
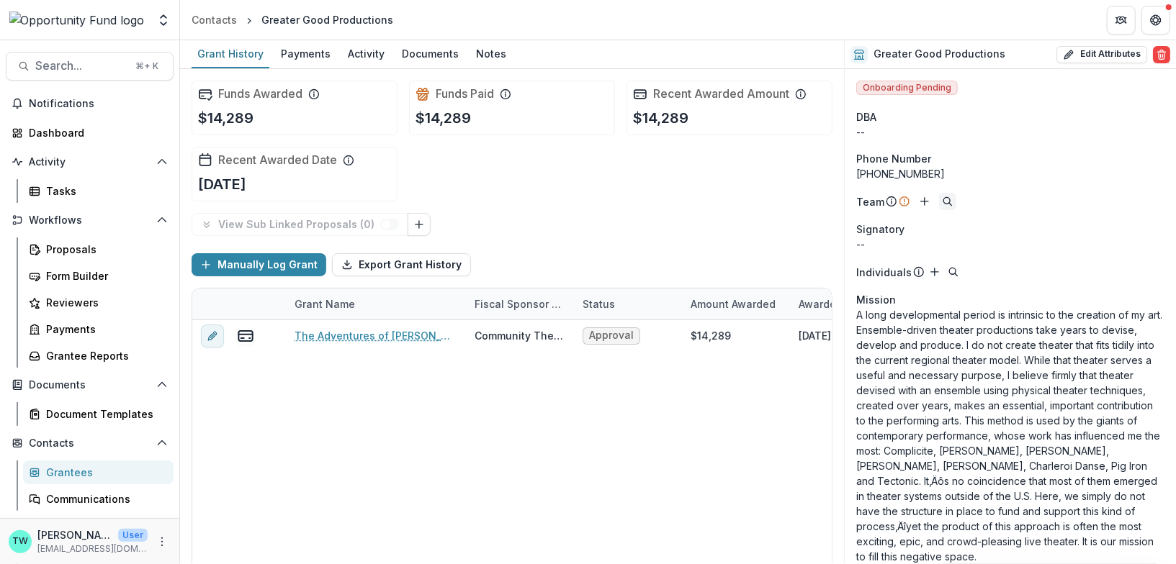
click at [949, 199] on icon "Search" at bounding box center [948, 202] width 12 height 12
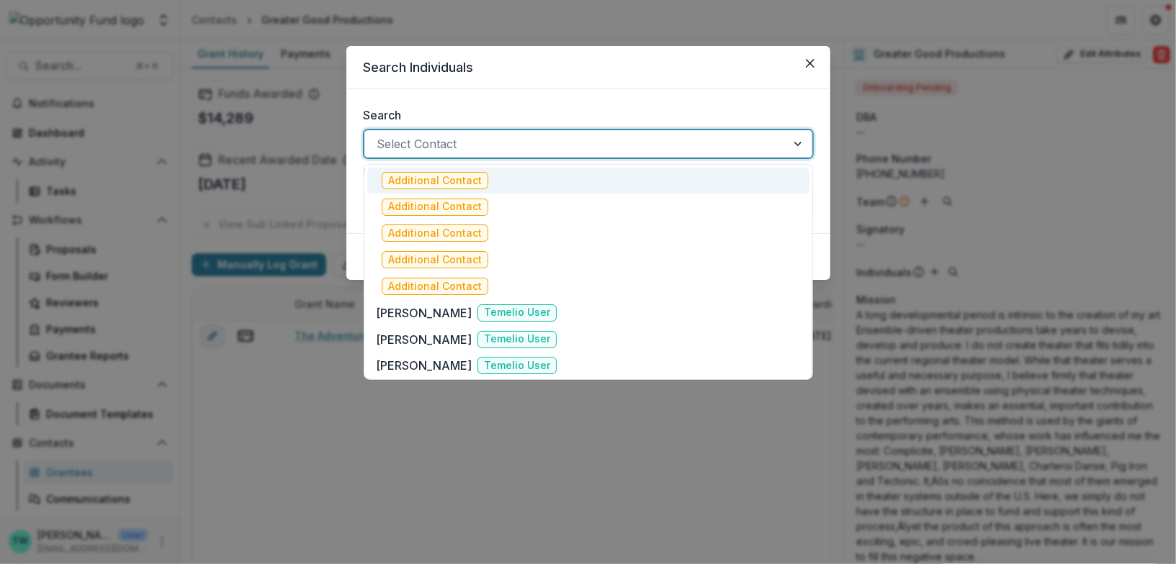
click at [498, 140] on div at bounding box center [575, 144] width 396 height 20
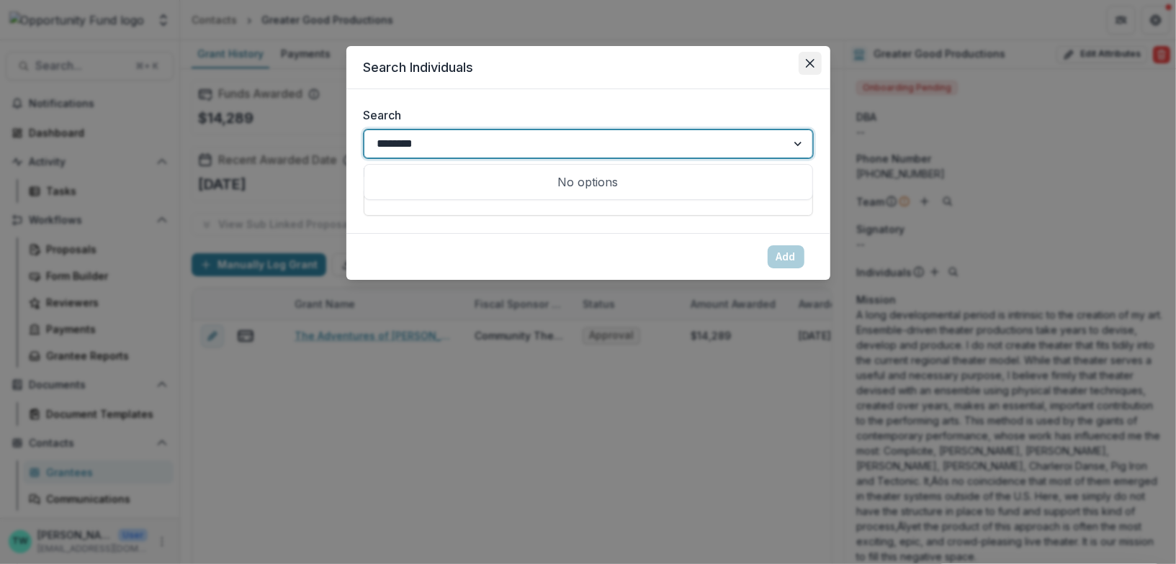
type input "********"
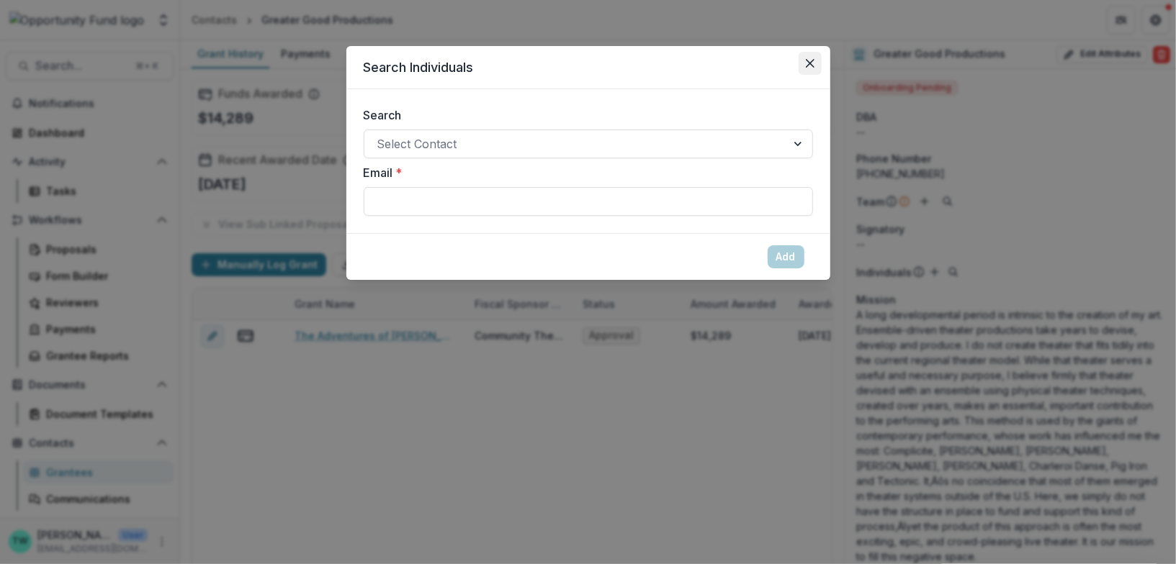
click at [813, 59] on icon "Close" at bounding box center [809, 63] width 9 height 9
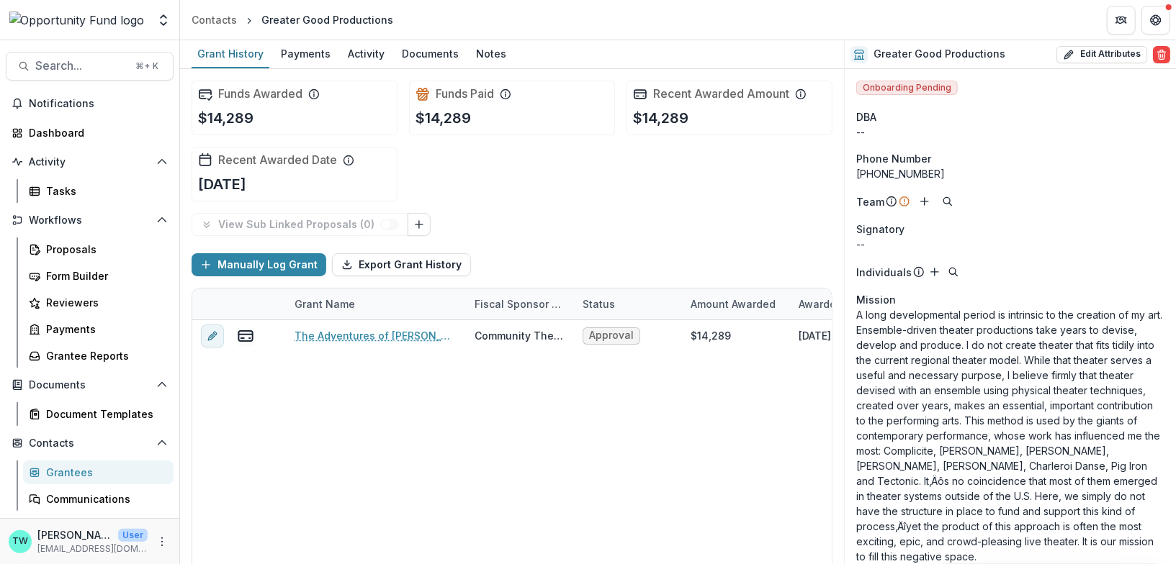
click at [683, 440] on div "The Adventures of [PERSON_NAME] Community Theater Project Corporation/the [PERS…" at bounding box center [653, 446] width 922 height 252
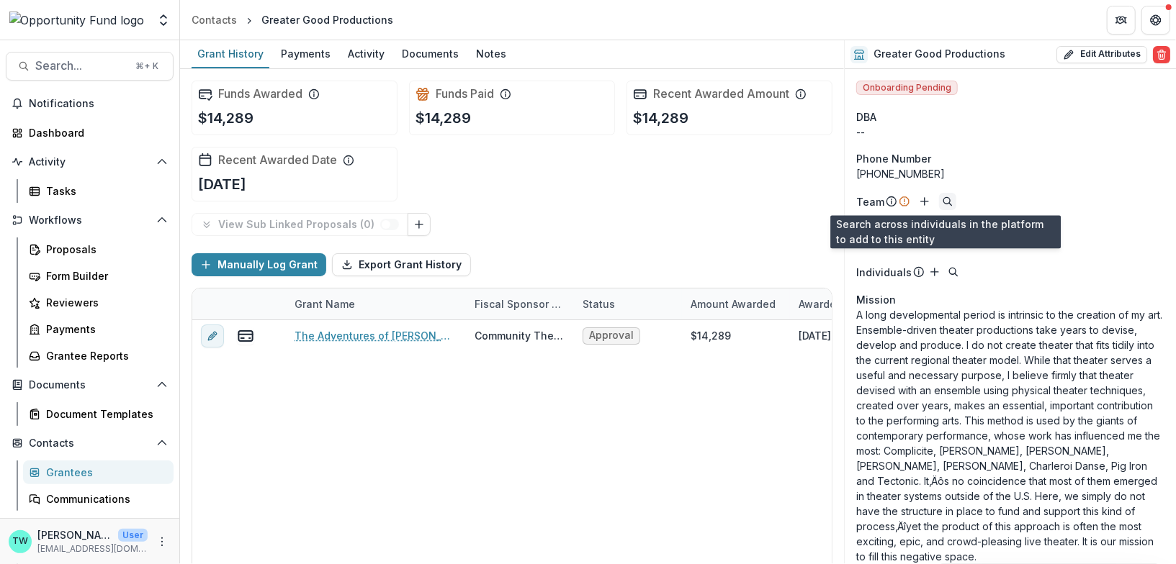
click at [945, 202] on icon "Search" at bounding box center [948, 202] width 12 height 12
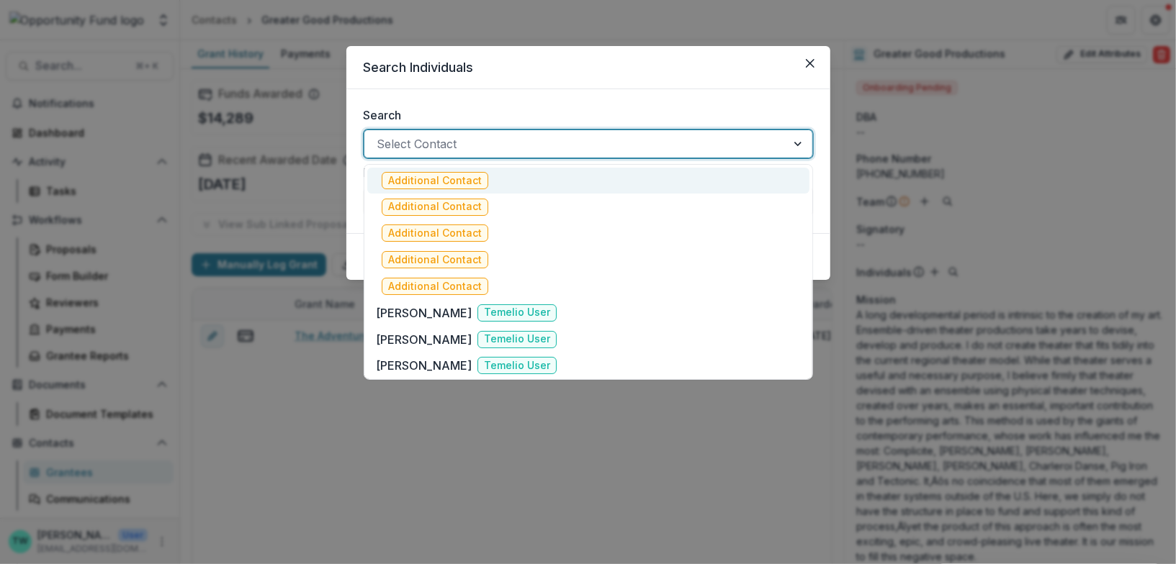
click at [561, 140] on div at bounding box center [575, 144] width 396 height 20
click at [636, 77] on header "Search Individuals" at bounding box center [588, 67] width 484 height 43
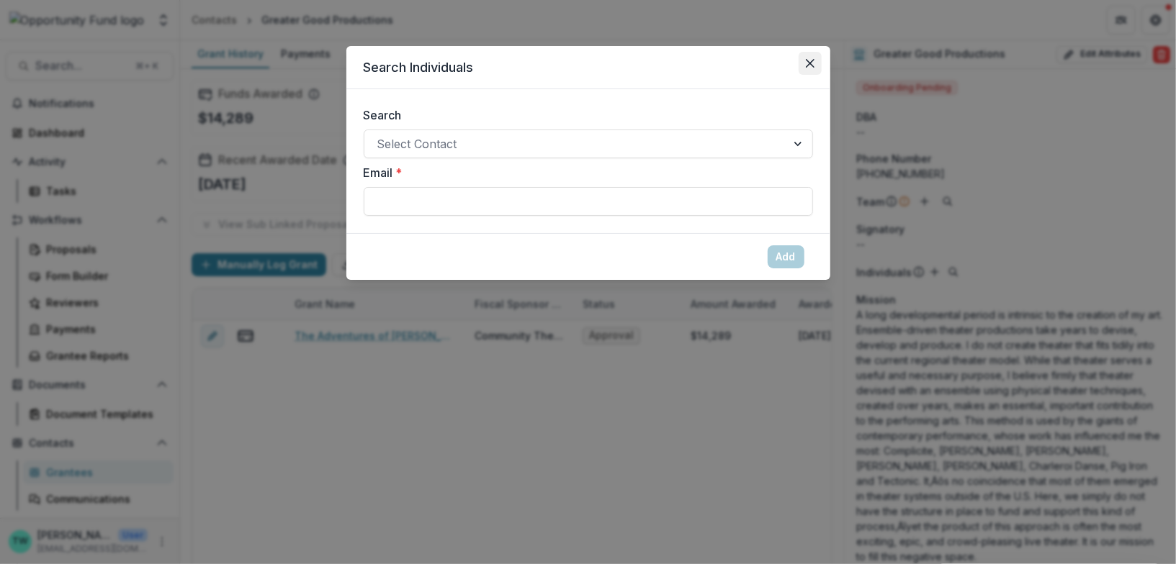
click at [811, 60] on icon "Close" at bounding box center [810, 63] width 9 height 9
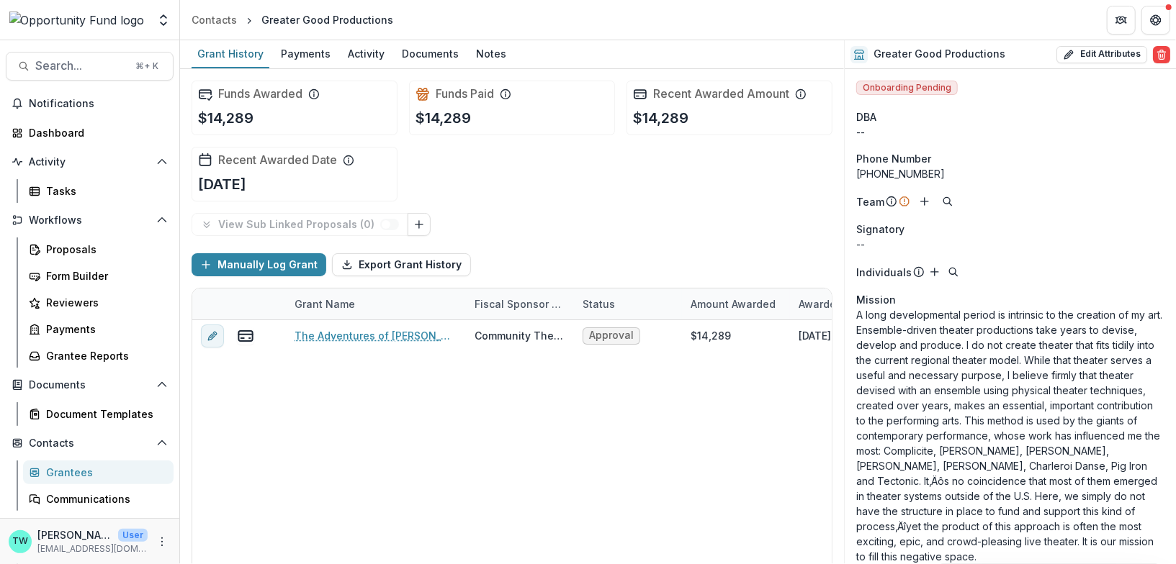
click at [1066, 130] on div "--" at bounding box center [1010, 132] width 308 height 15
click at [924, 203] on line "Add" at bounding box center [924, 201] width 0 height 7
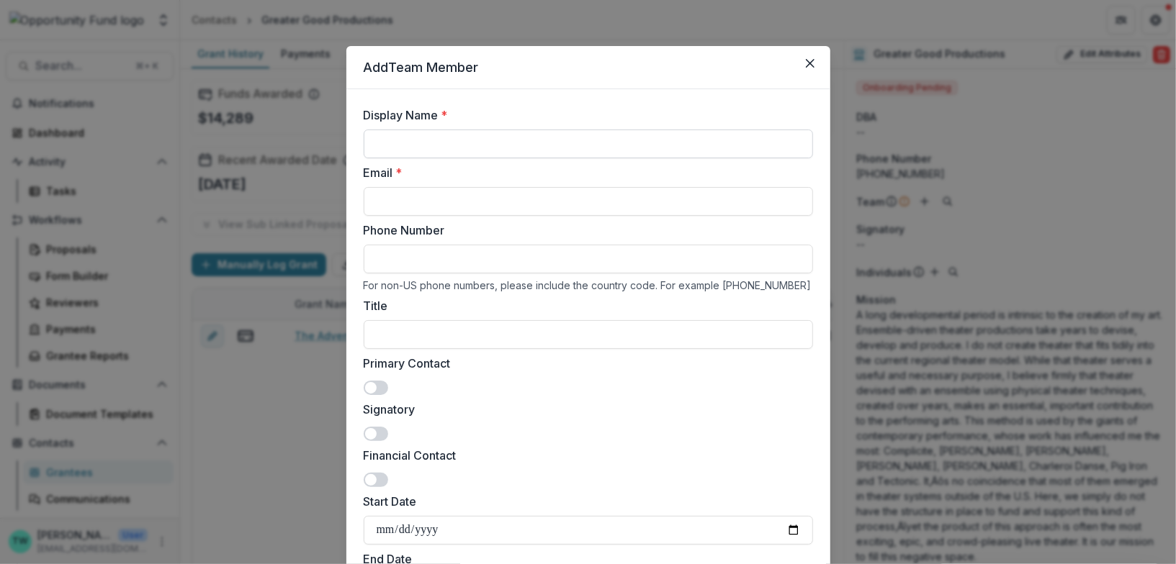
click at [472, 145] on input "Display Name *" at bounding box center [588, 144] width 449 height 29
type input "********"
click at [540, 322] on input "Title" at bounding box center [588, 334] width 449 height 29
click at [809, 57] on button "Close" at bounding box center [809, 63] width 23 height 23
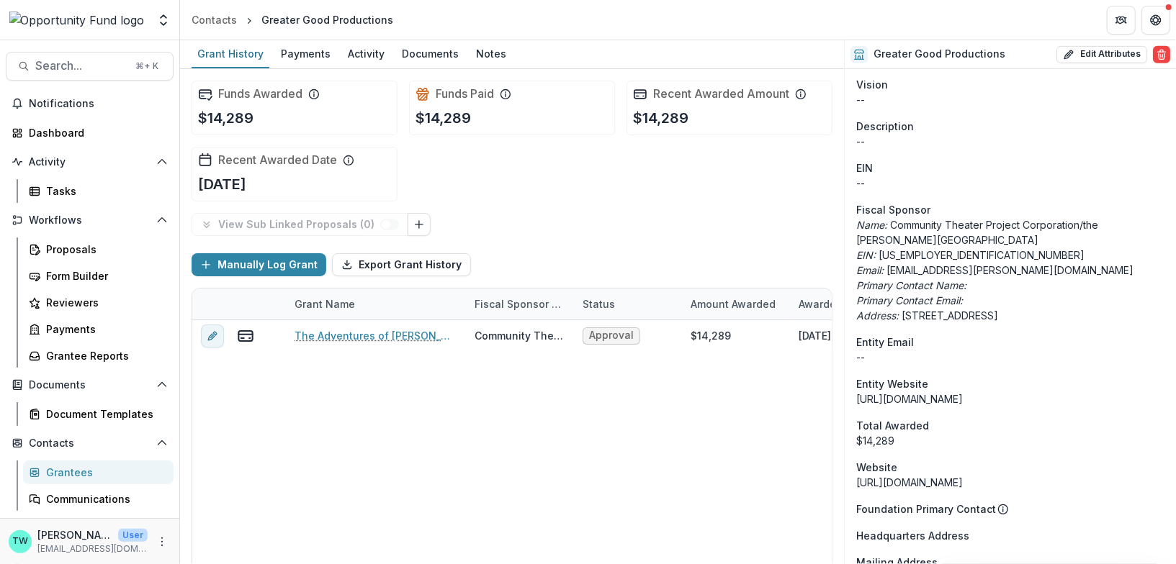
scroll to position [476, 0]
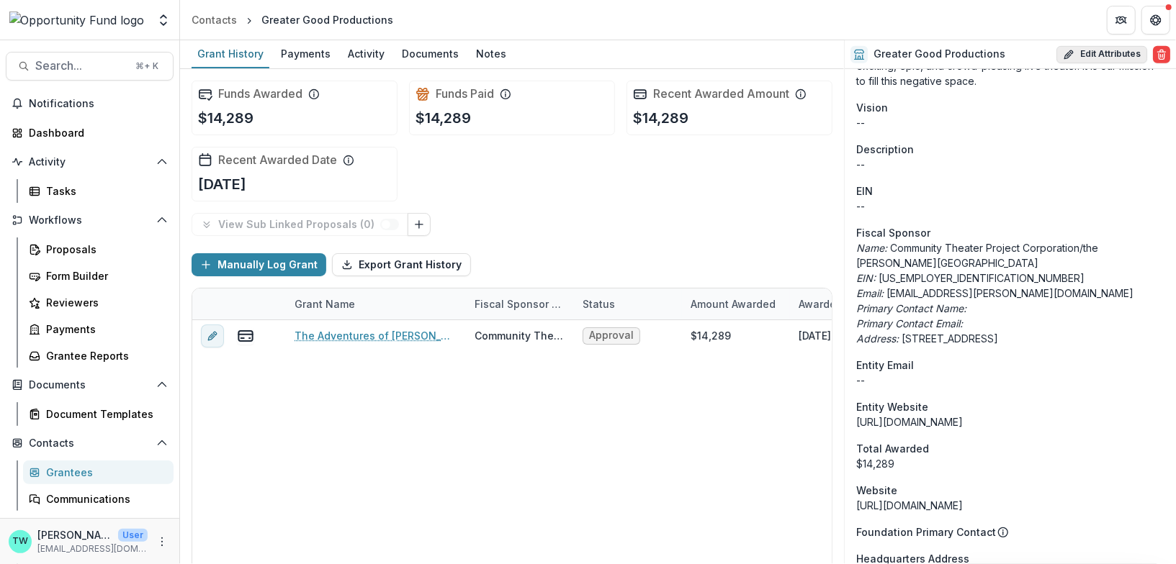
click at [1107, 58] on button "Edit Attributes" at bounding box center [1101, 54] width 91 height 17
select select
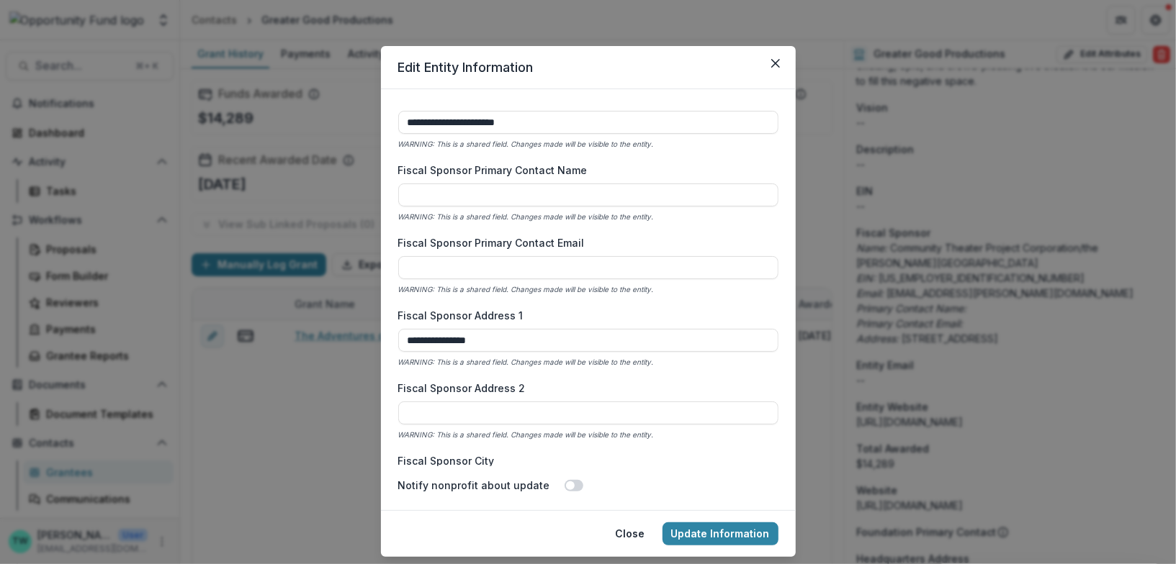
scroll to position [852, 0]
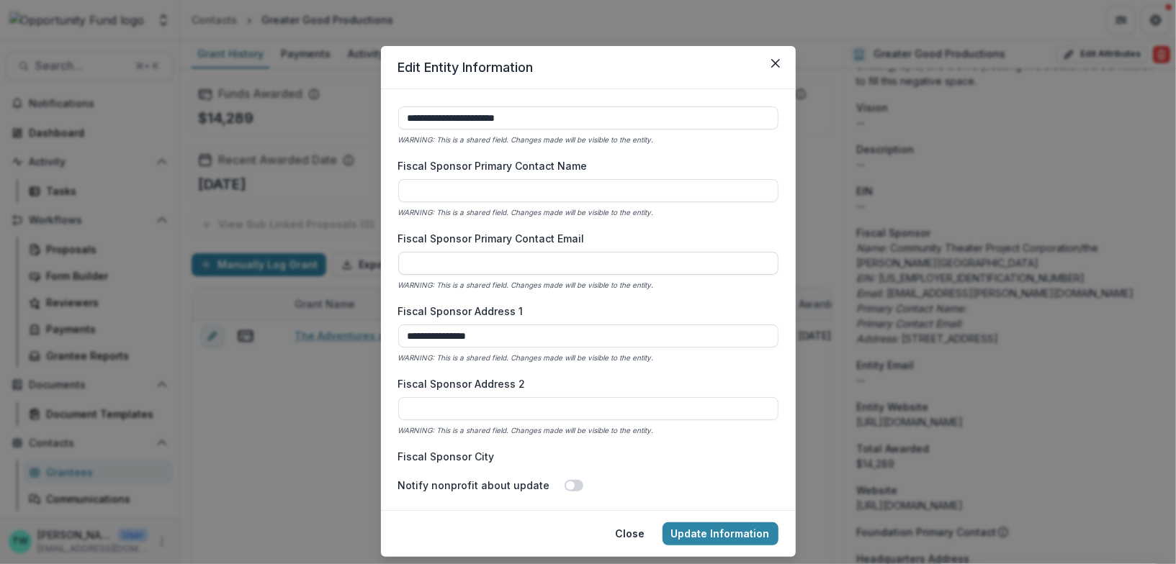
click at [566, 263] on input "Fiscal Sponsor Primary Contact Email" at bounding box center [588, 263] width 380 height 23
paste input "**********"
type input "**********"
click at [467, 193] on input "Fiscal Sponsor Primary Contact Name" at bounding box center [588, 190] width 380 height 23
click at [488, 194] on input "Fiscal Sponsor Primary Contact Name" at bounding box center [588, 190] width 380 height 23
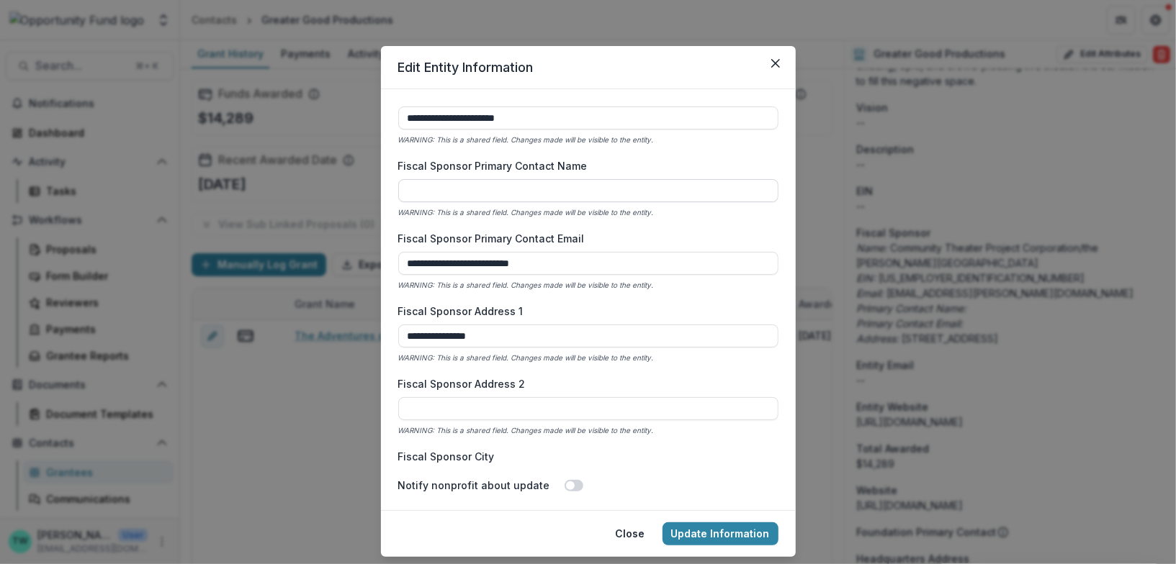
paste input "**********"
type input "**********"
click at [718, 536] on button "Update Information" at bounding box center [720, 534] width 116 height 23
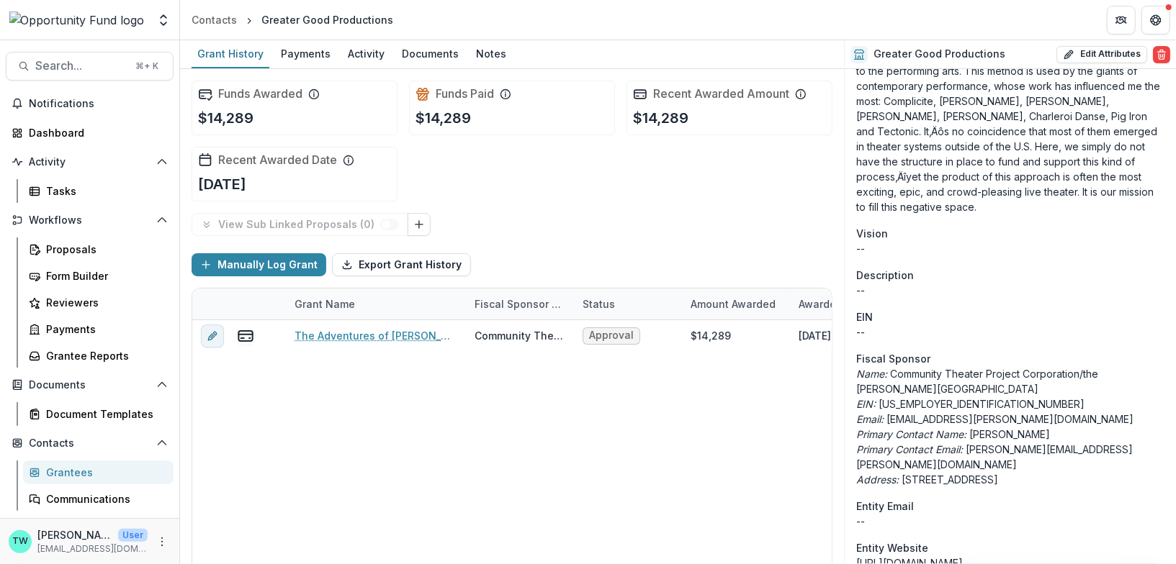
scroll to position [0, 0]
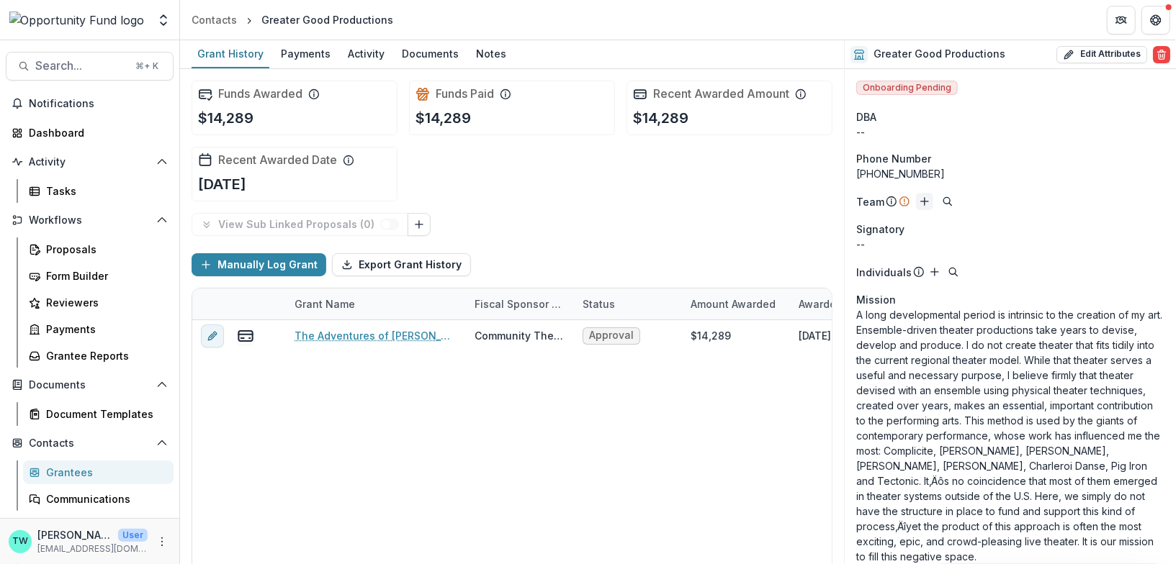
click at [921, 204] on icon "Add" at bounding box center [925, 202] width 12 height 12
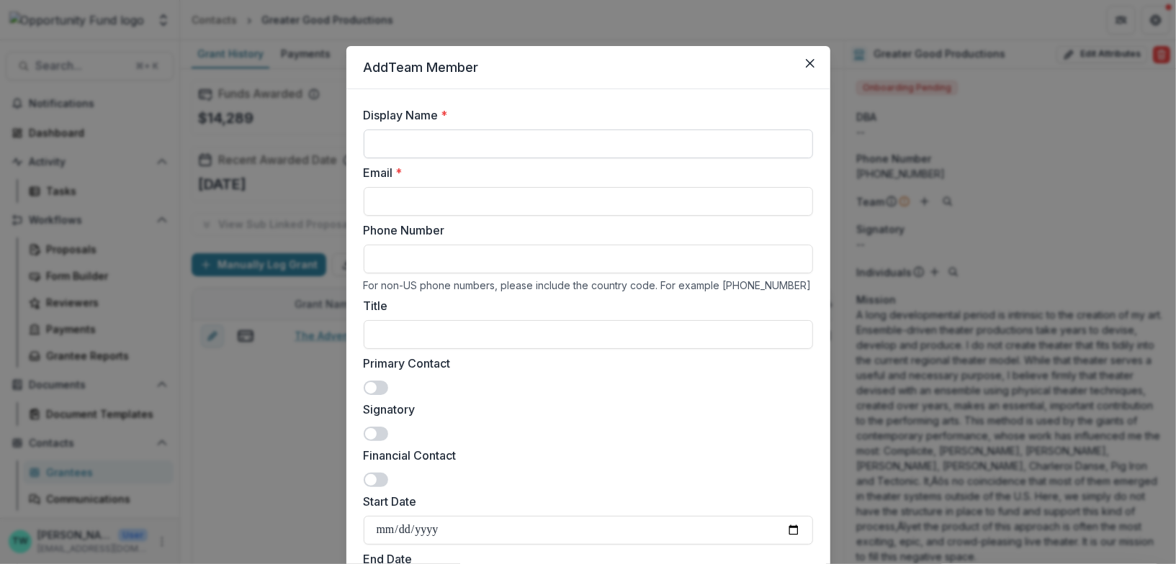
click at [450, 135] on input "Display Name *" at bounding box center [588, 144] width 449 height 29
type input "********"
click at [458, 208] on input "Email *" at bounding box center [588, 201] width 449 height 29
paste input "**********"
type input "**********"
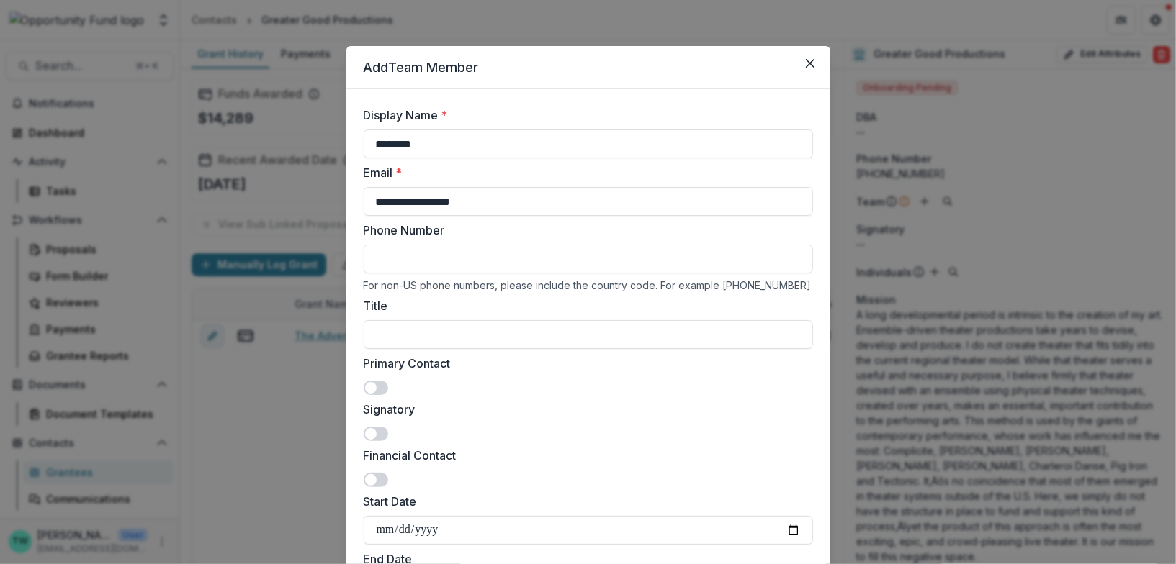
click at [441, 258] on input "Phone Number" at bounding box center [588, 259] width 449 height 29
paste input "**********"
type input "**********"
click at [485, 335] on input "Title" at bounding box center [588, 334] width 449 height 29
click at [413, 335] on input "Title" at bounding box center [588, 334] width 449 height 29
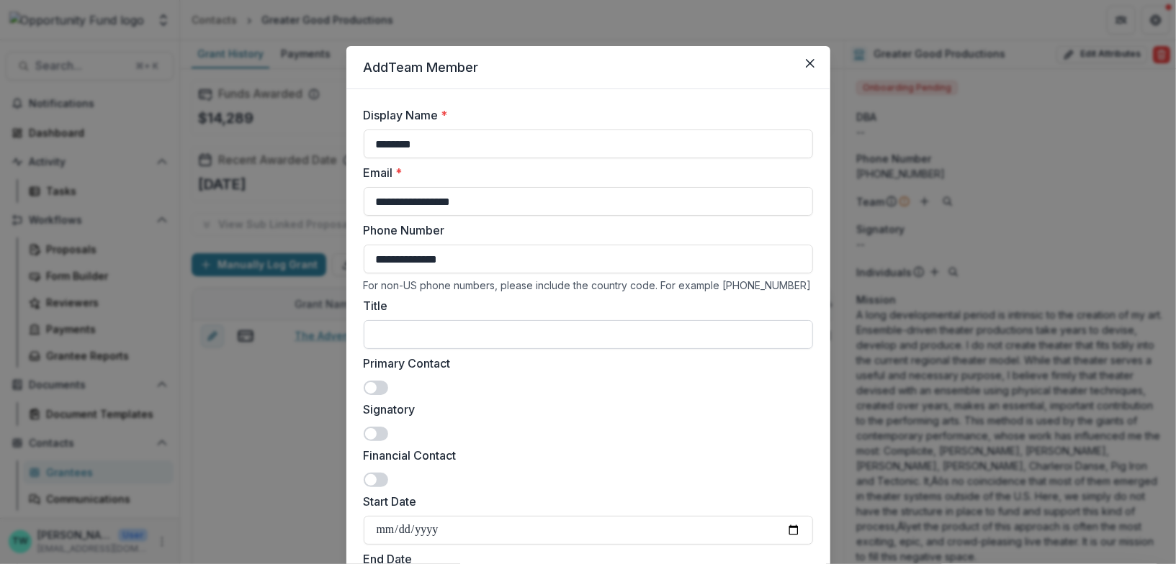
paste input "**********"
type input "**********"
click at [381, 390] on span at bounding box center [376, 388] width 24 height 14
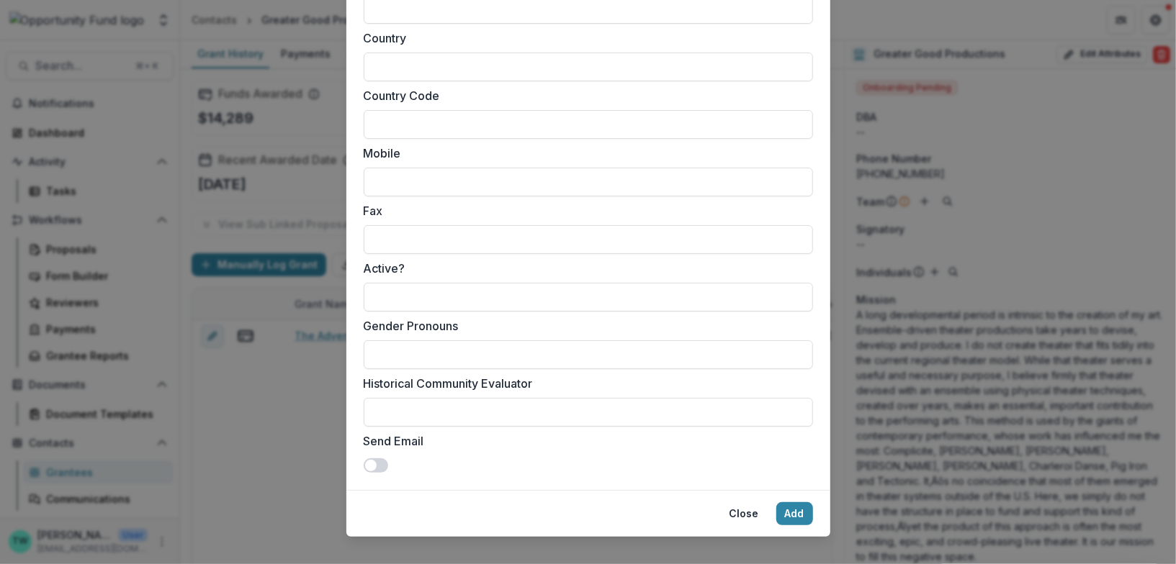
scroll to position [1333, 0]
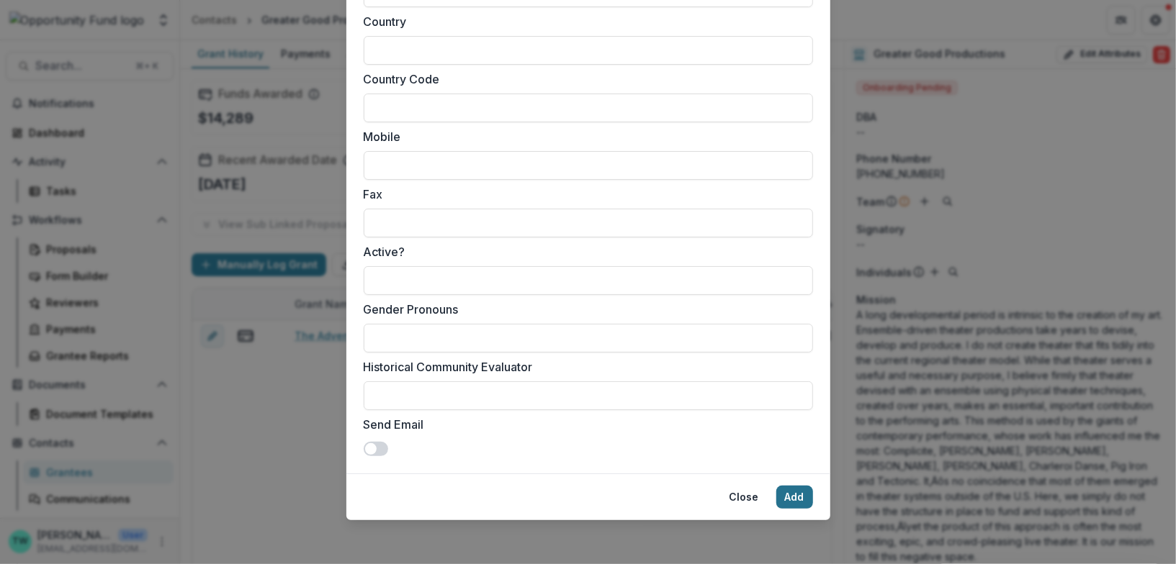
click at [796, 501] on button "Add" at bounding box center [794, 497] width 37 height 23
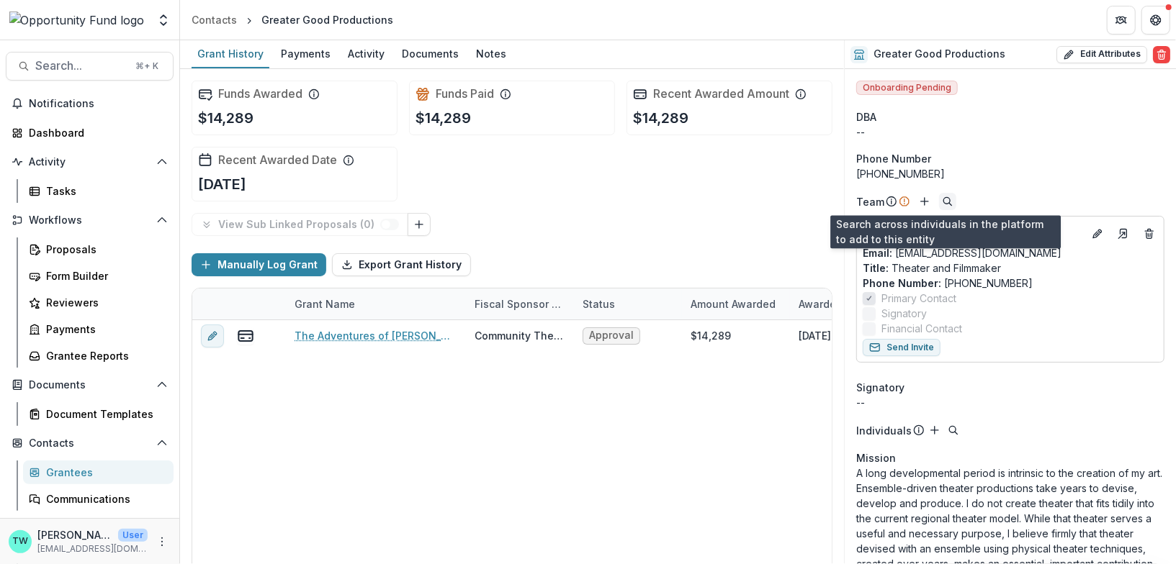
click at [944, 199] on icon "Search" at bounding box center [948, 202] width 12 height 12
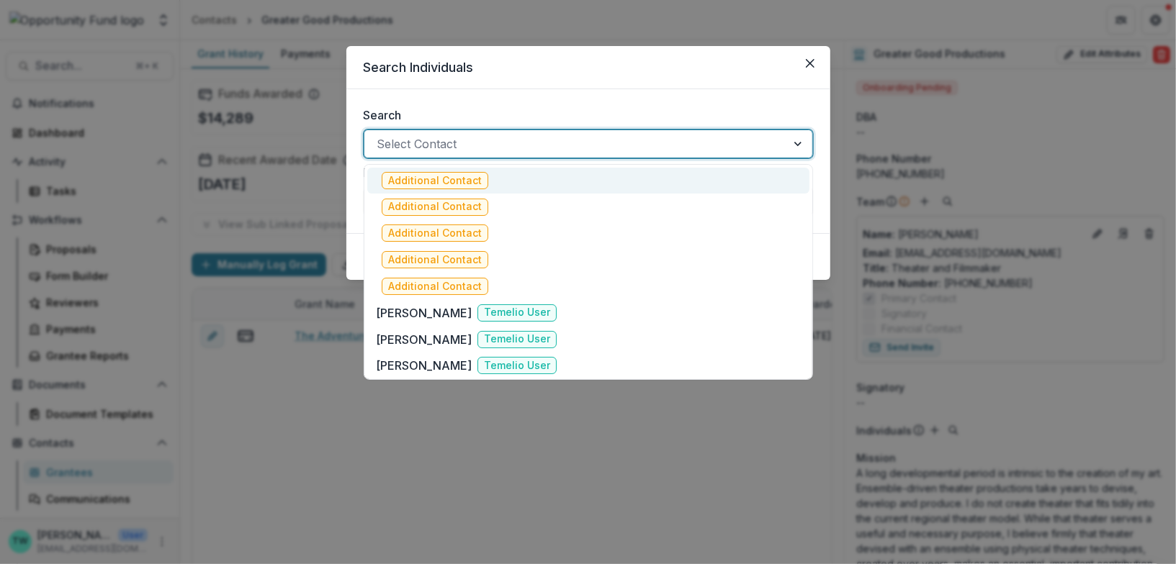
click at [472, 137] on div at bounding box center [575, 144] width 396 height 20
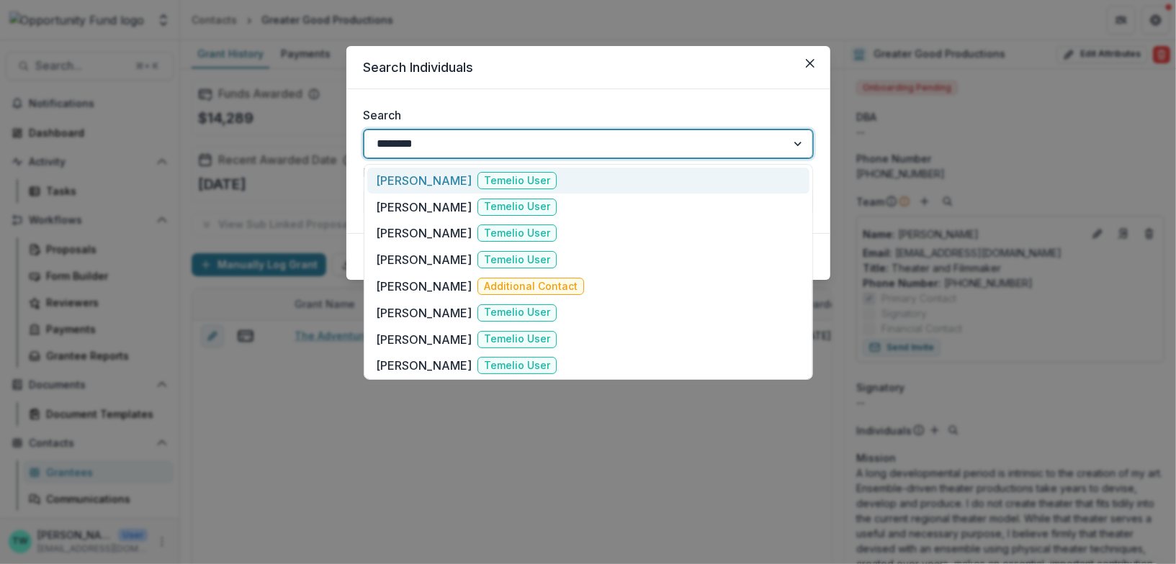
type input "*********"
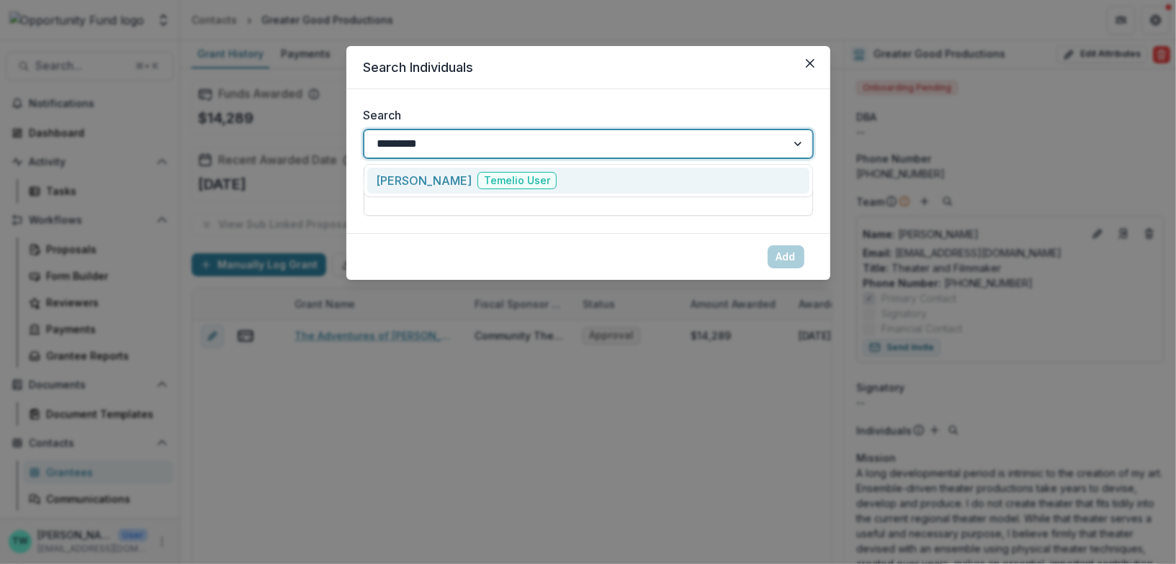
click at [441, 176] on p "[PERSON_NAME]" at bounding box center [424, 180] width 96 height 17
type input "**********"
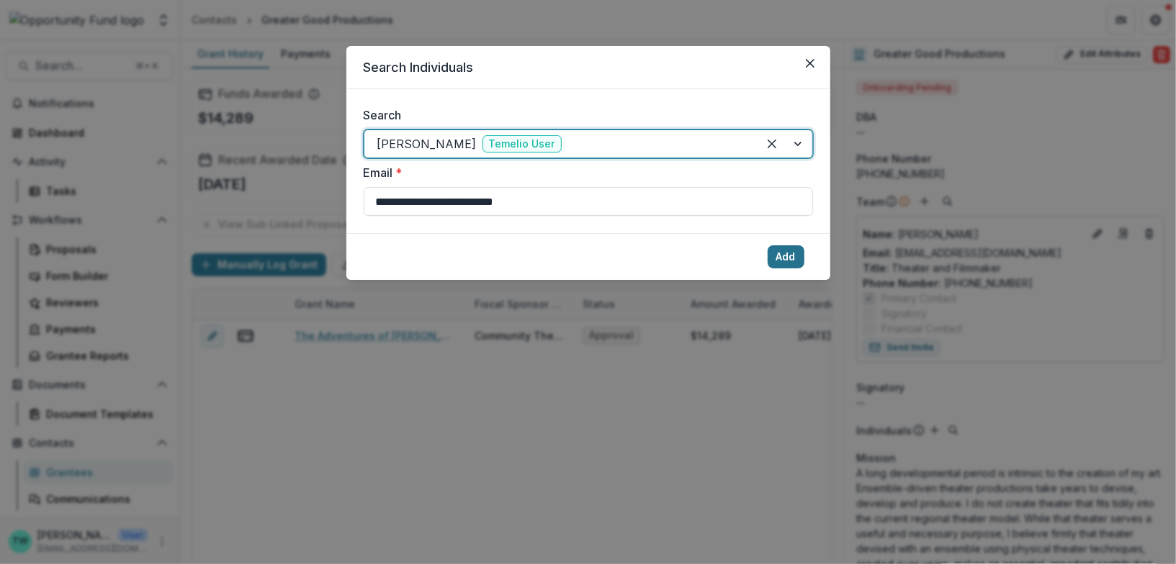
click at [793, 256] on button "Add" at bounding box center [786, 257] width 37 height 23
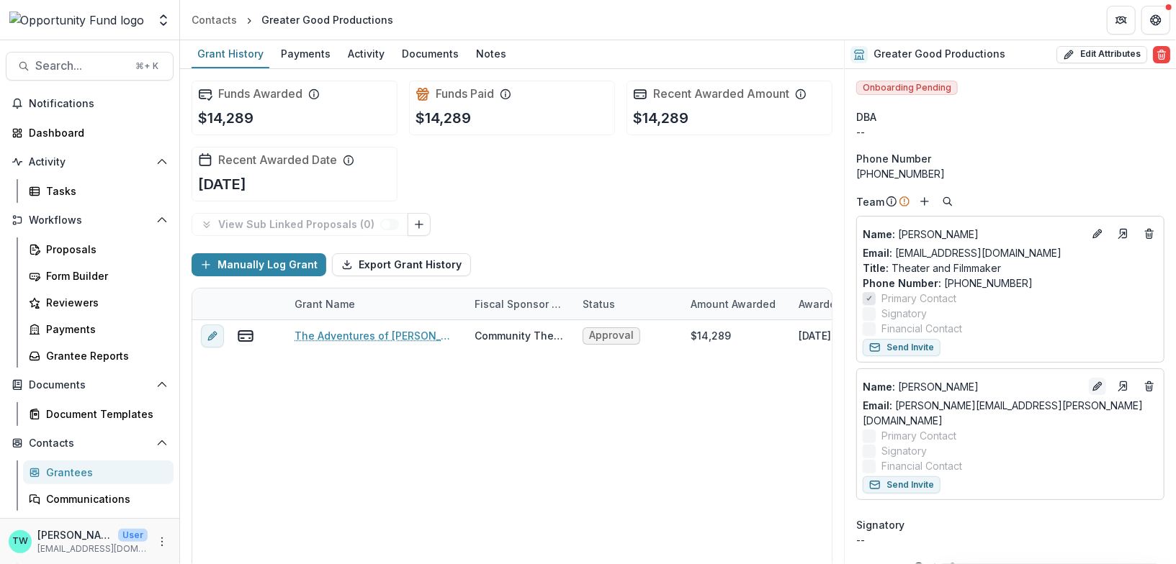
click at [1092, 385] on icon "Edit" at bounding box center [1098, 387] width 12 height 12
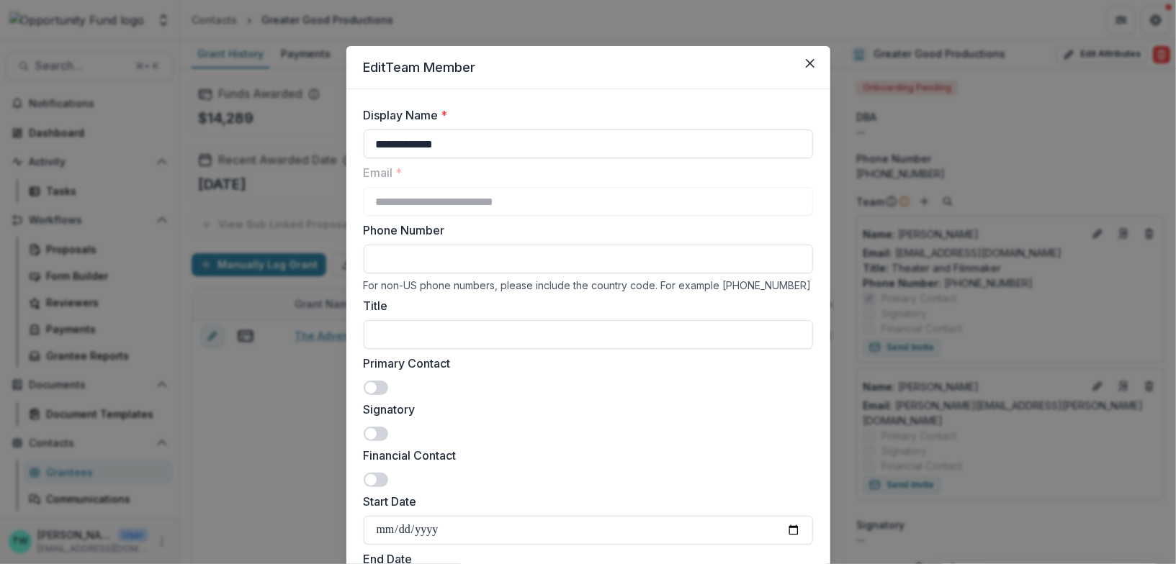
click at [378, 432] on span at bounding box center [376, 434] width 24 height 14
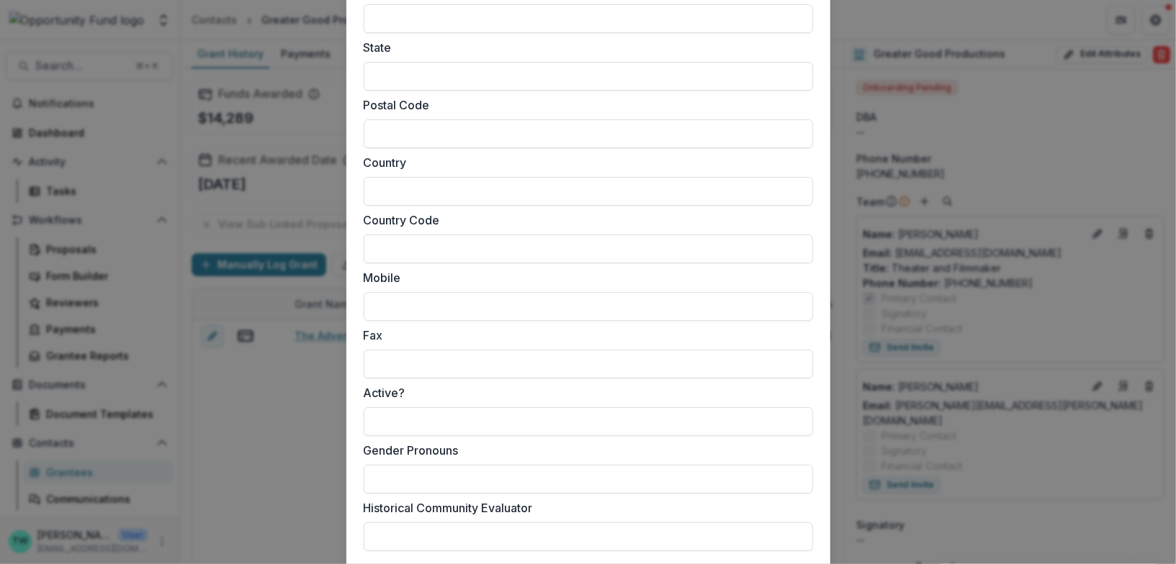
scroll to position [1287, 0]
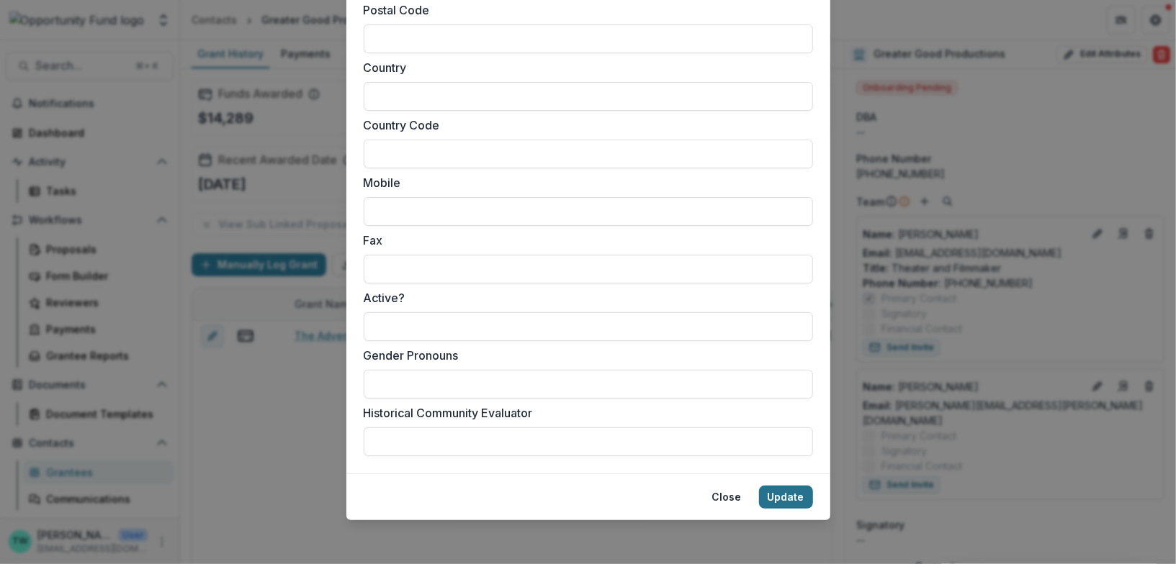
click at [796, 495] on button "Update" at bounding box center [786, 497] width 54 height 23
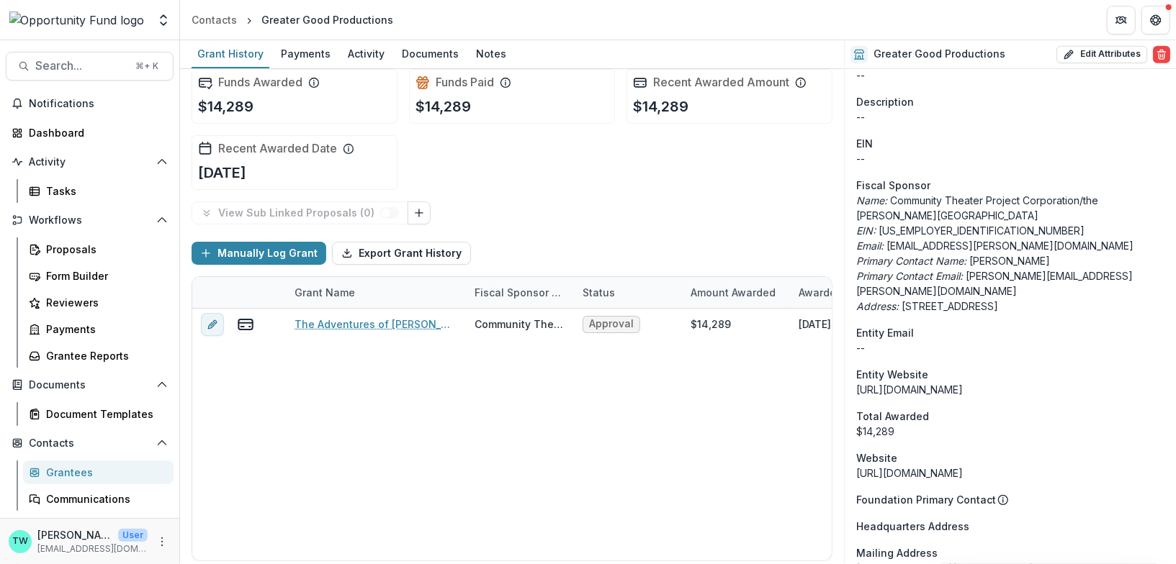
scroll to position [818, 0]
click at [165, 16] on polyline "Open entity switcher" at bounding box center [164, 16] width 6 height 3
click at [99, 54] on link "Admin Settings" at bounding box center [90, 56] width 173 height 24
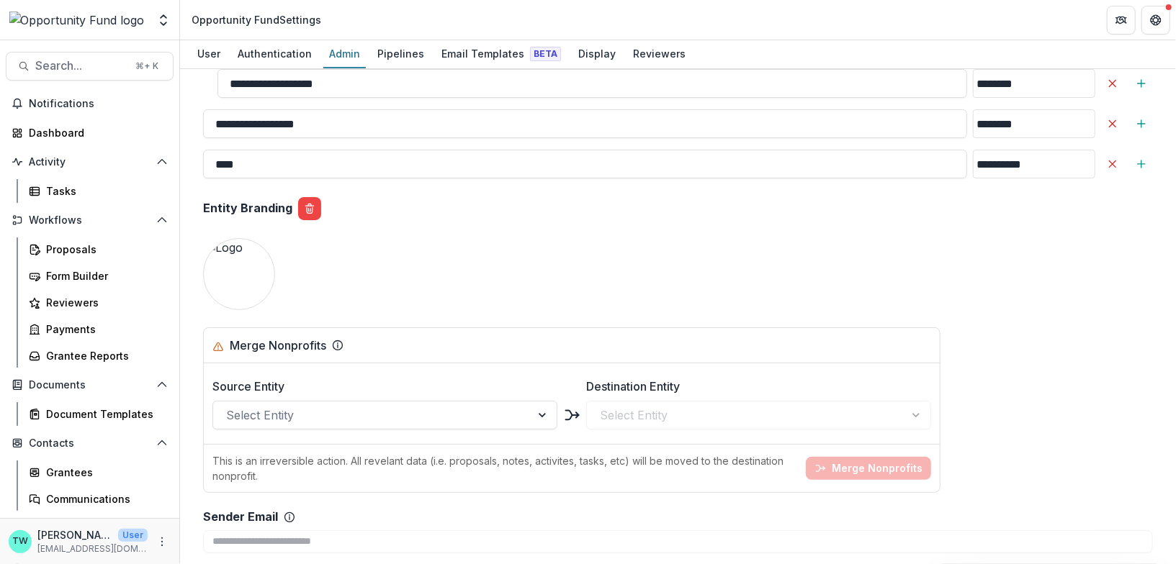
scroll to position [1524, 0]
click at [236, 273] on button "Update" at bounding box center [239, 273] width 54 height 23
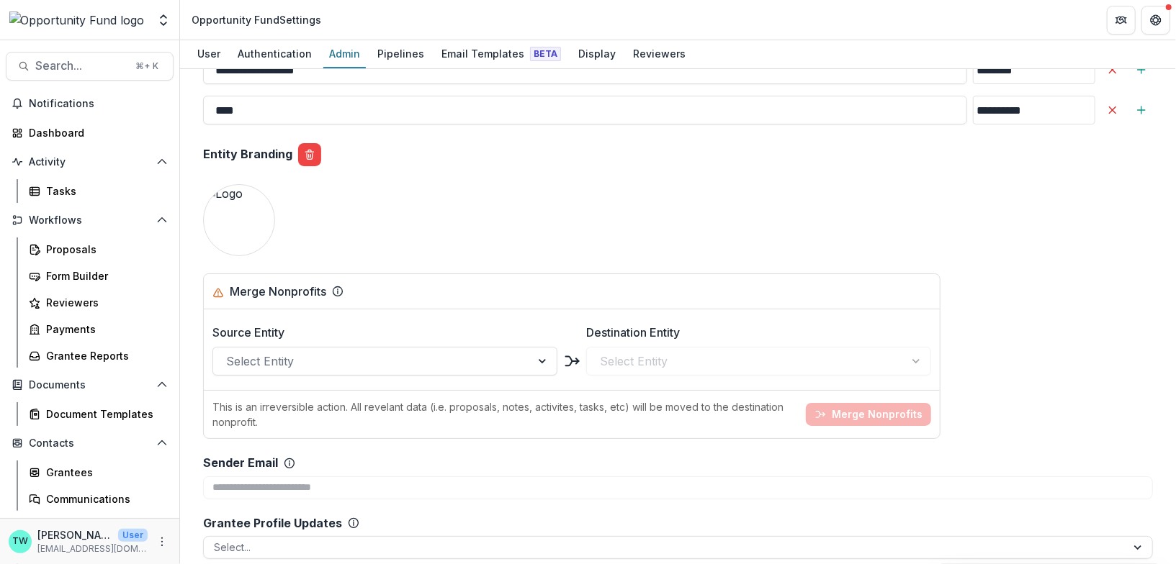
scroll to position [1580, 0]
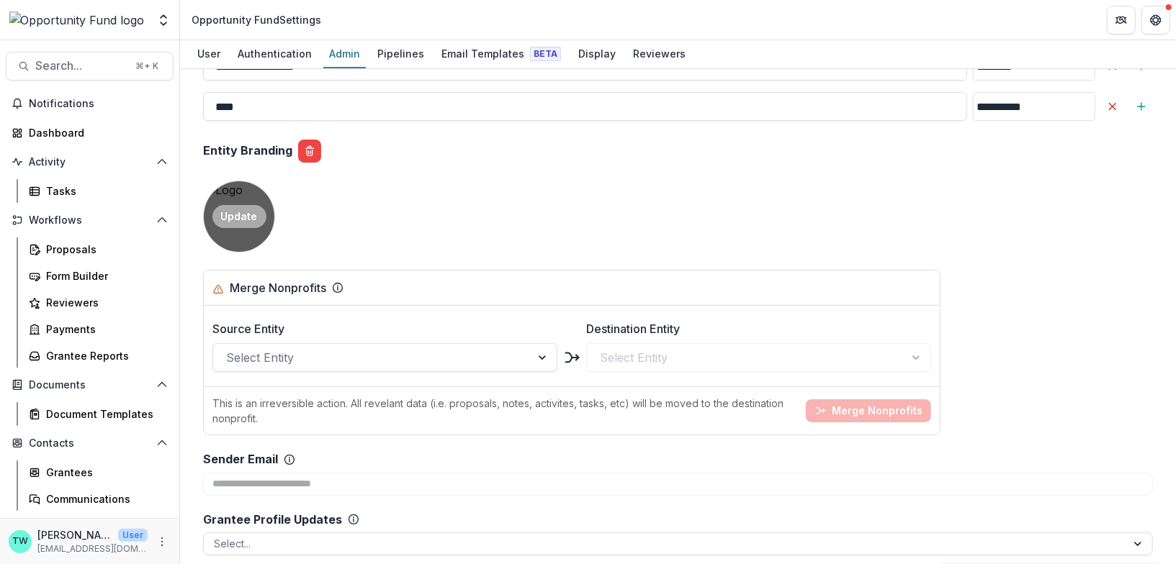
click at [245, 212] on button "Update" at bounding box center [239, 216] width 54 height 23
type input "**********"
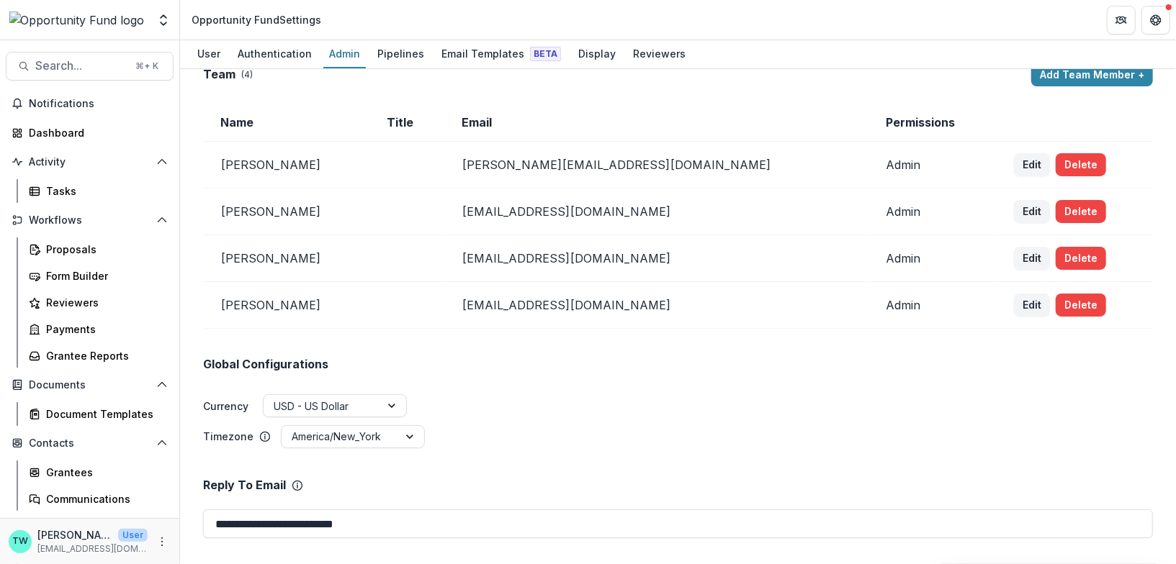
scroll to position [0, 0]
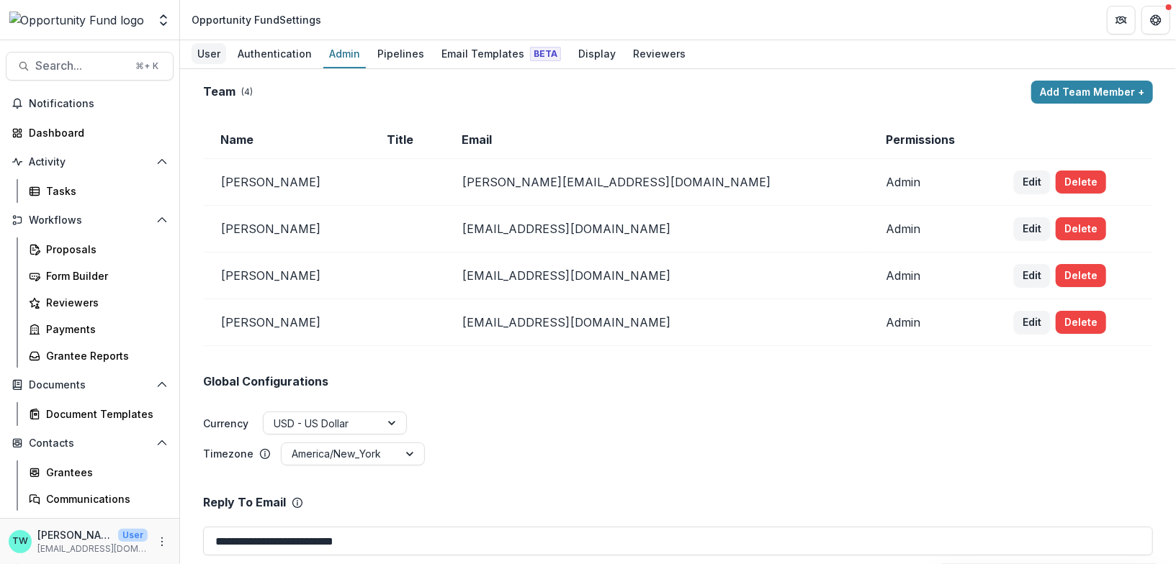
click at [199, 53] on div "User" at bounding box center [209, 53] width 35 height 21
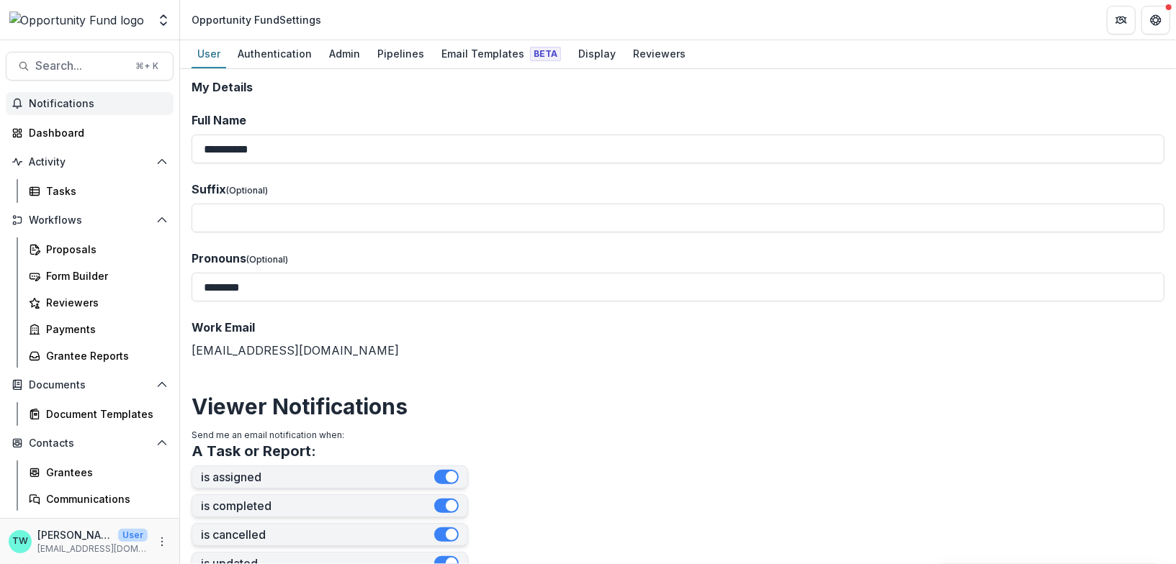
click at [76, 104] on span "Notifications" at bounding box center [98, 104] width 139 height 12
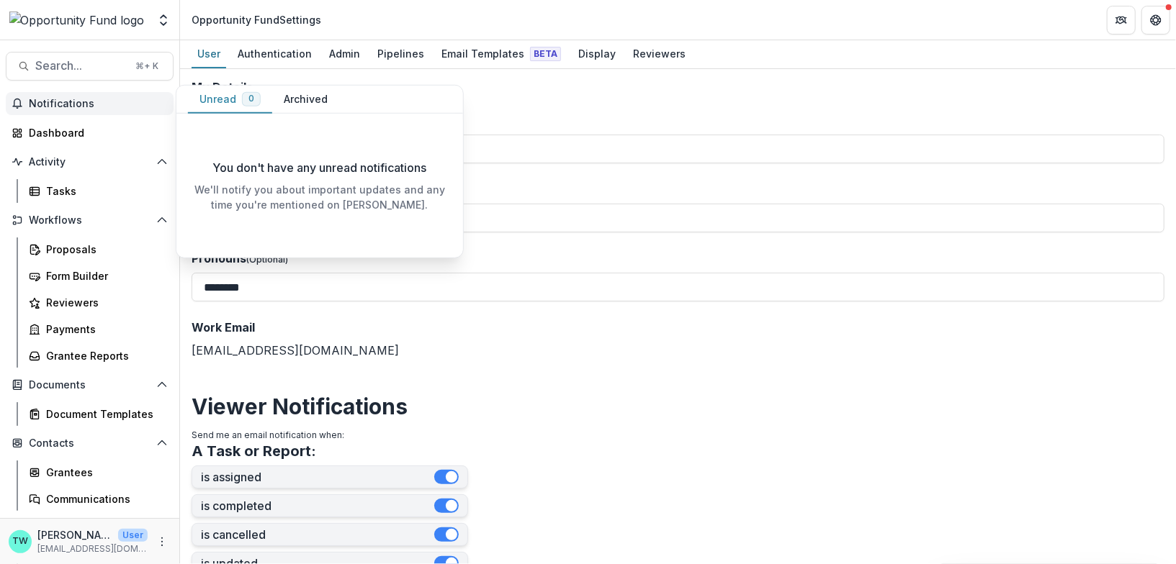
click at [310, 97] on button "Archived" at bounding box center [305, 100] width 67 height 28
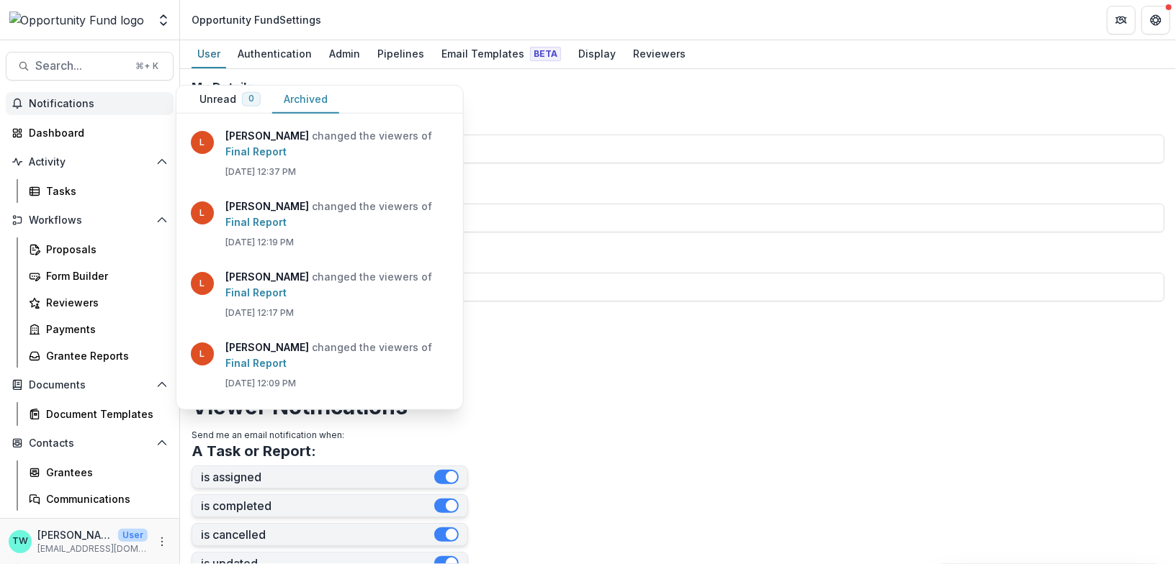
click at [84, 100] on span "Notifications" at bounding box center [98, 104] width 139 height 12
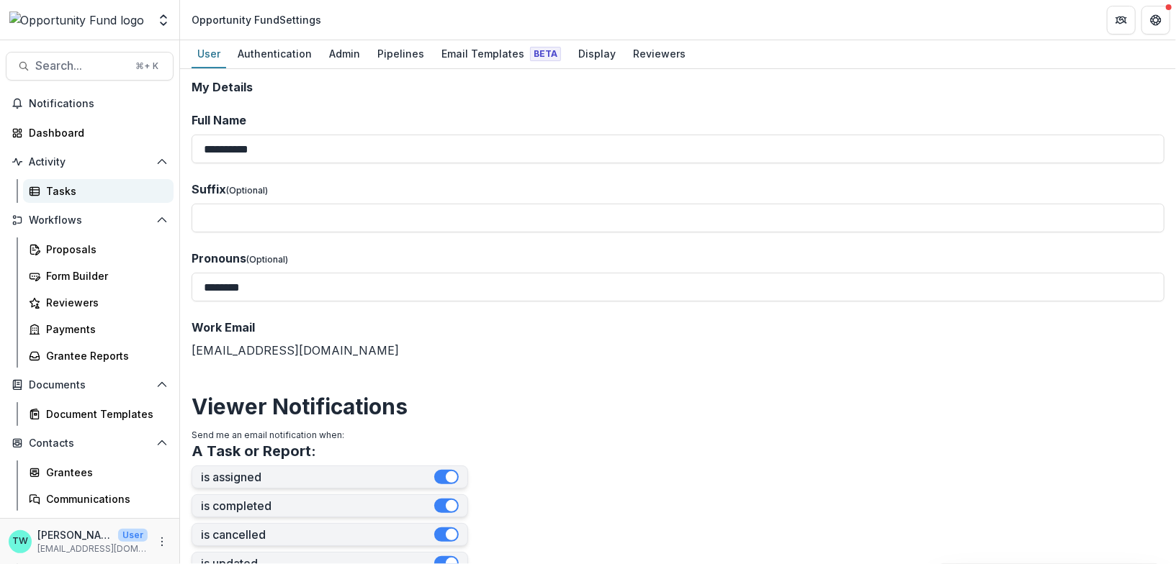
click at [86, 193] on div "Tasks" at bounding box center [104, 191] width 116 height 15
